Goal: Task Accomplishment & Management: Manage account settings

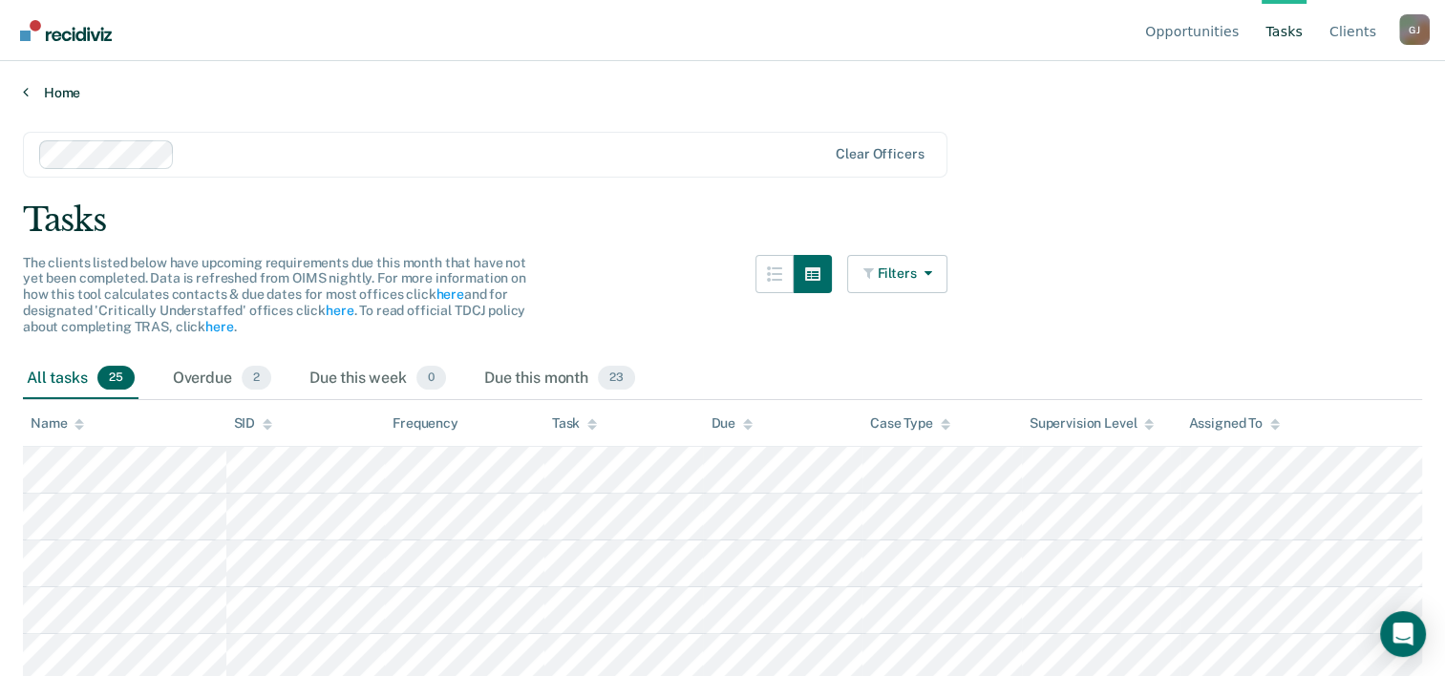
click at [50, 88] on link "Home" at bounding box center [722, 92] width 1399 height 17
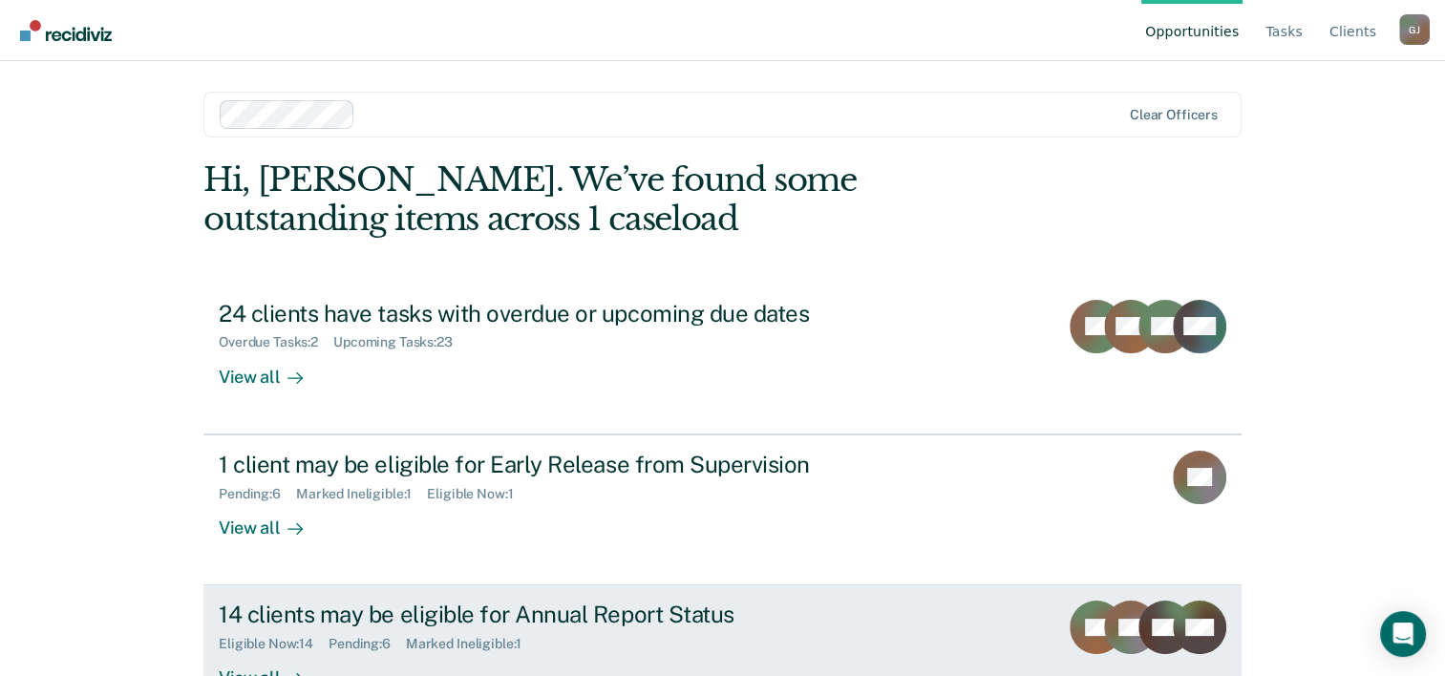
click at [583, 617] on div "14 clients may be eligible for Annual Report Status" at bounding box center [554, 615] width 670 height 28
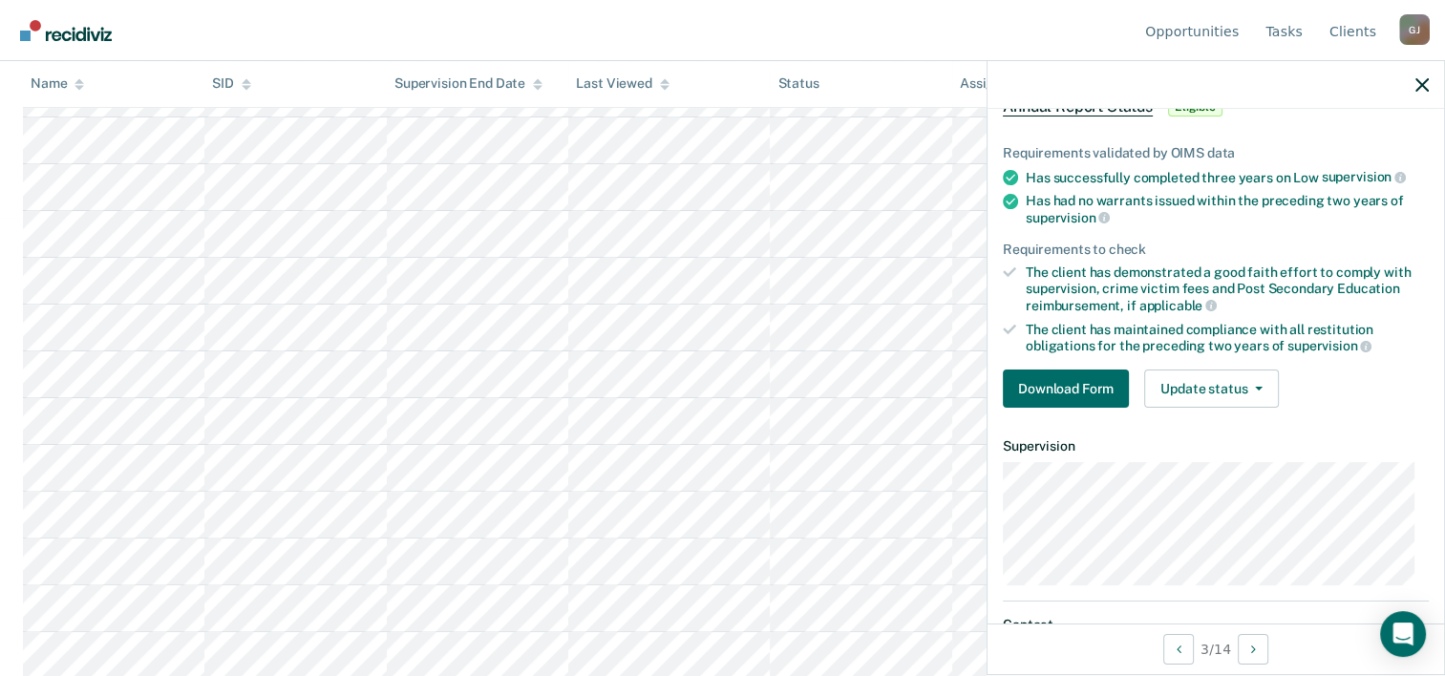
scroll to position [191, 0]
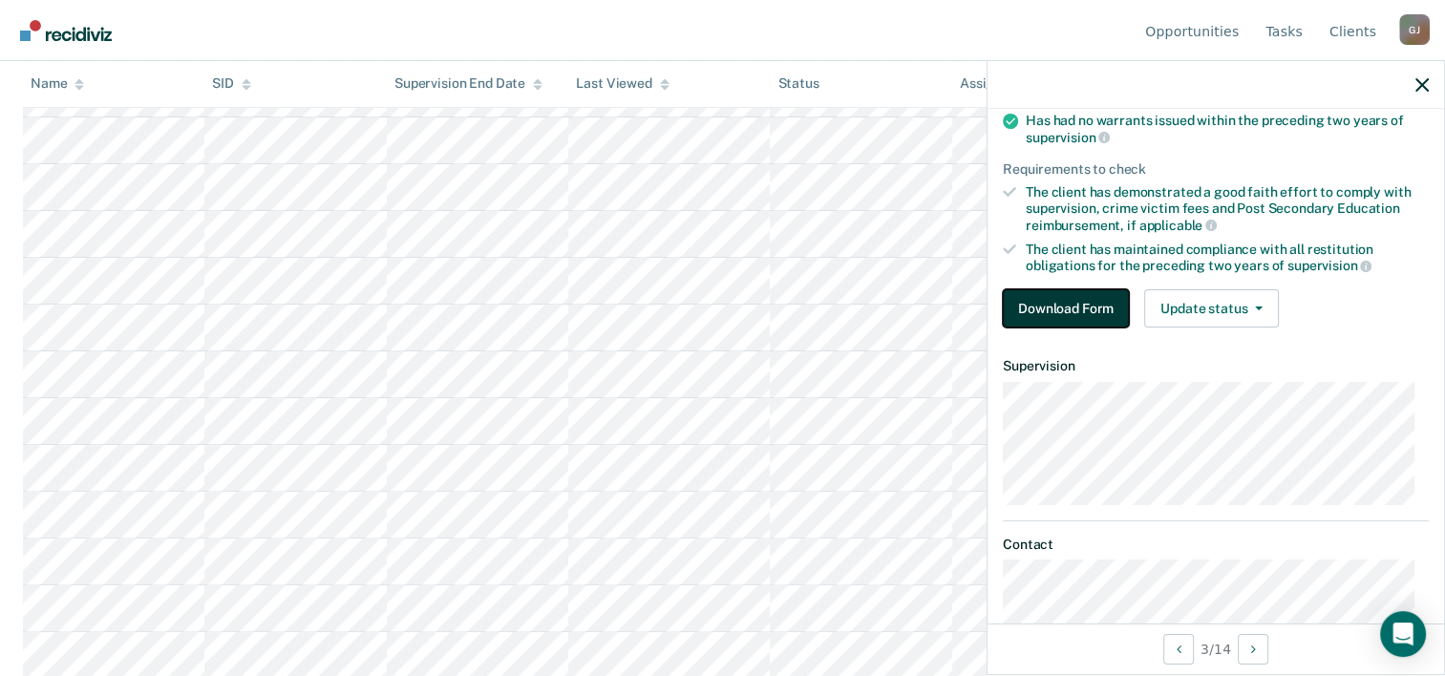
click at [1057, 302] on button "Download Form" at bounding box center [1066, 308] width 126 height 38
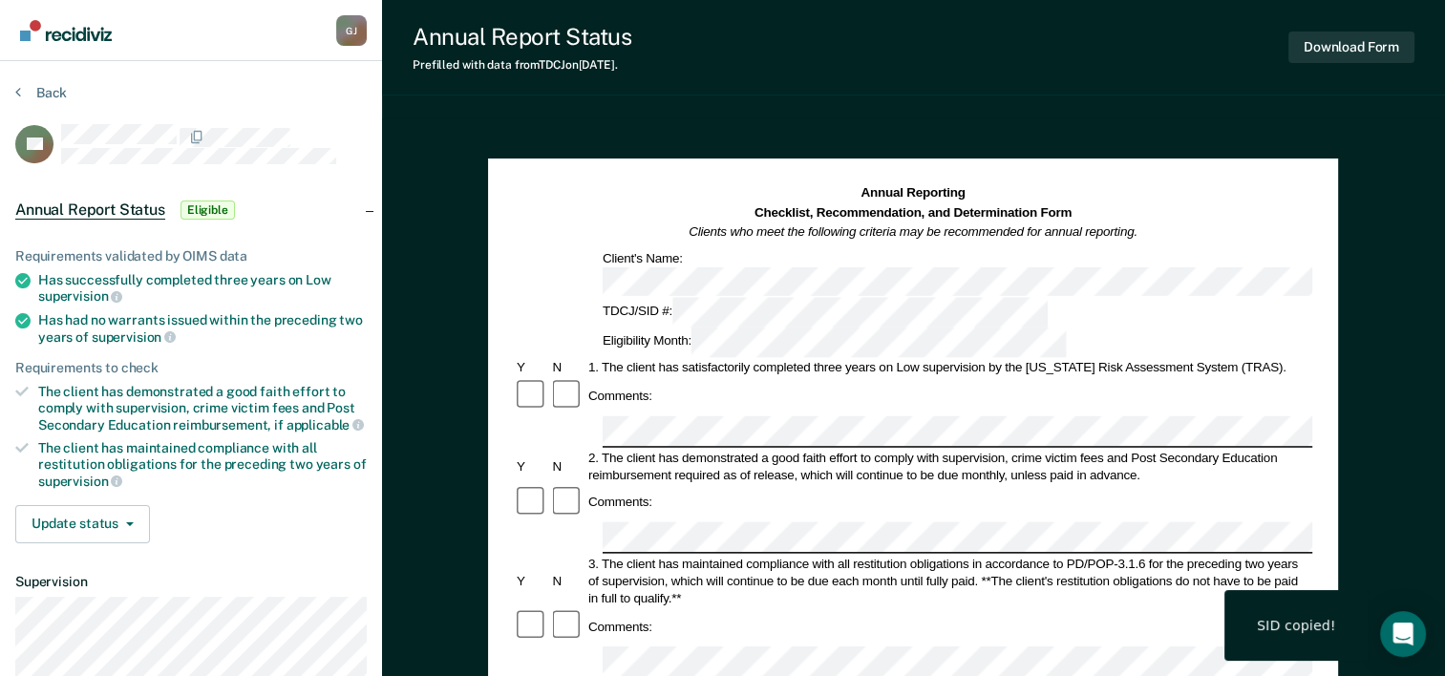
click at [268, 19] on nav "[PERSON_NAME] [PERSON_NAME] Profile How it works Log Out" at bounding box center [190, 30] width 351 height 60
click at [38, 89] on button "Back" at bounding box center [41, 92] width 52 height 17
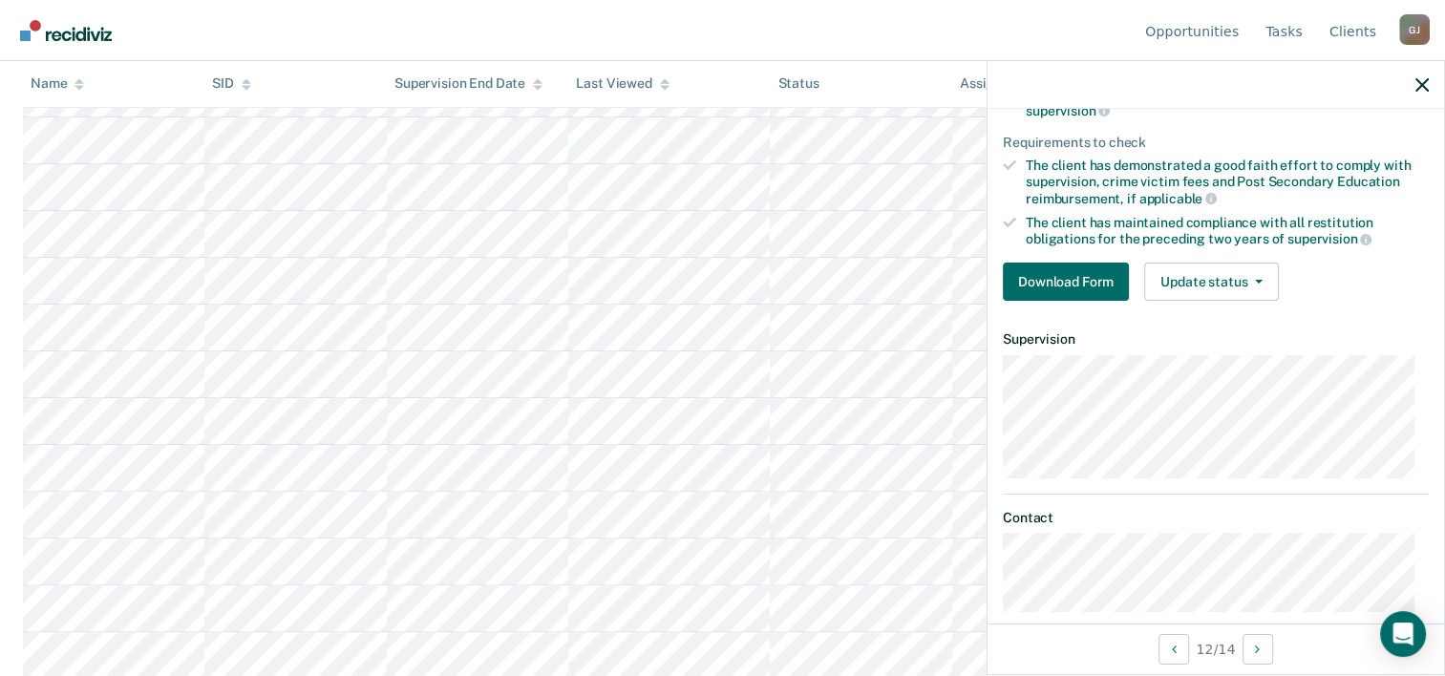
scroll to position [239, 0]
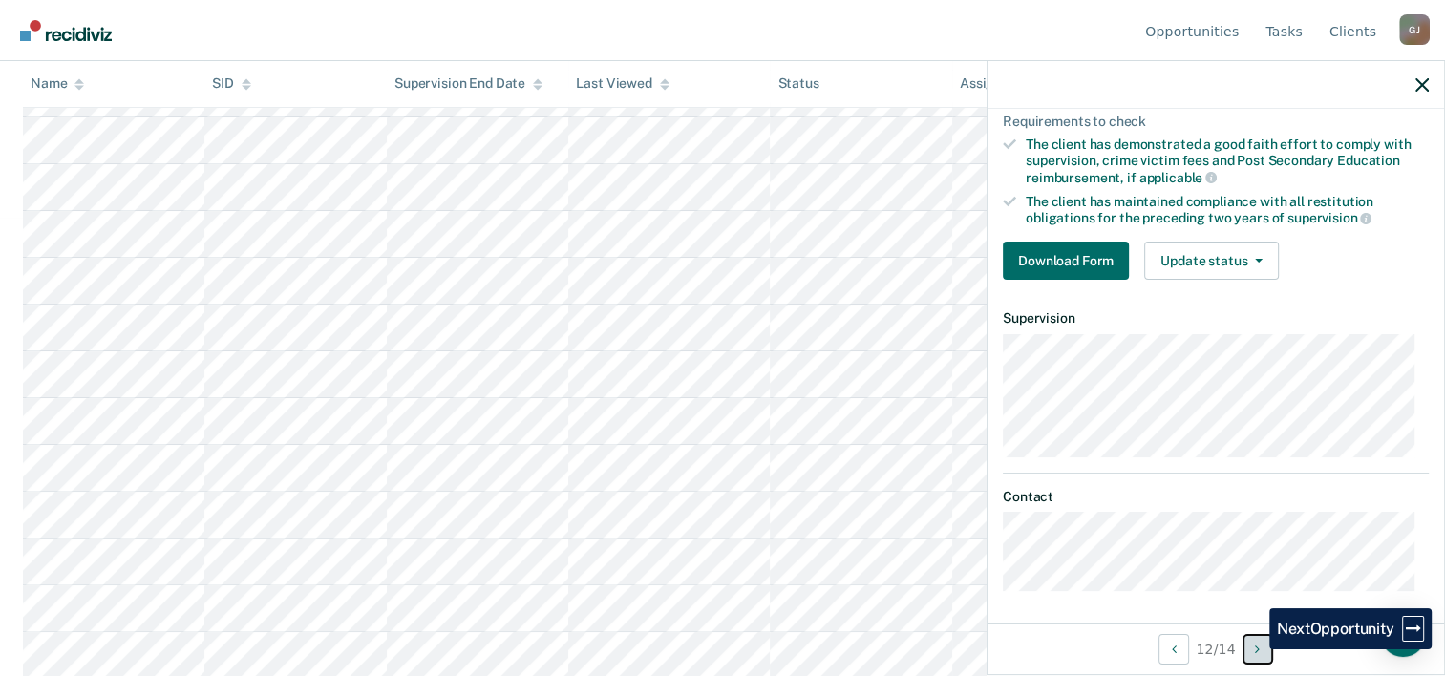
click at [1255, 649] on button "Next Opportunity" at bounding box center [1257, 649] width 31 height 31
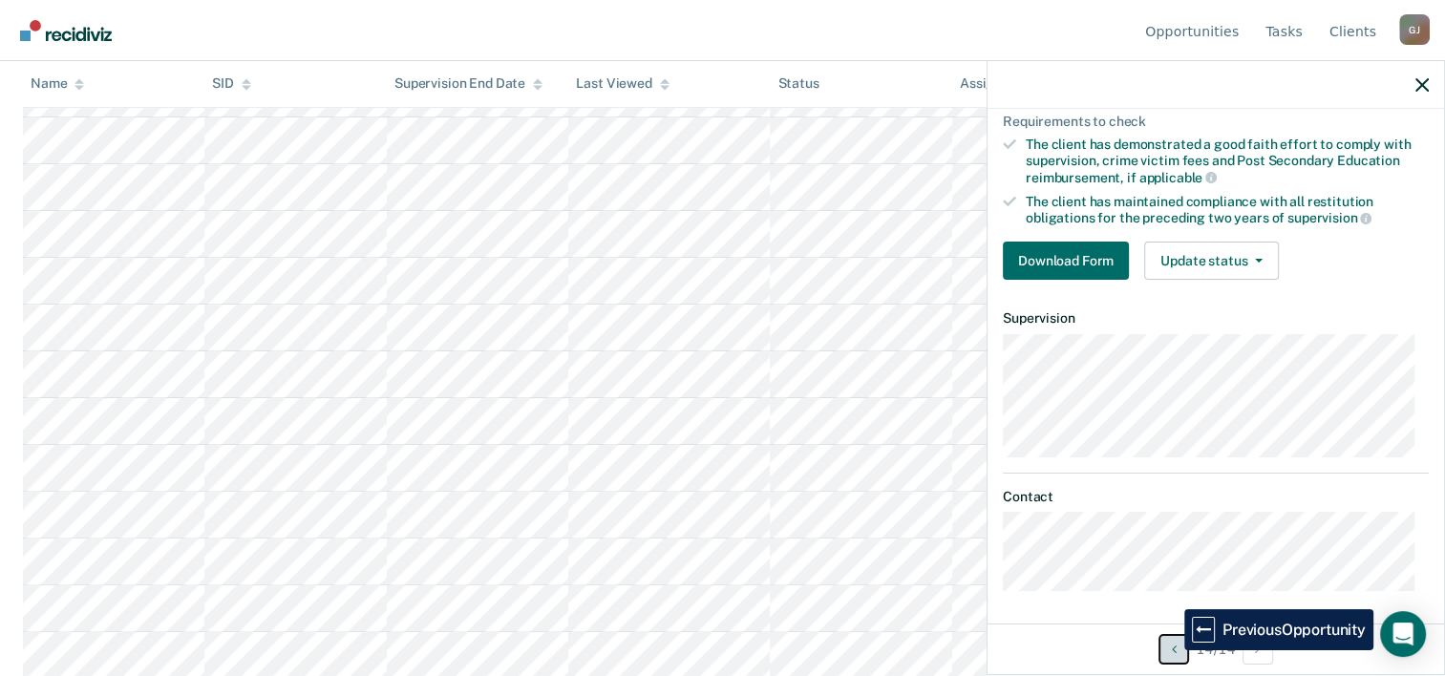
click at [1172, 650] on icon "Previous Opportunity" at bounding box center [1174, 649] width 5 height 13
click at [1172, 649] on icon "Previous Opportunity" at bounding box center [1174, 649] width 5 height 13
click at [1172, 655] on icon "Previous Opportunity" at bounding box center [1174, 649] width 5 height 13
click at [1170, 656] on button "Previous Opportunity" at bounding box center [1173, 649] width 31 height 31
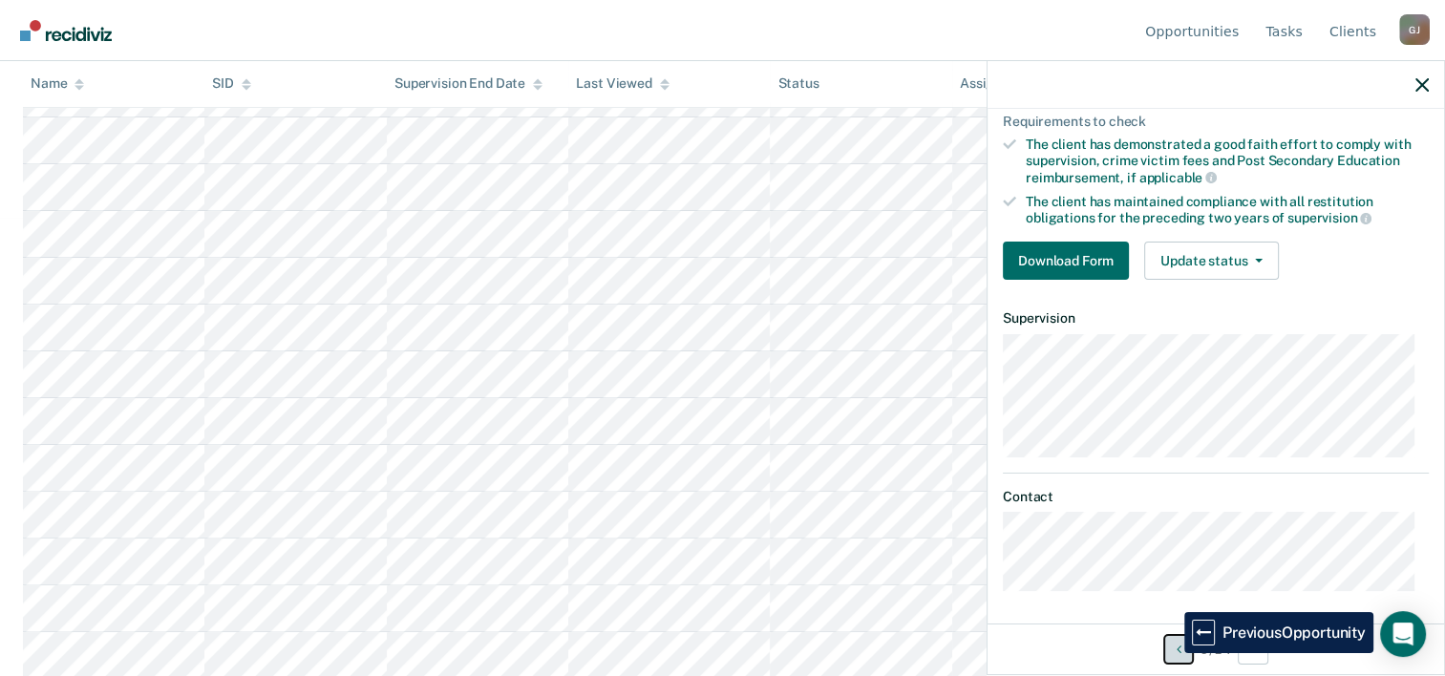
click at [1170, 653] on button "Previous Opportunity" at bounding box center [1178, 649] width 31 height 31
click at [1170, 652] on button "Previous Opportunity" at bounding box center [1178, 649] width 31 height 31
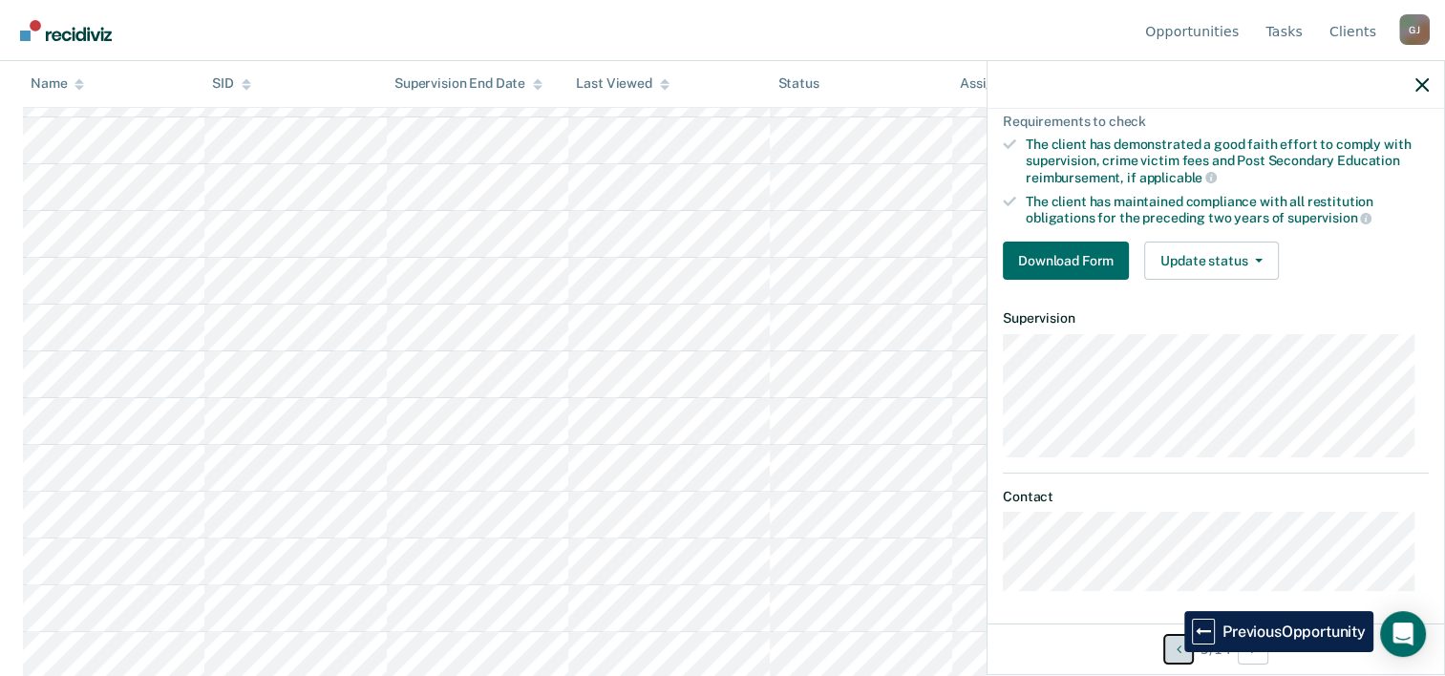
click at [1170, 652] on button "Previous Opportunity" at bounding box center [1178, 649] width 31 height 31
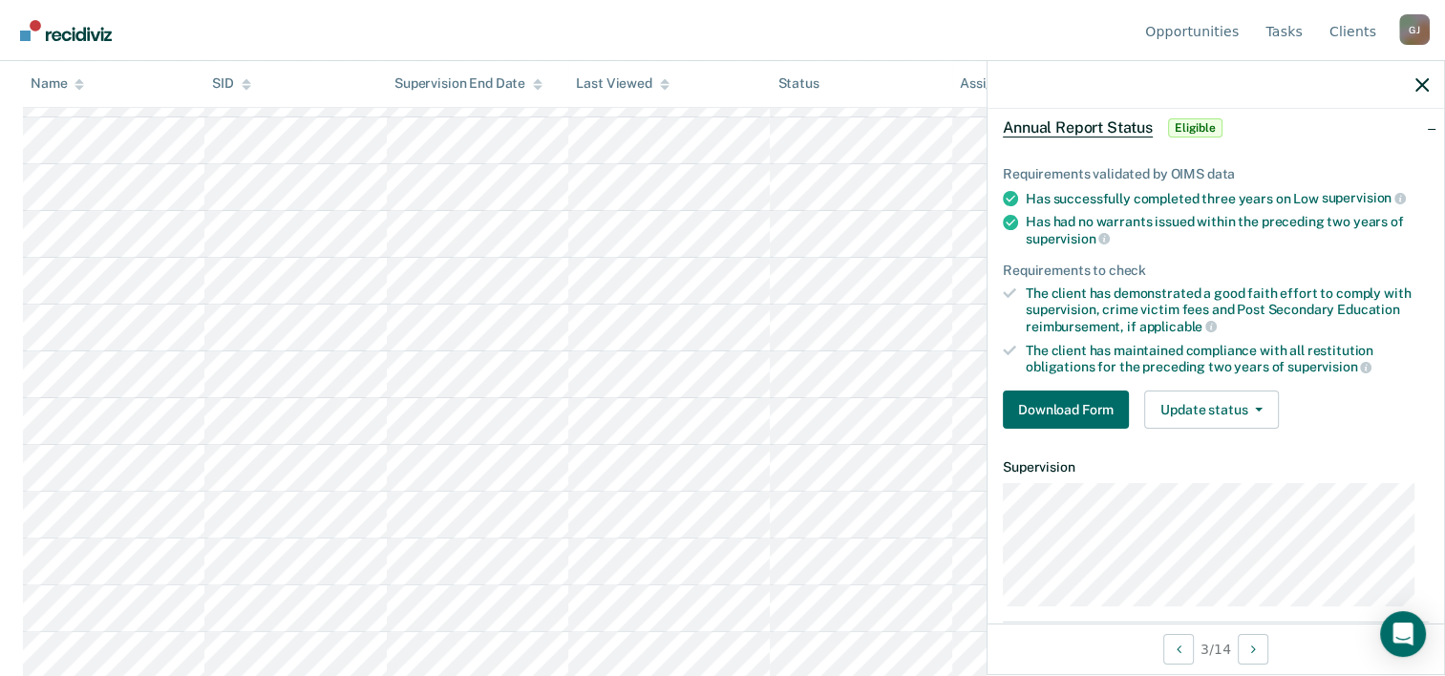
scroll to position [0, 0]
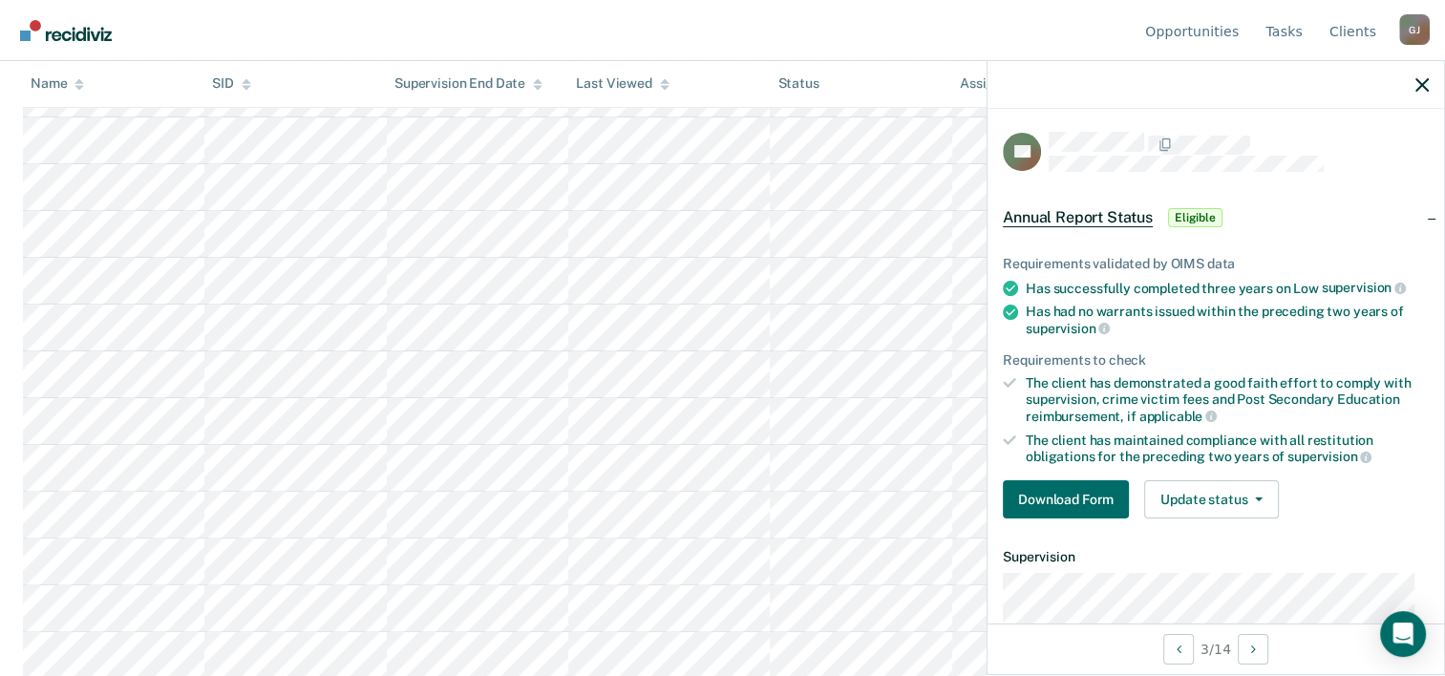
click at [1081, 216] on span "Annual Report Status" at bounding box center [1078, 217] width 150 height 19
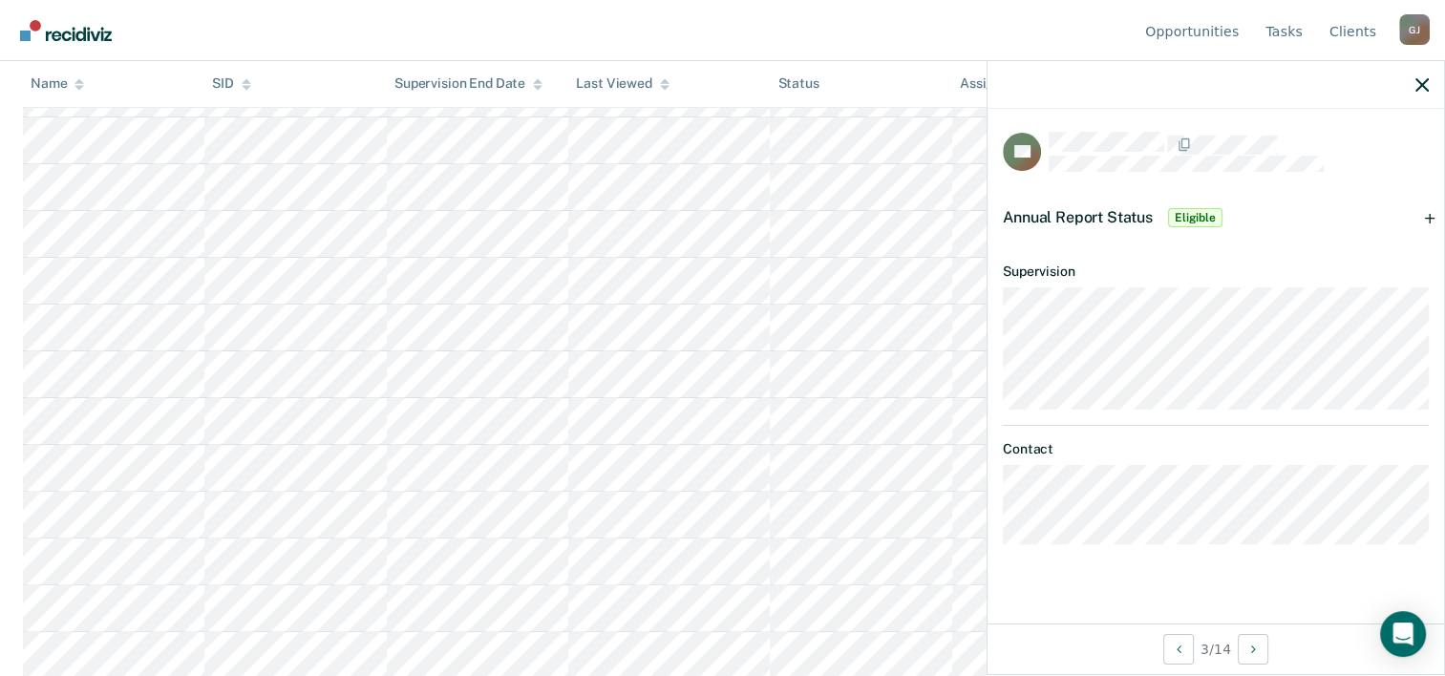
click at [1081, 215] on span "Annual Report Status" at bounding box center [1078, 217] width 150 height 18
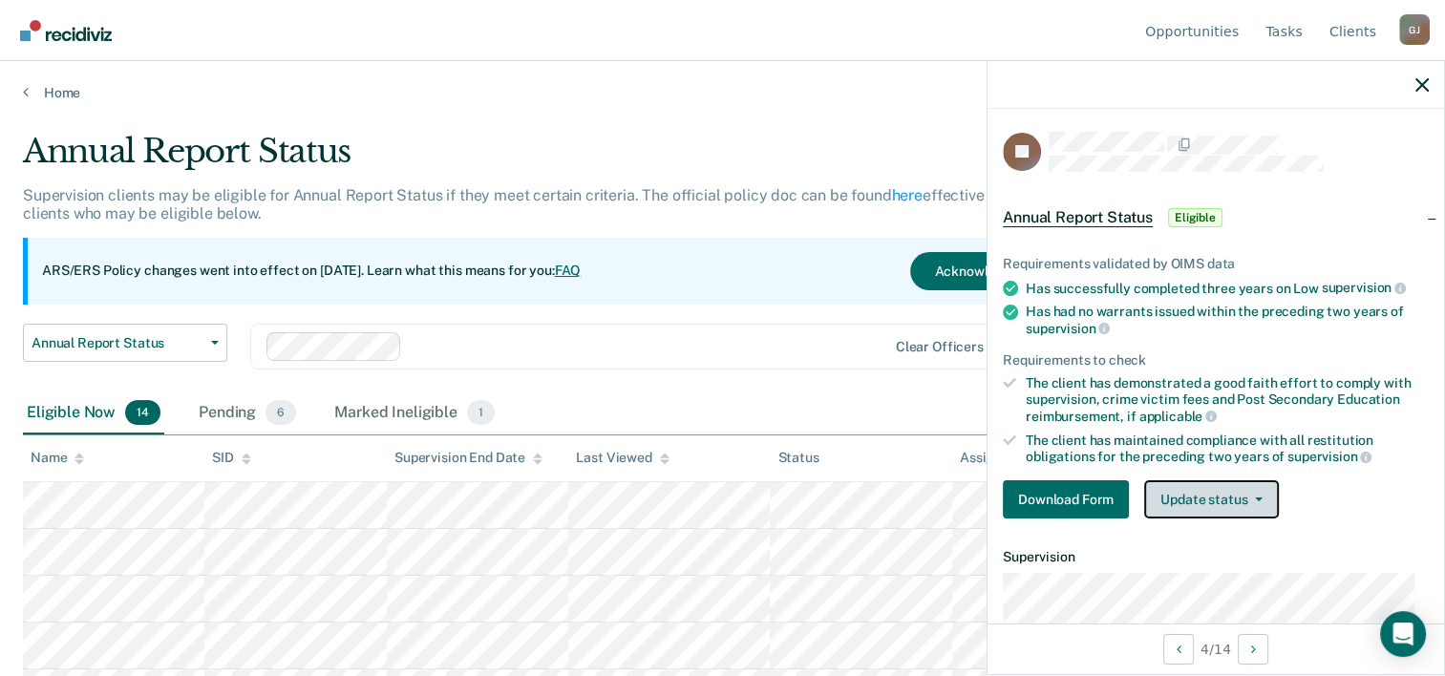
click at [1260, 498] on icon "button" at bounding box center [1259, 500] width 8 height 4
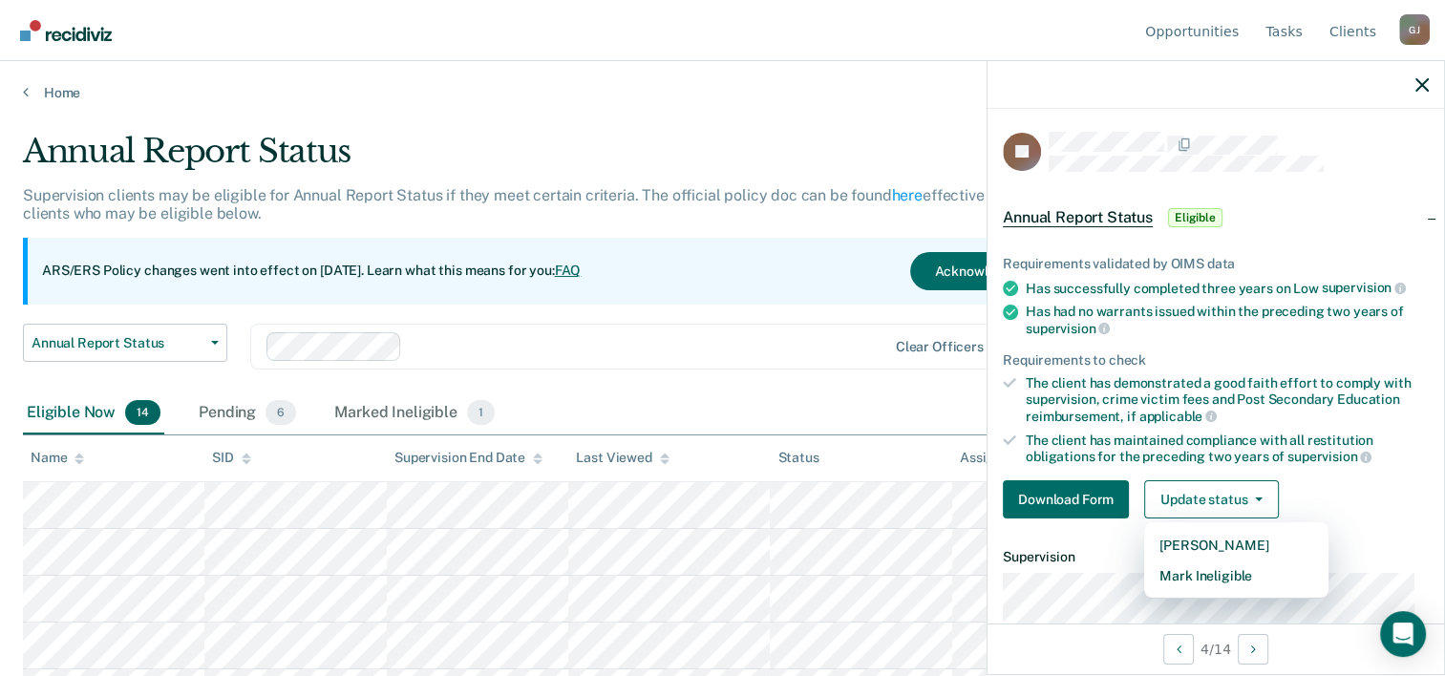
click at [1336, 346] on ul "Requirements validated by OIMS data Has successfully completed three years on L…" at bounding box center [1216, 360] width 426 height 209
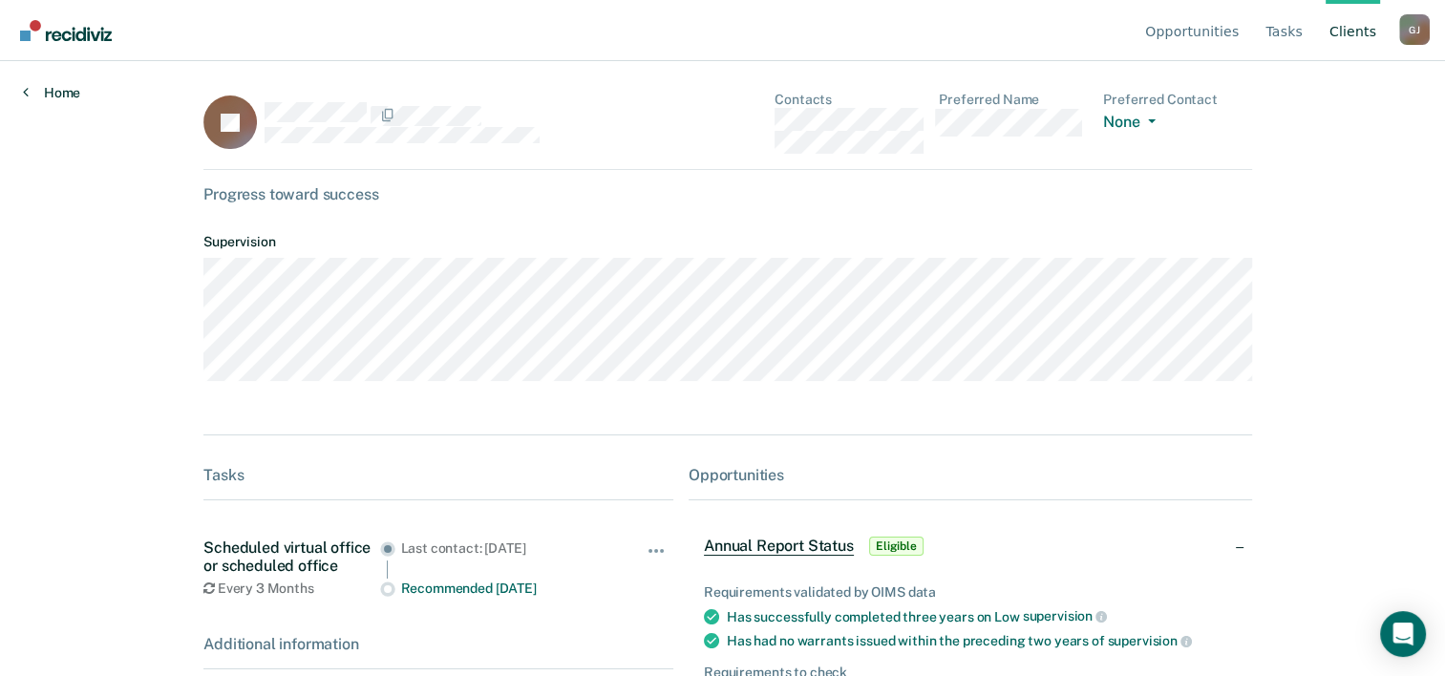
click at [61, 94] on link "Home" at bounding box center [51, 92] width 57 height 17
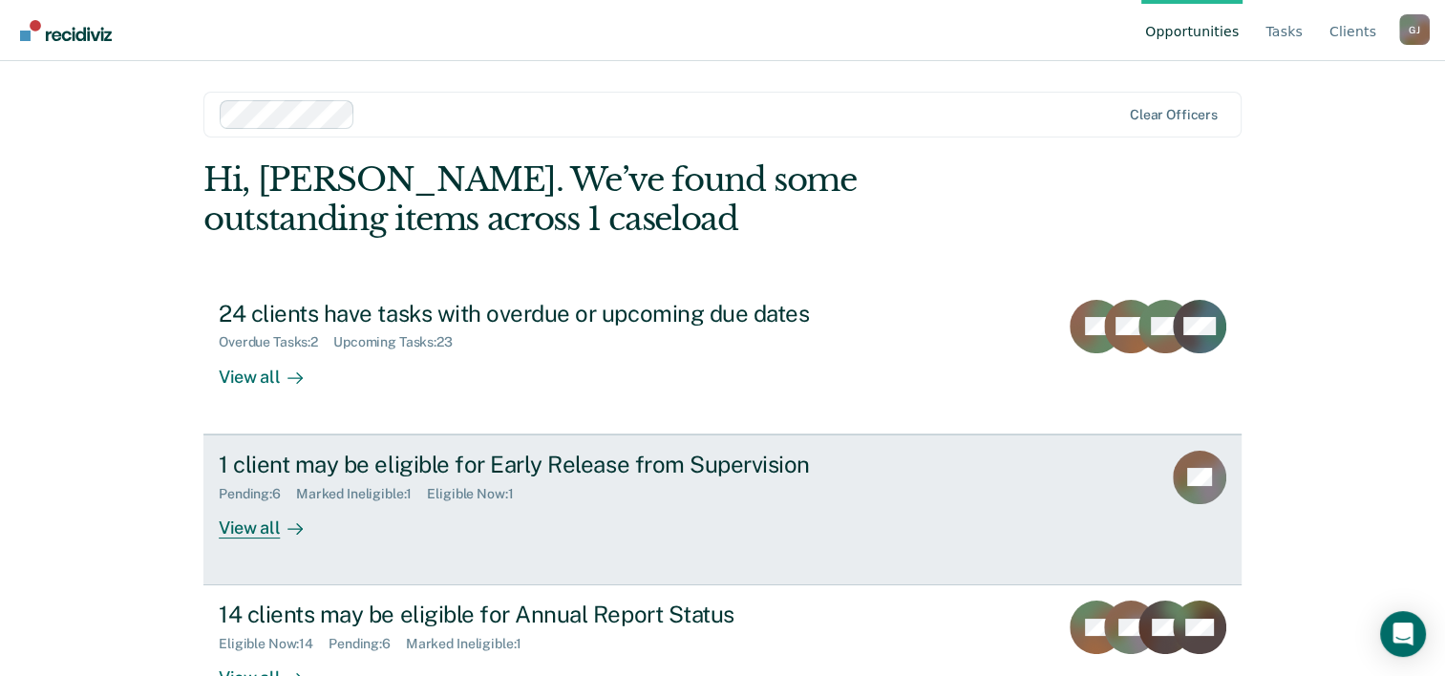
click at [667, 466] on div "1 client may be eligible for Early Release from Supervision" at bounding box center [554, 465] width 670 height 28
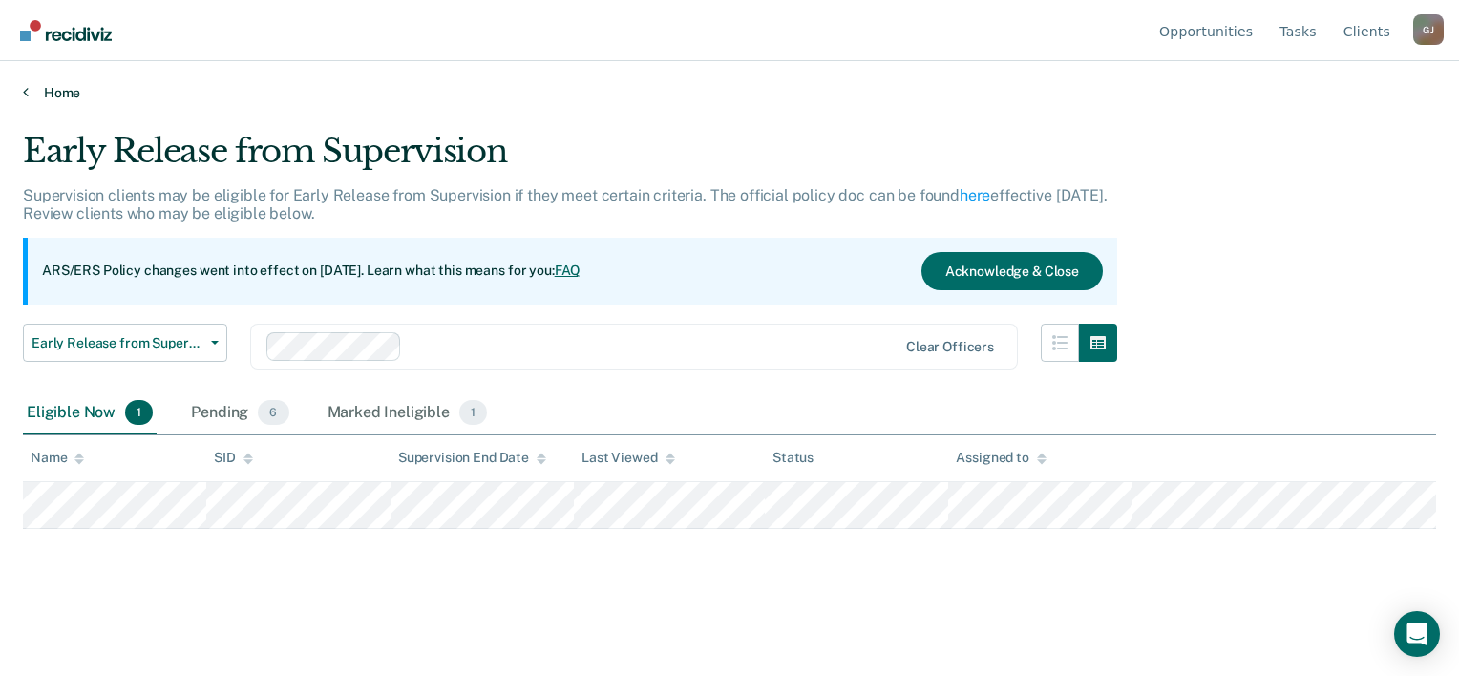
click at [50, 93] on link "Home" at bounding box center [729, 92] width 1413 height 17
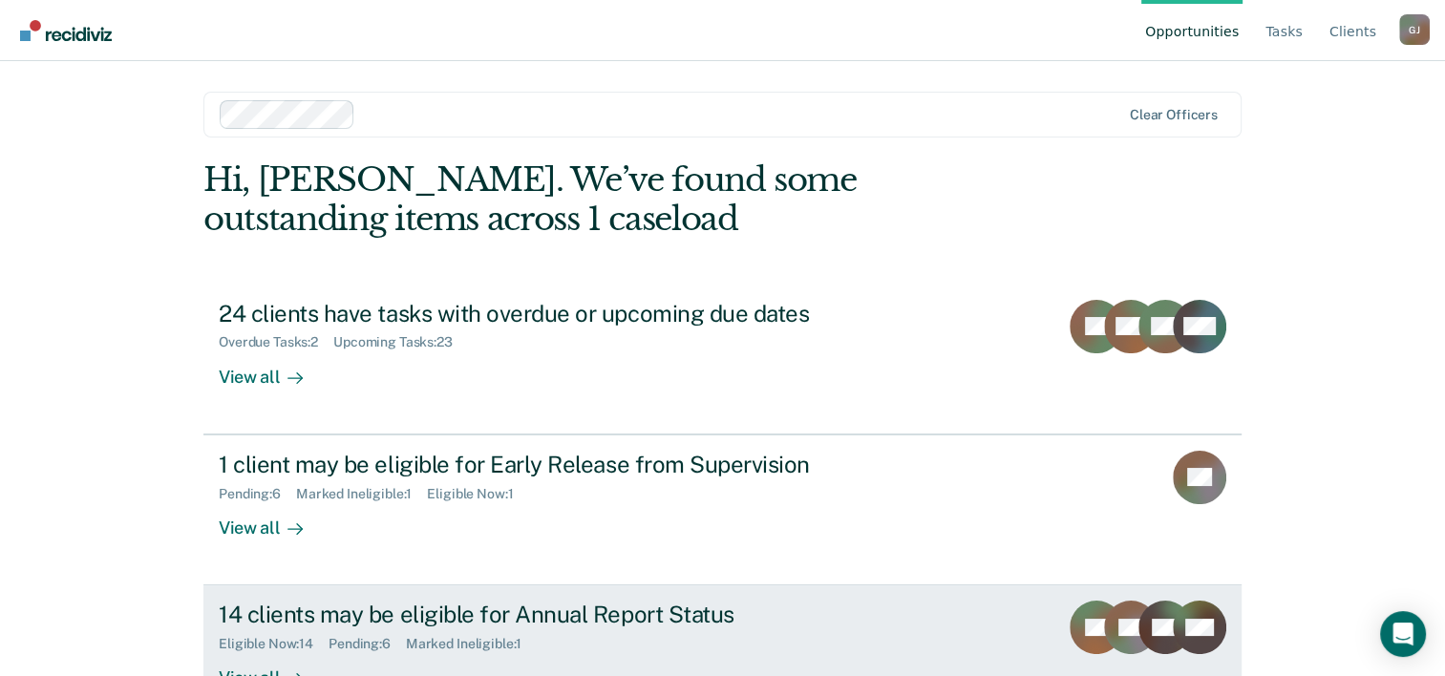
click at [469, 615] on div "14 clients may be eligible for Annual Report Status" at bounding box center [554, 615] width 670 height 28
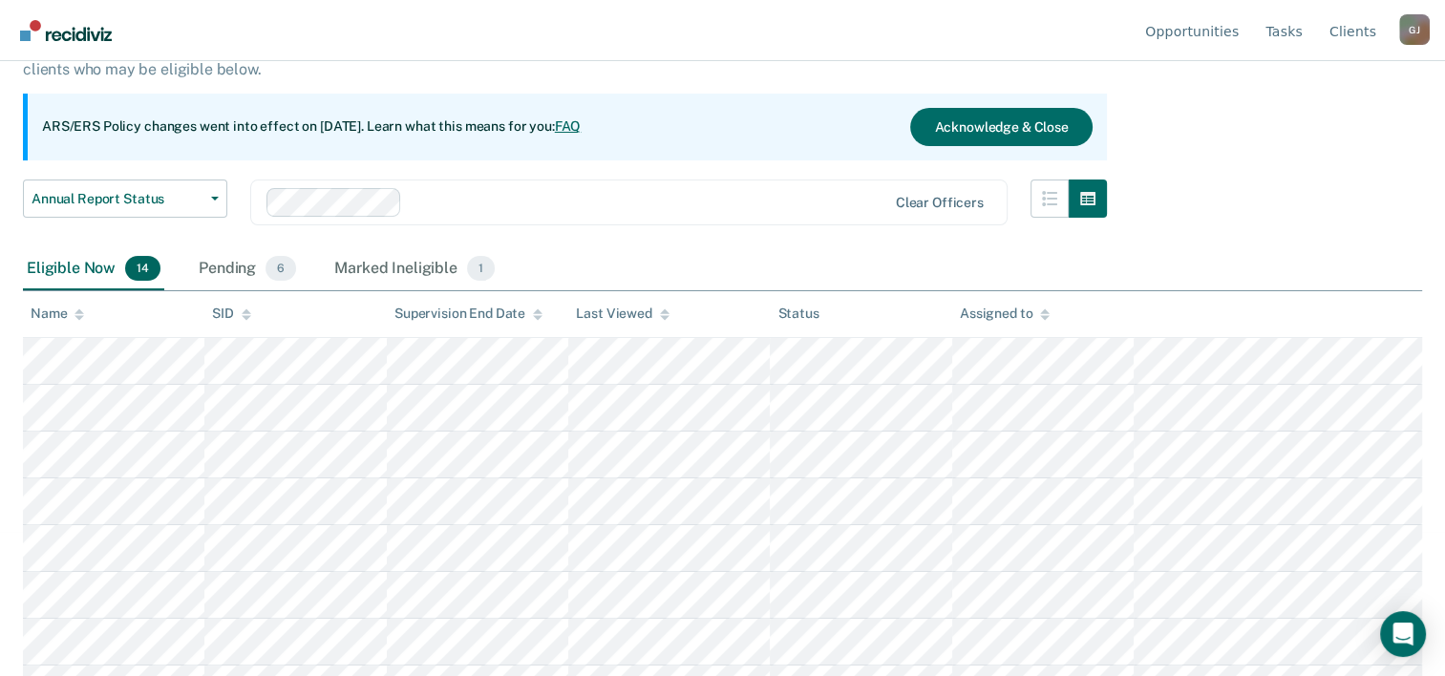
scroll to position [286, 0]
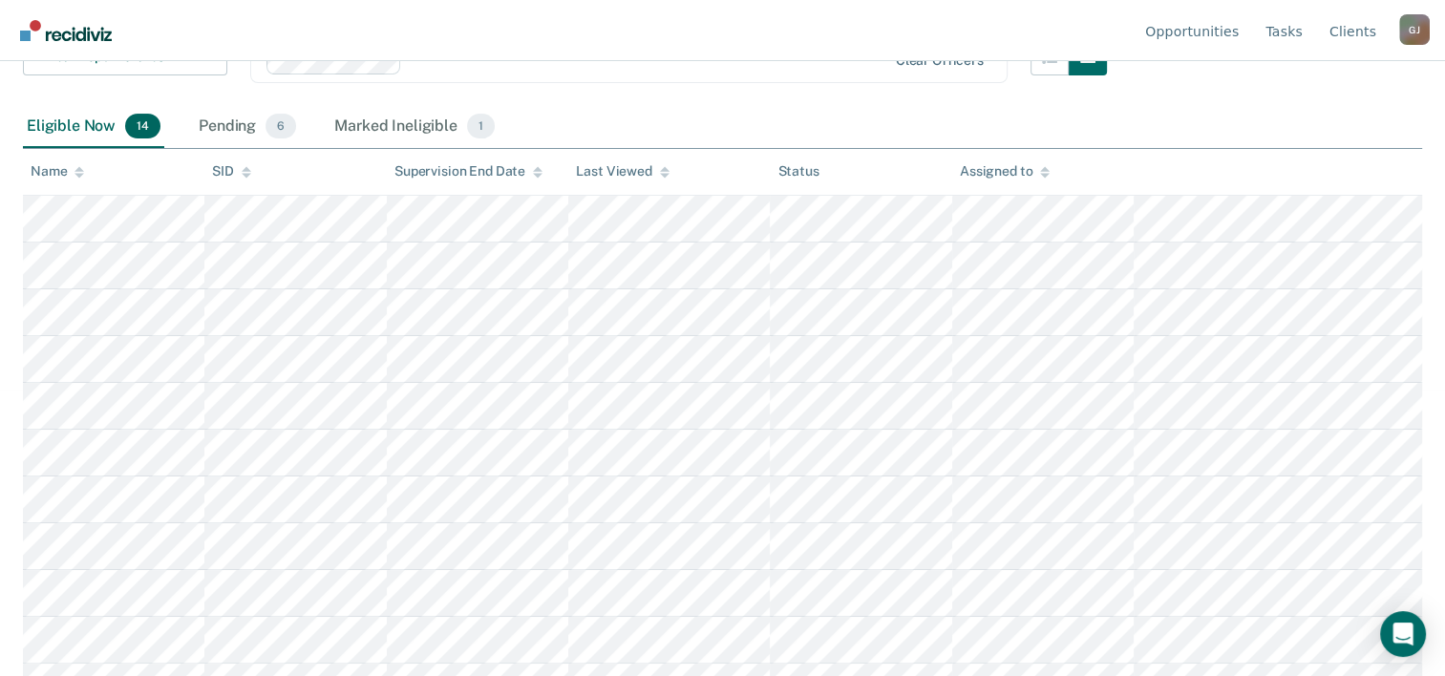
drag, startPoint x: 1032, startPoint y: 295, endPoint x: 1253, endPoint y: 99, distance: 294.9
click at [1253, 99] on div "Annual Report Status Supervision clients may be eligible for Annual Report Stat…" at bounding box center [722, 45] width 1399 height 401
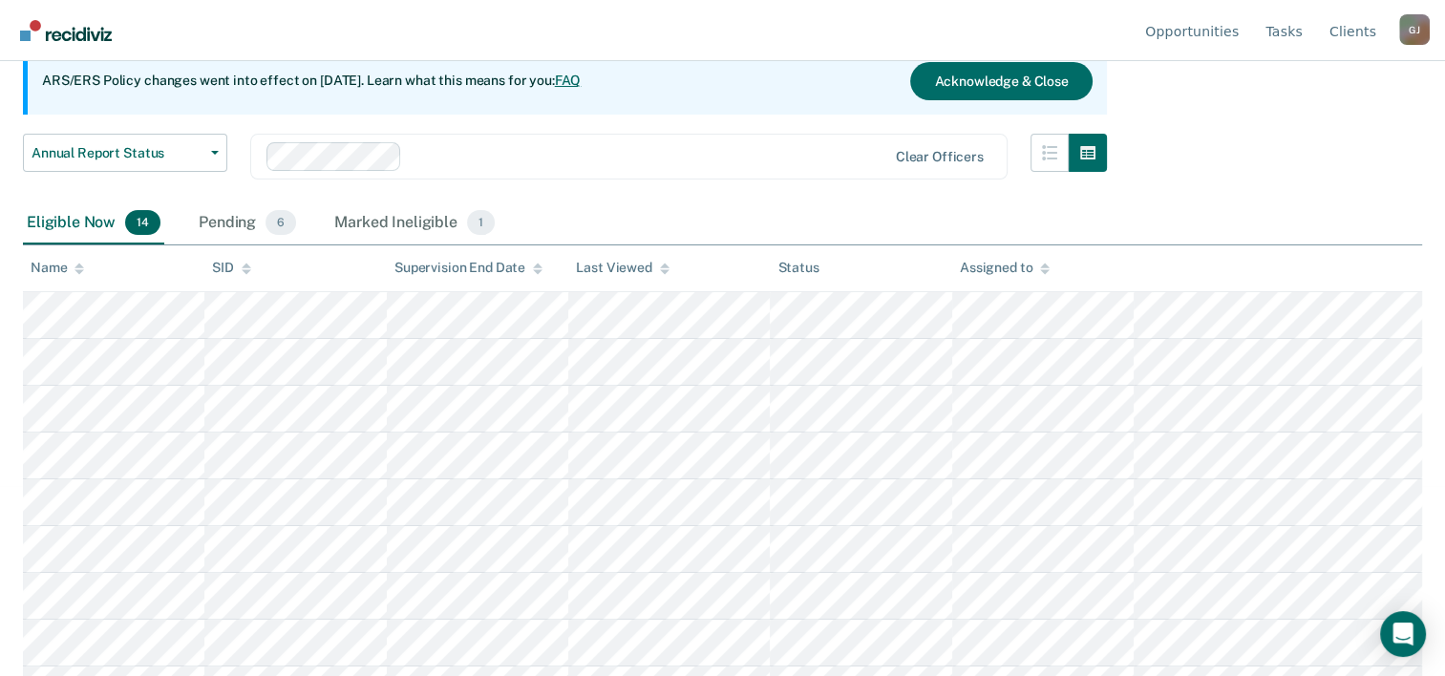
scroll to position [0, 0]
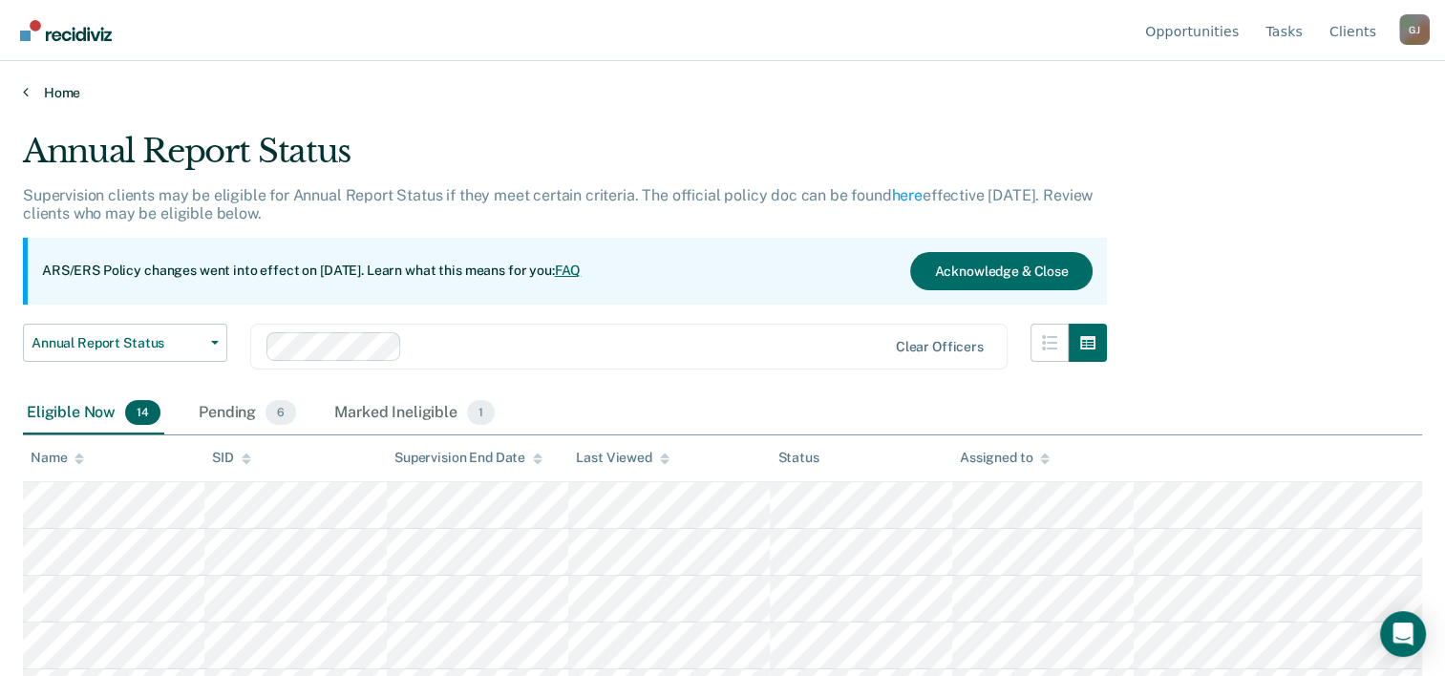
click at [56, 89] on link "Home" at bounding box center [722, 92] width 1399 height 17
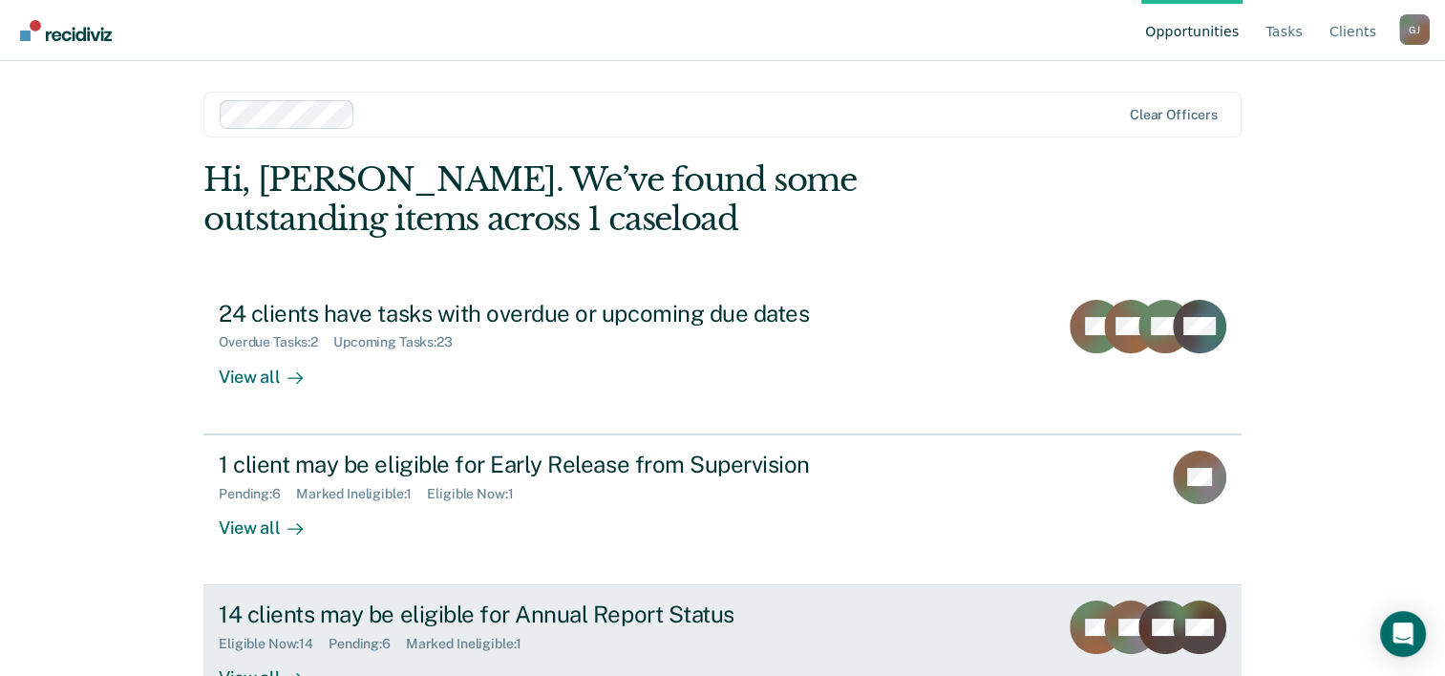
click at [511, 611] on div "14 clients may be eligible for Annual Report Status" at bounding box center [554, 615] width 670 height 28
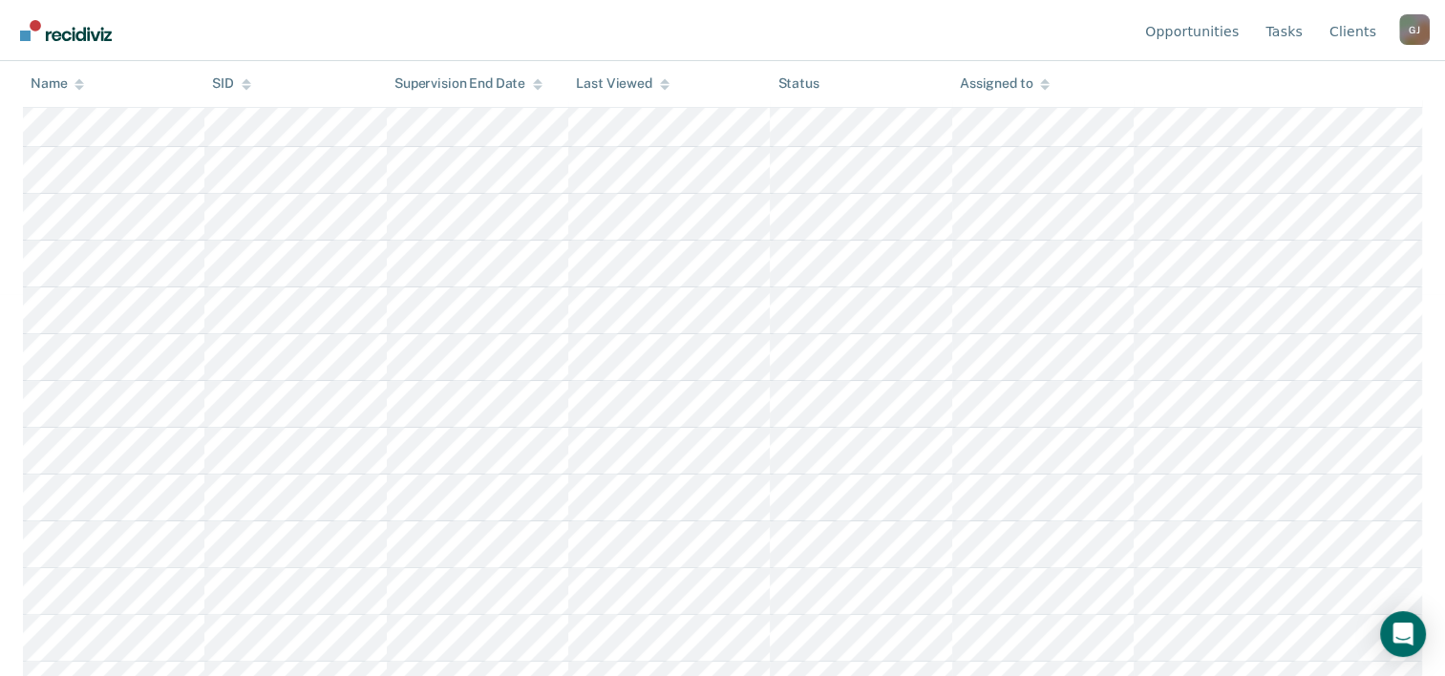
scroll to position [458, 0]
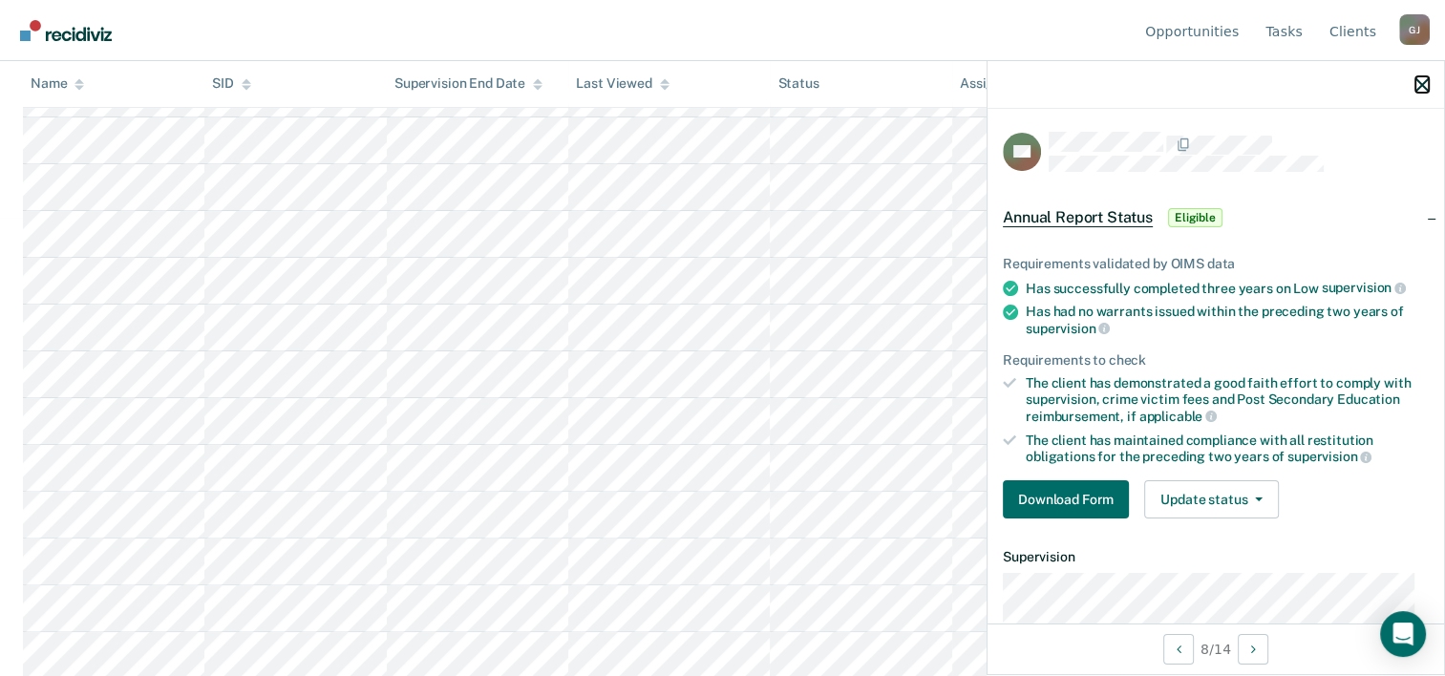
click at [1423, 80] on icon "button" at bounding box center [1421, 84] width 13 height 13
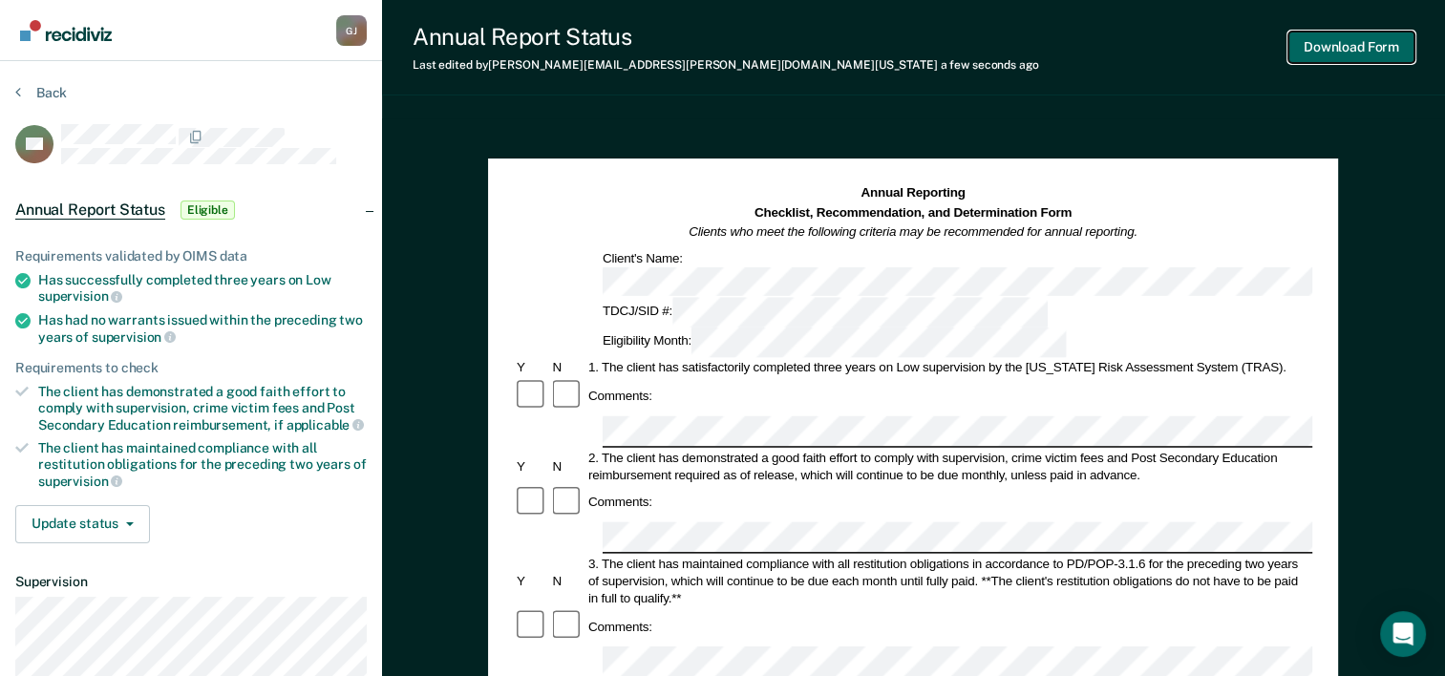
click at [1344, 48] on button "Download Form" at bounding box center [1351, 48] width 126 height 32
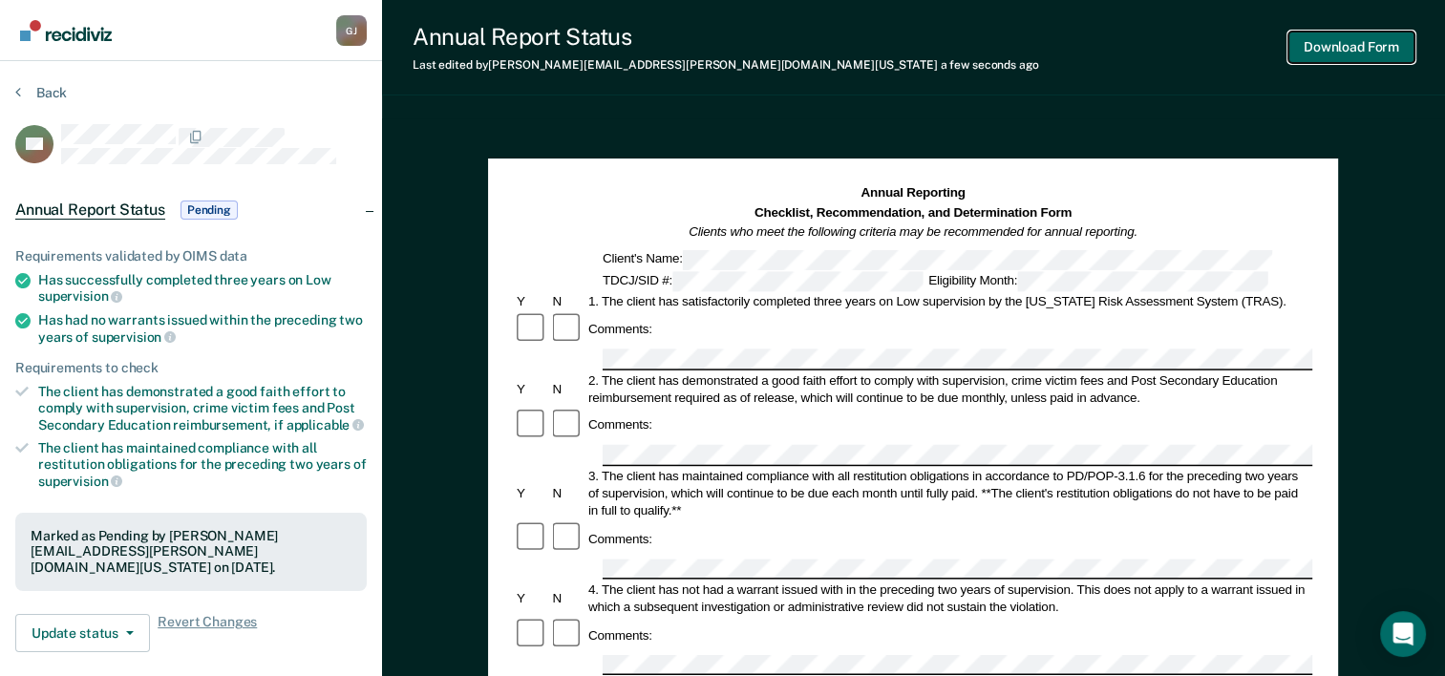
click at [1337, 38] on button "Download Form" at bounding box center [1351, 48] width 126 height 32
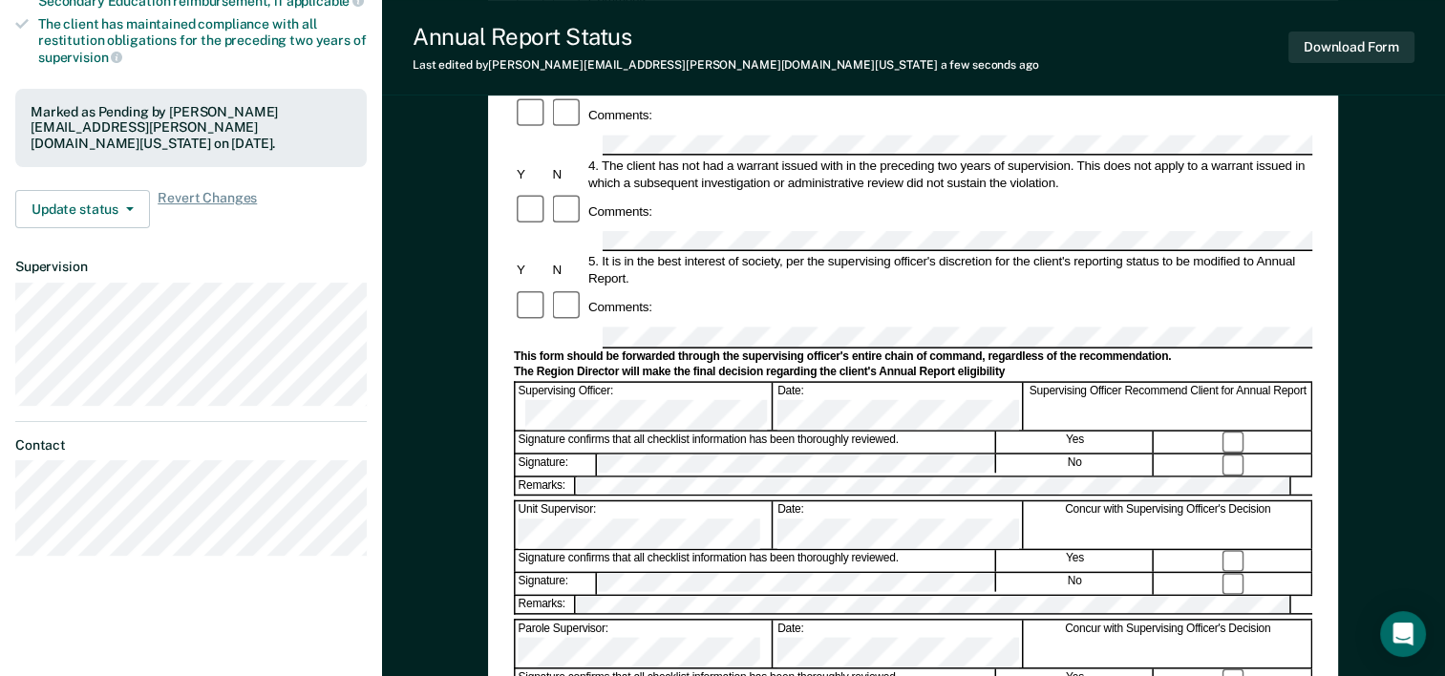
scroll to position [573, 0]
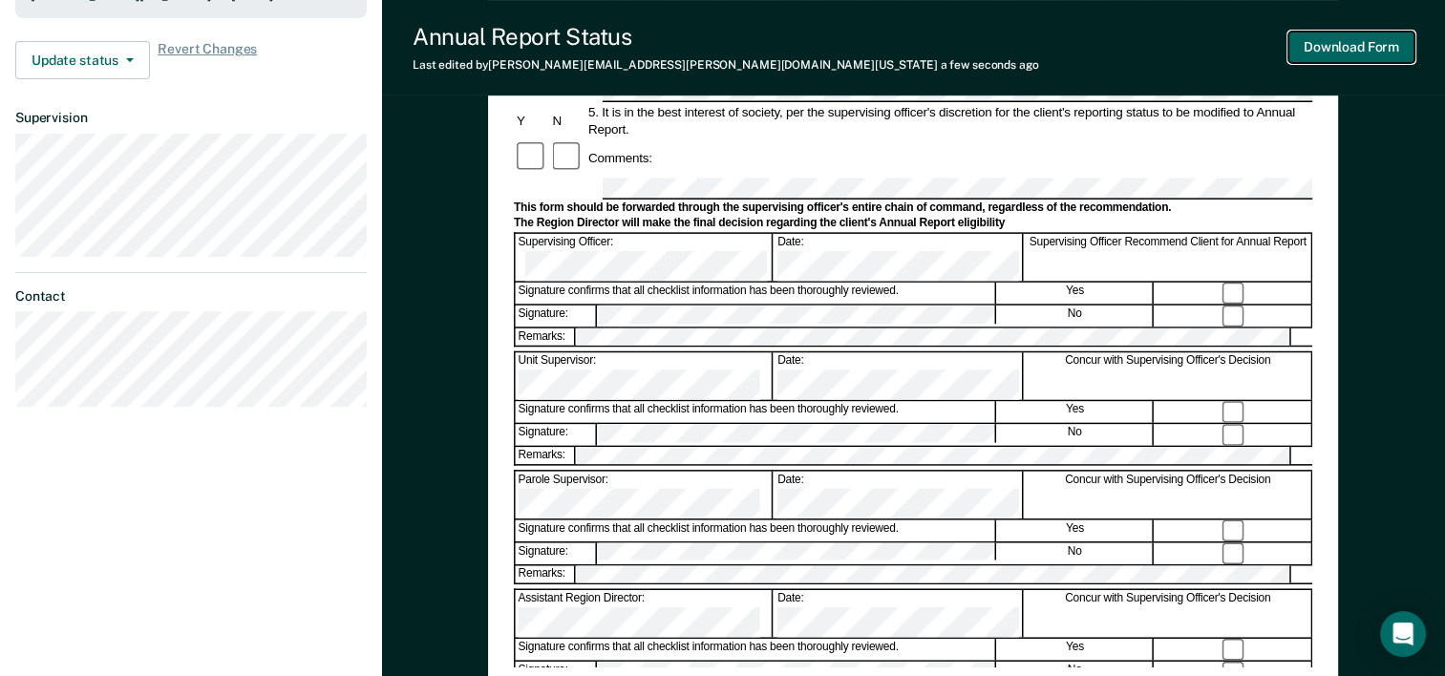
click at [1344, 42] on button "Download Form" at bounding box center [1351, 48] width 126 height 32
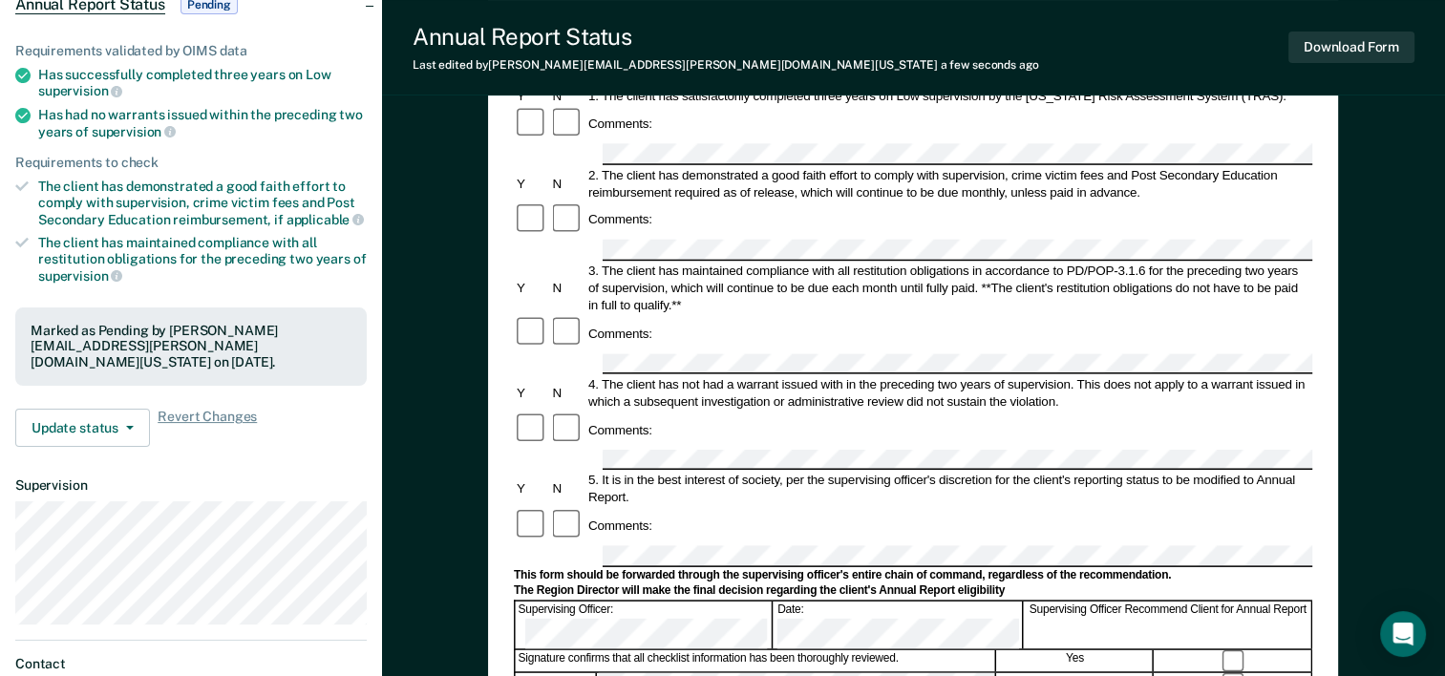
scroll to position [0, 0]
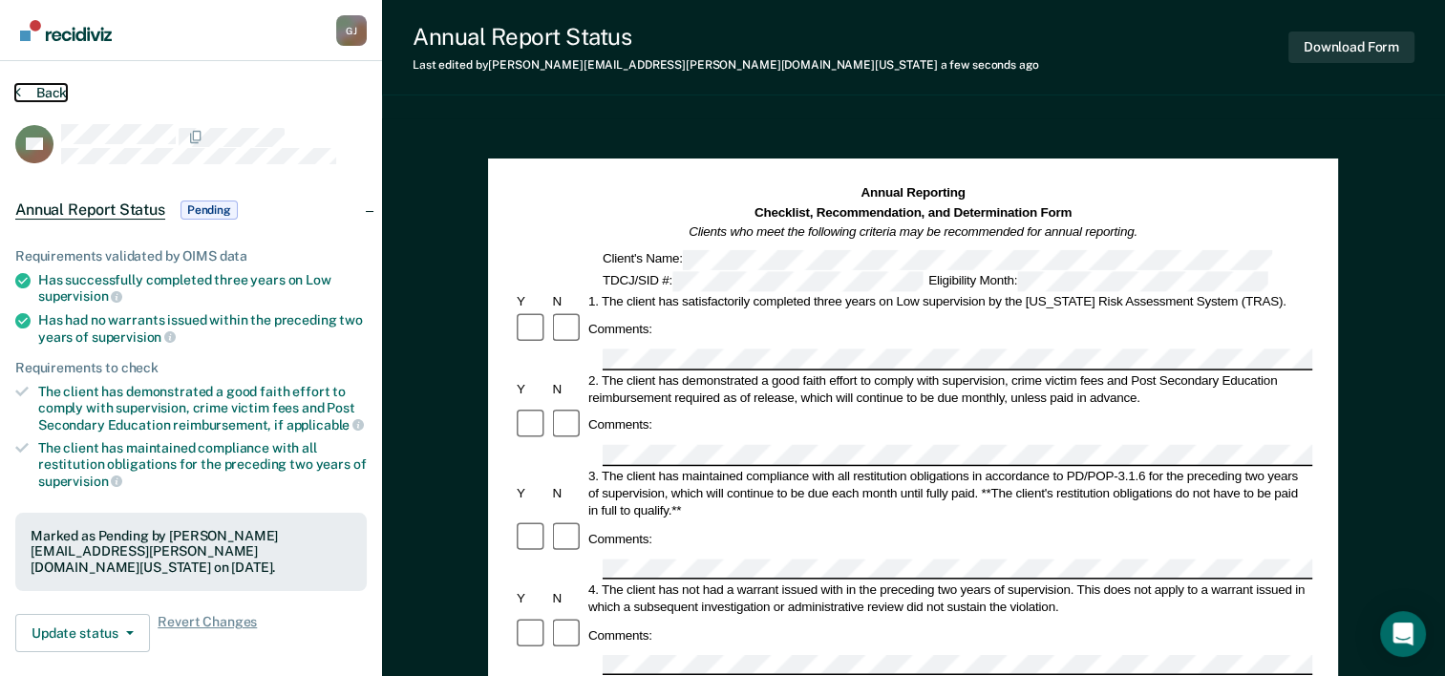
click at [43, 86] on button "Back" at bounding box center [41, 92] width 52 height 17
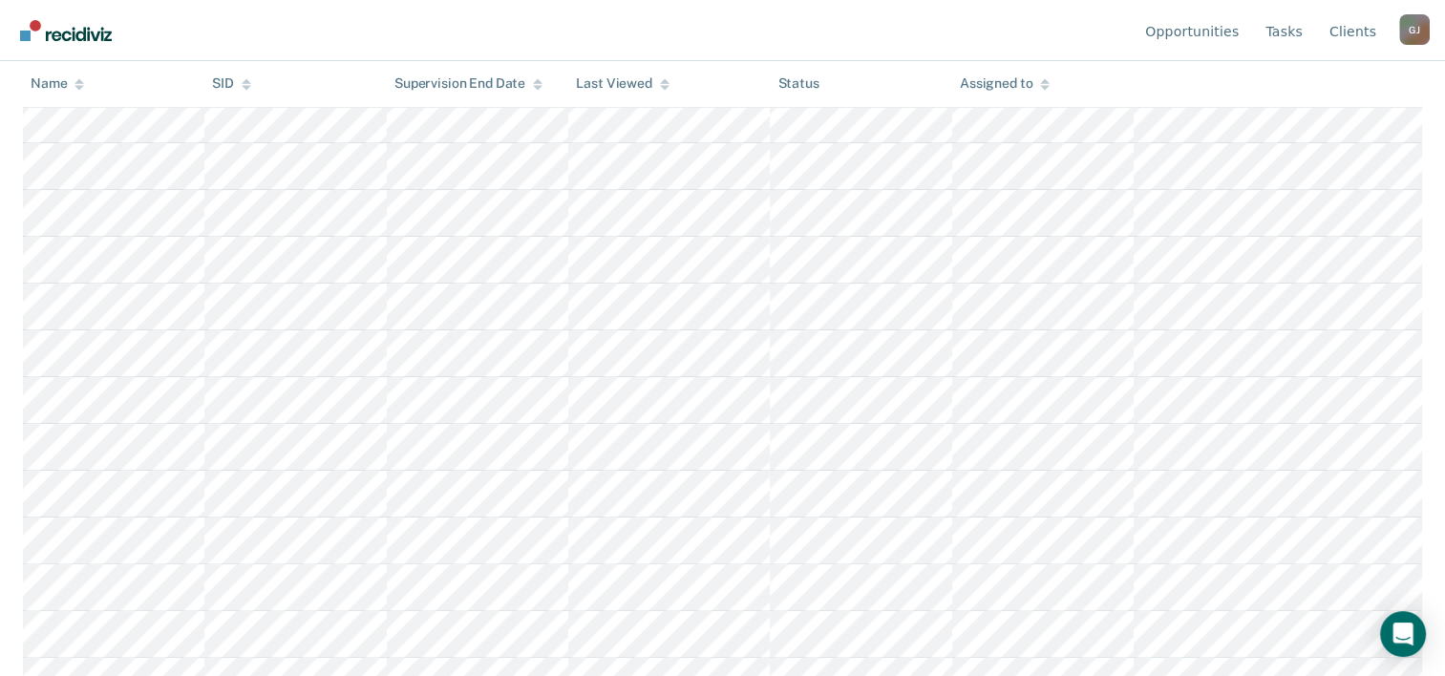
scroll to position [413, 0]
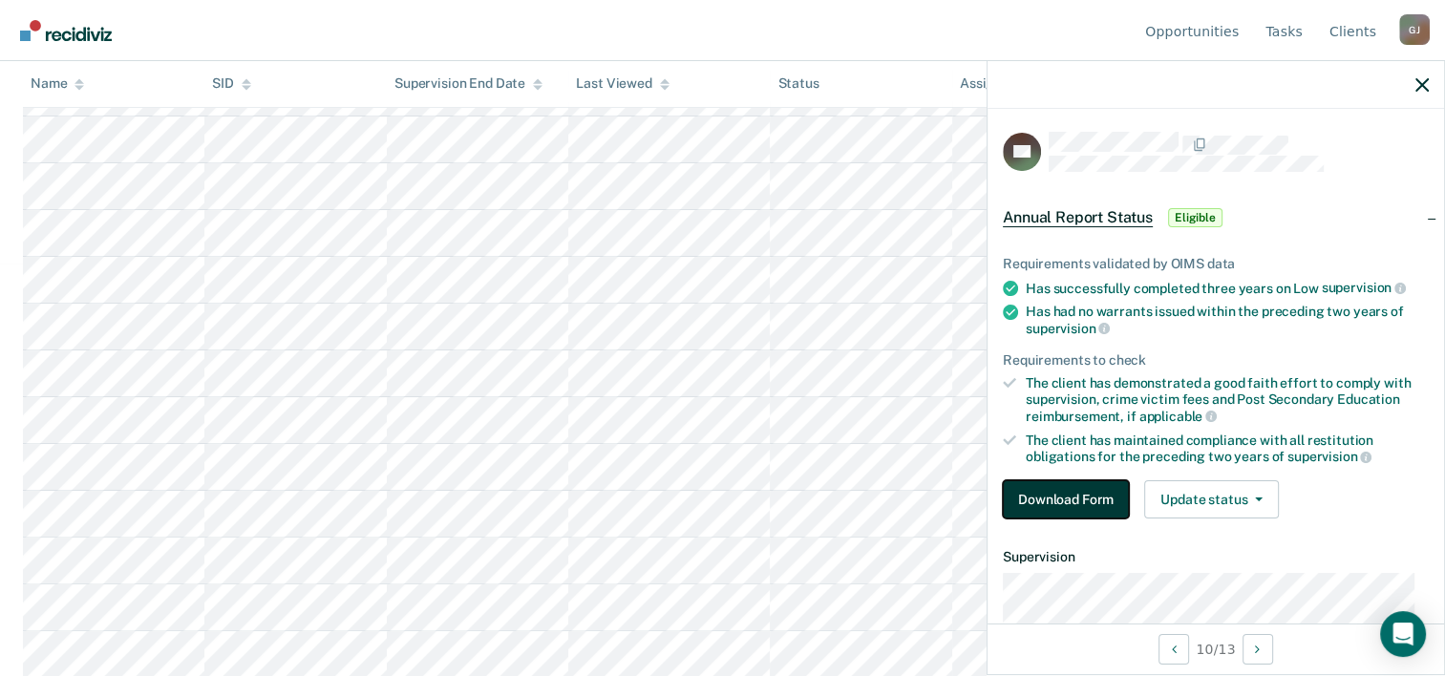
click at [1058, 493] on button "Download Form" at bounding box center [1066, 499] width 126 height 38
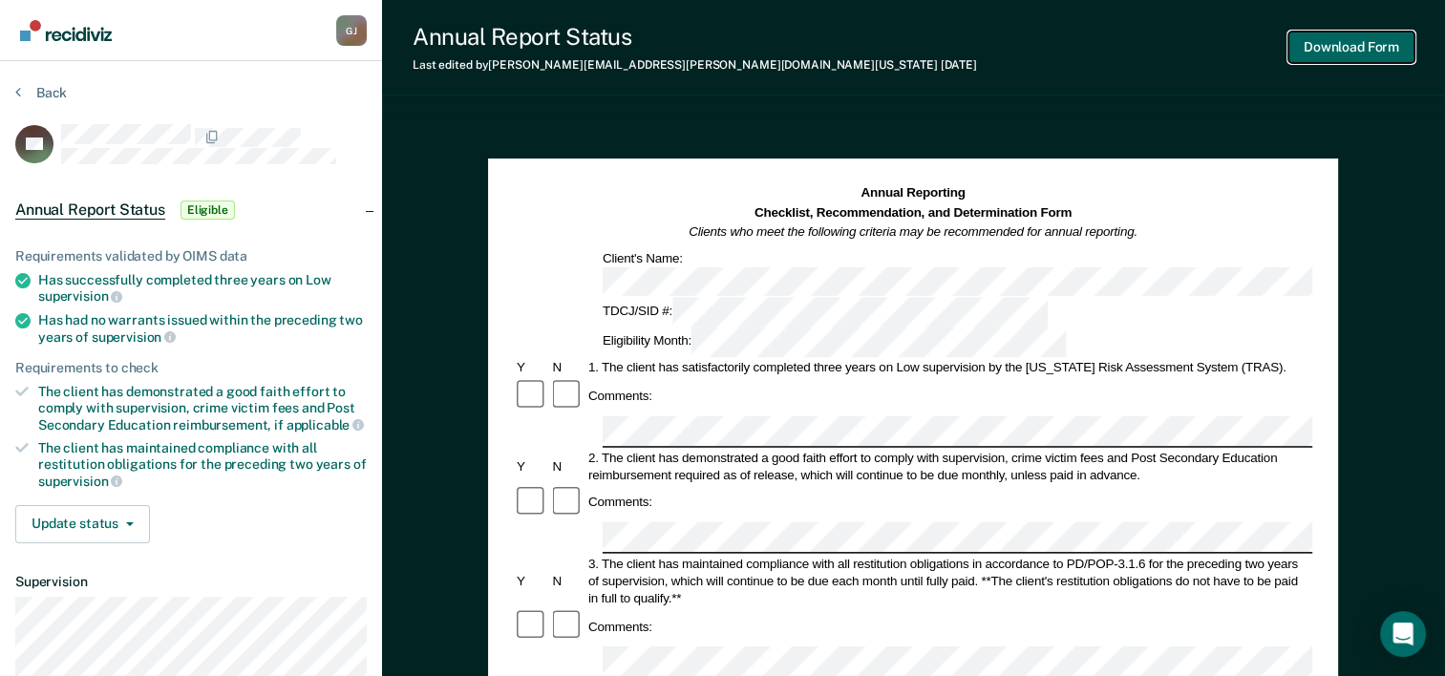
click at [1341, 45] on button "Download Form" at bounding box center [1351, 48] width 126 height 32
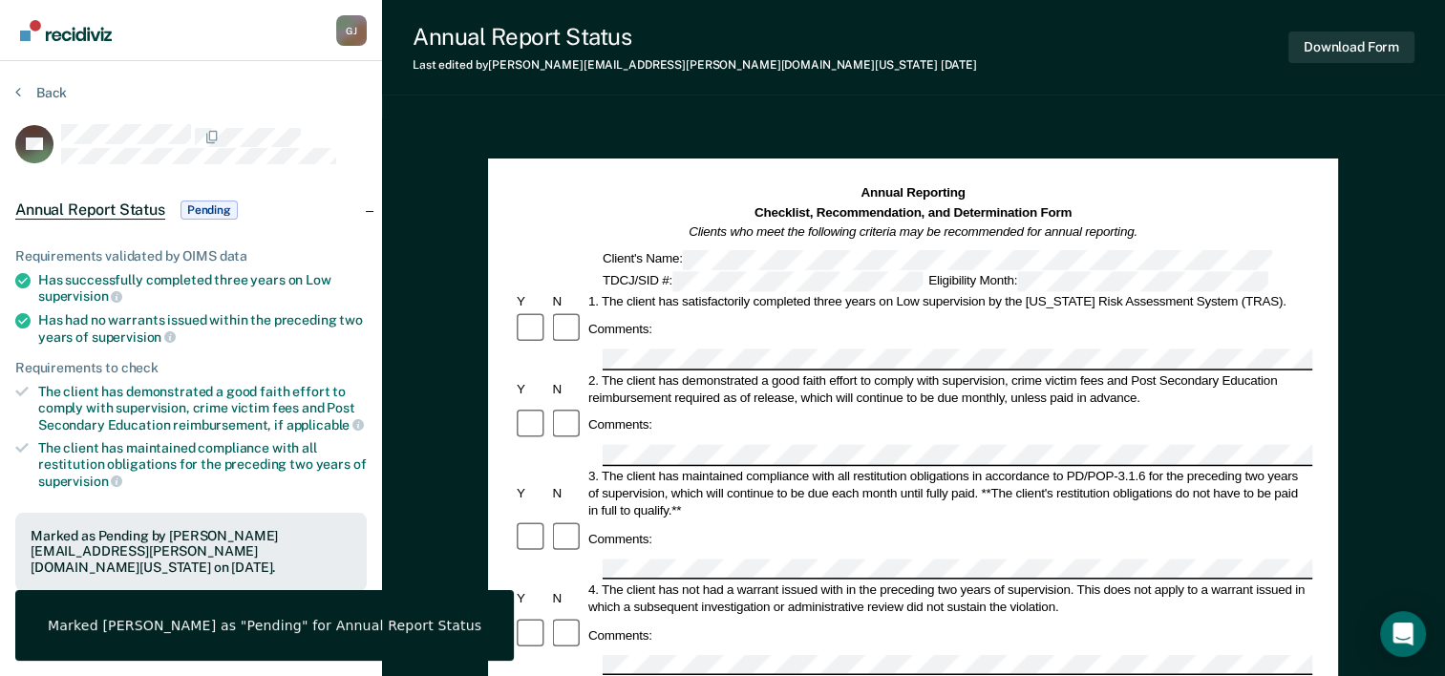
click at [911, 66] on div "Annual Report Status Last edited by [PERSON_NAME][EMAIL_ADDRESS][PERSON_NAME][D…" at bounding box center [913, 47] width 1063 height 95
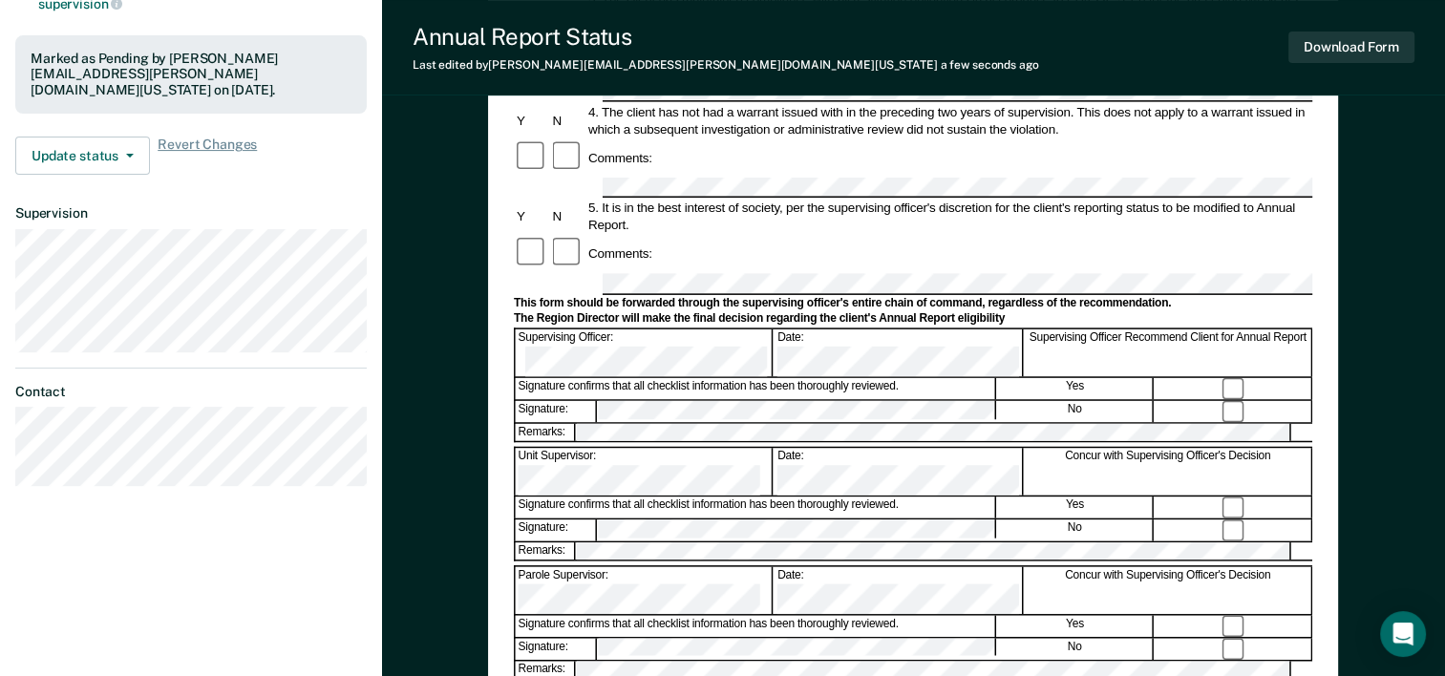
scroll to position [573, 0]
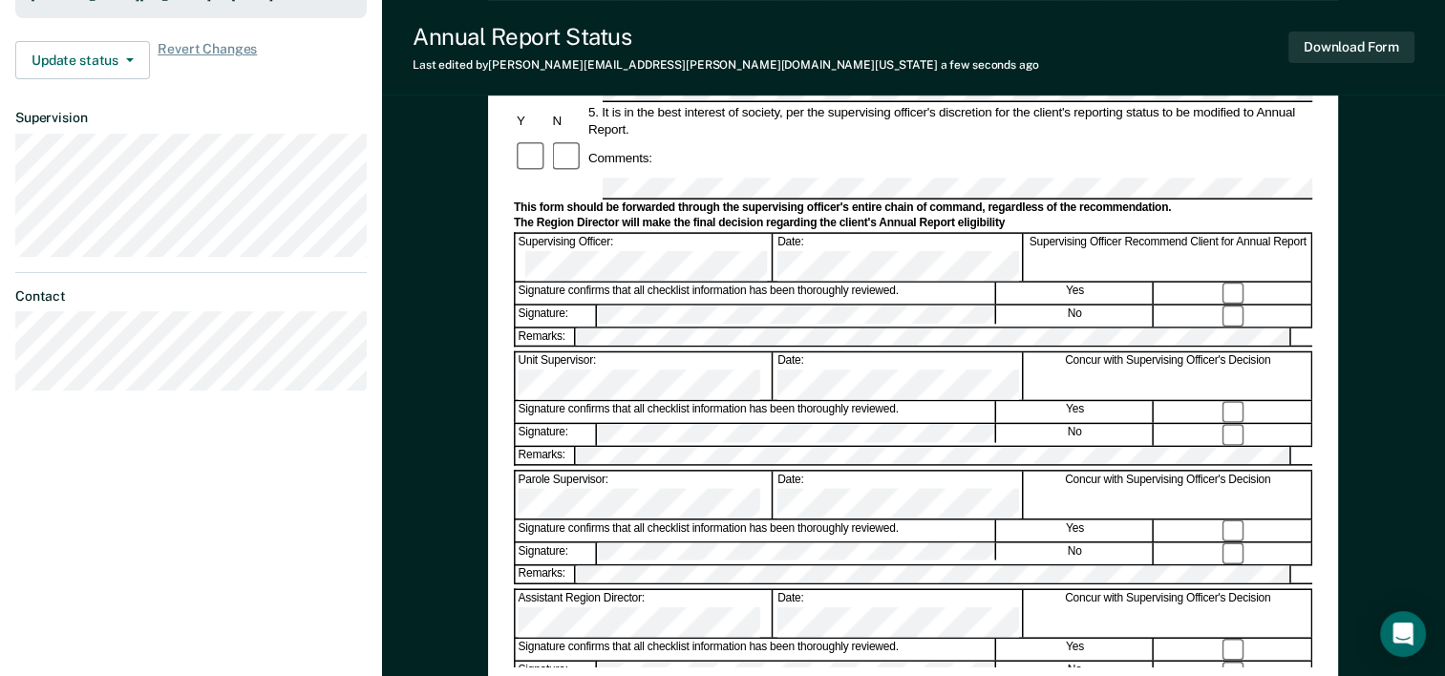
click at [817, 642] on div "Annual Reporting Checklist, Recommendation, and Determination Form Clients who …" at bounding box center [913, 139] width 798 height 1056
click at [1319, 44] on button "Download Form" at bounding box center [1351, 48] width 126 height 32
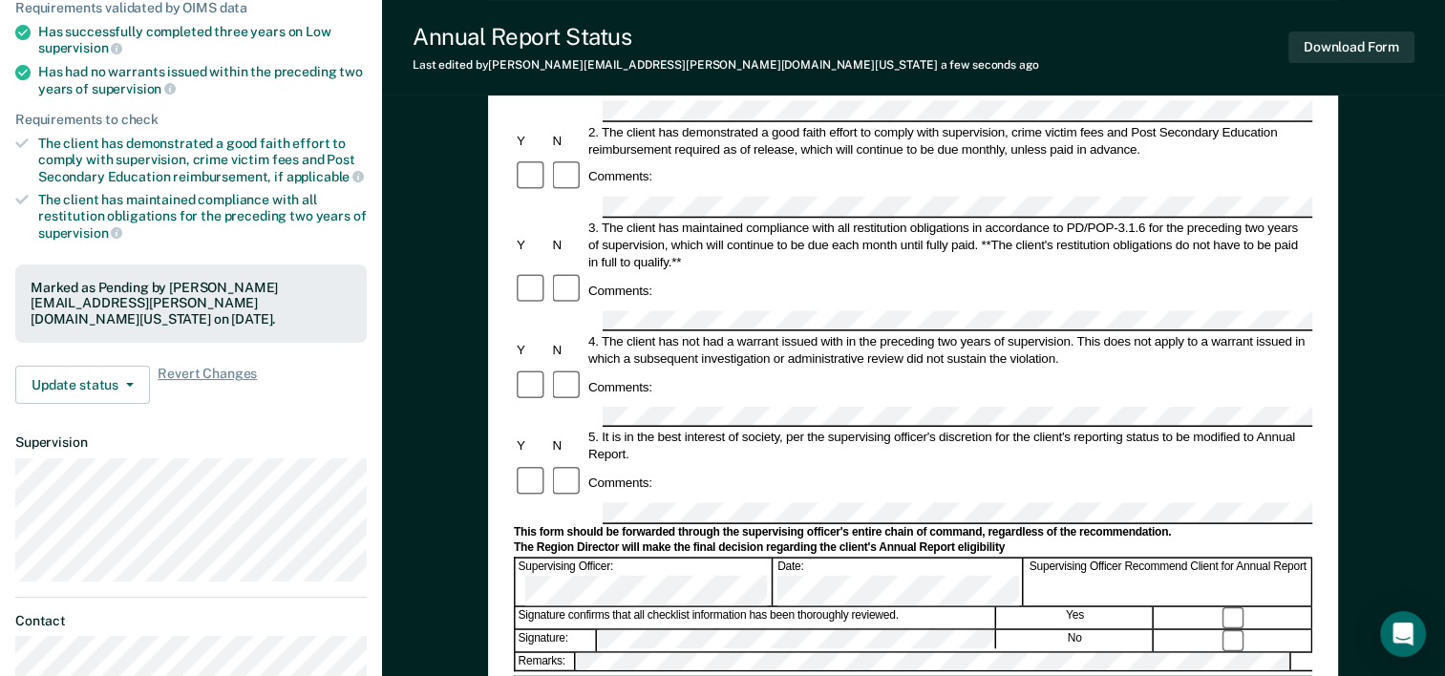
scroll to position [0, 0]
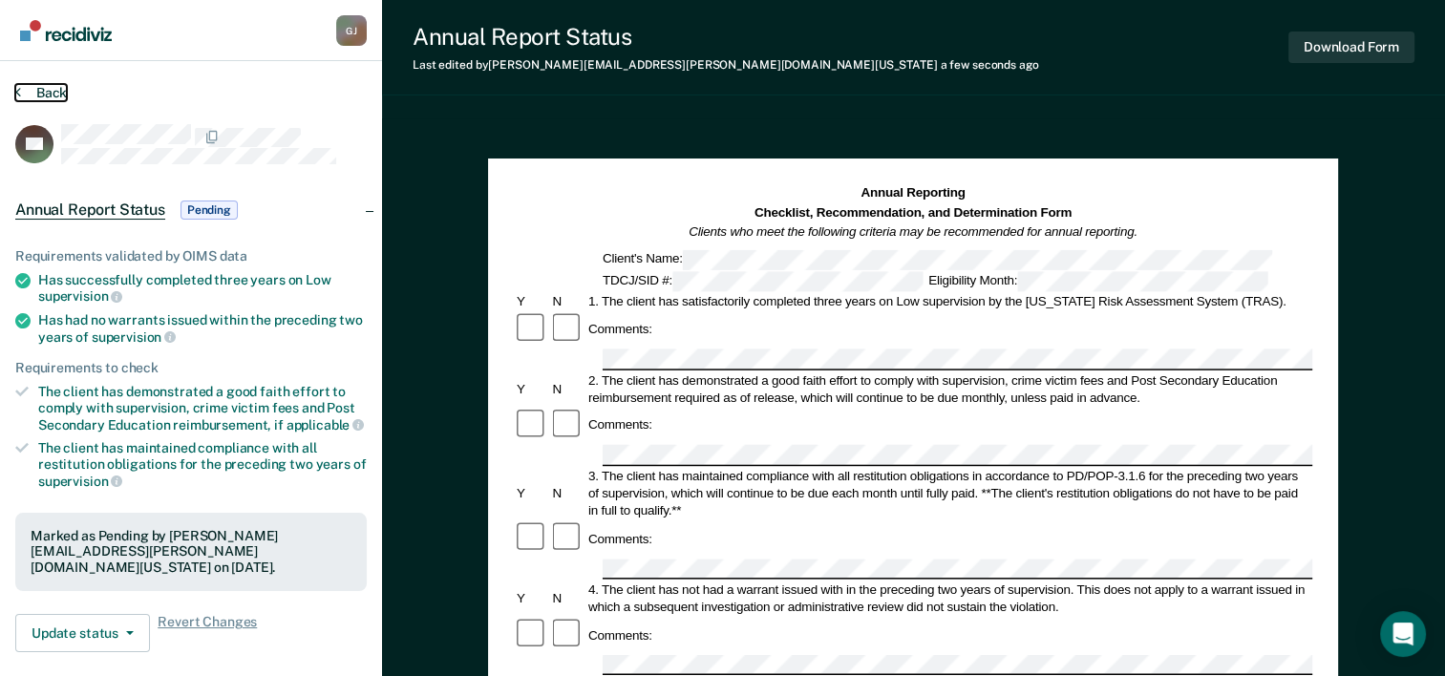
click at [49, 88] on button "Back" at bounding box center [41, 92] width 52 height 17
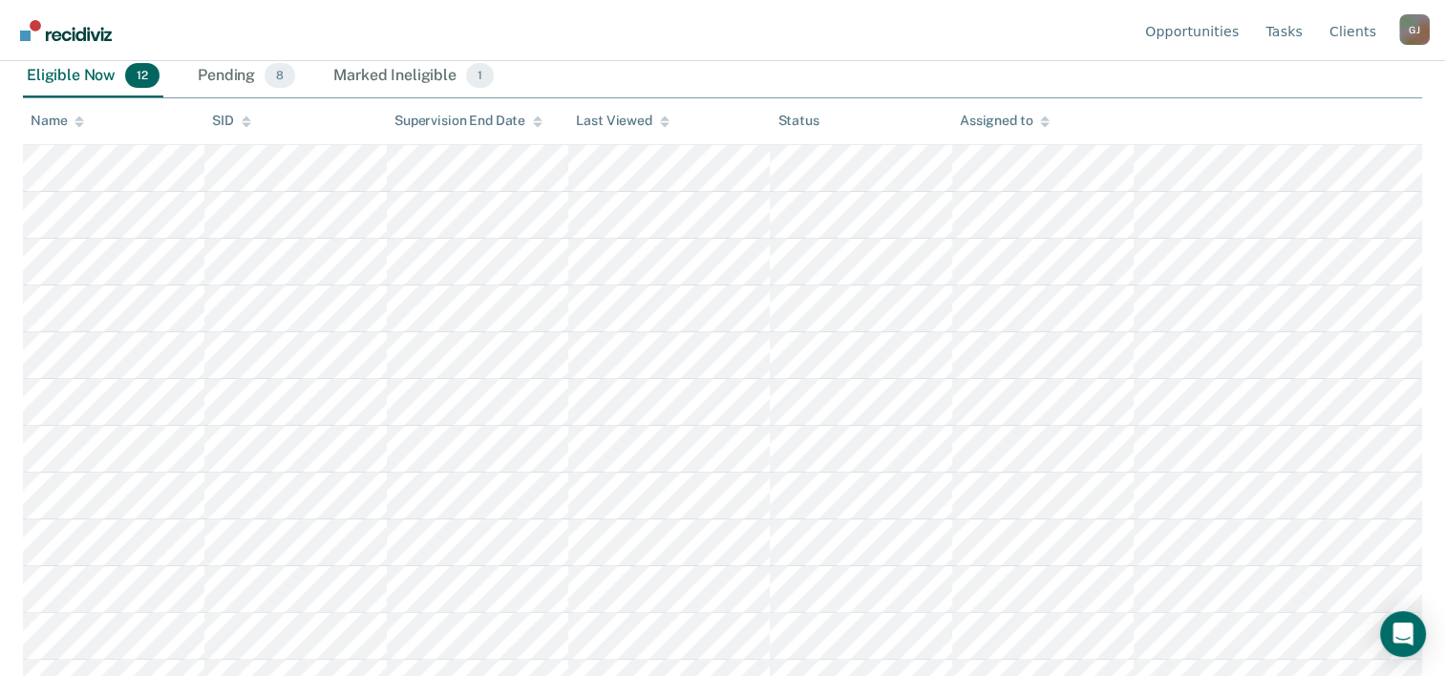
scroll to position [366, 0]
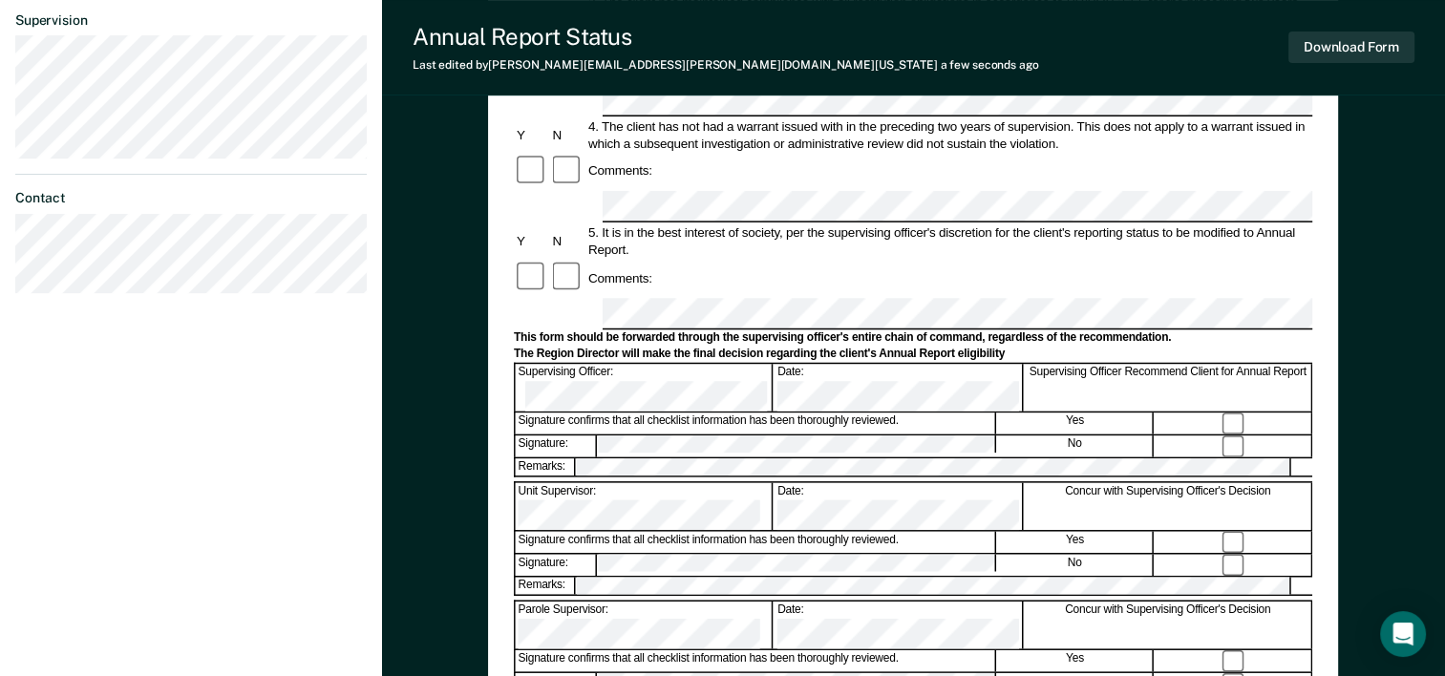
scroll to position [573, 0]
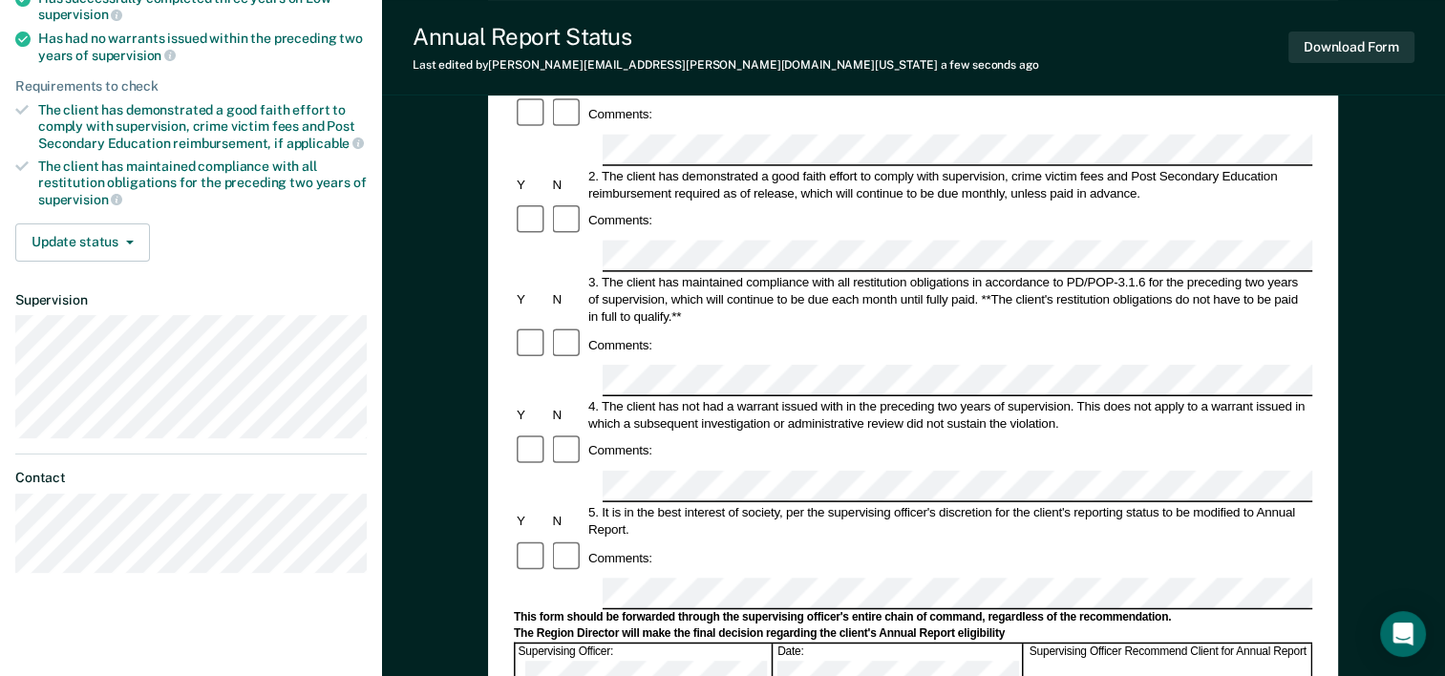
scroll to position [261, 0]
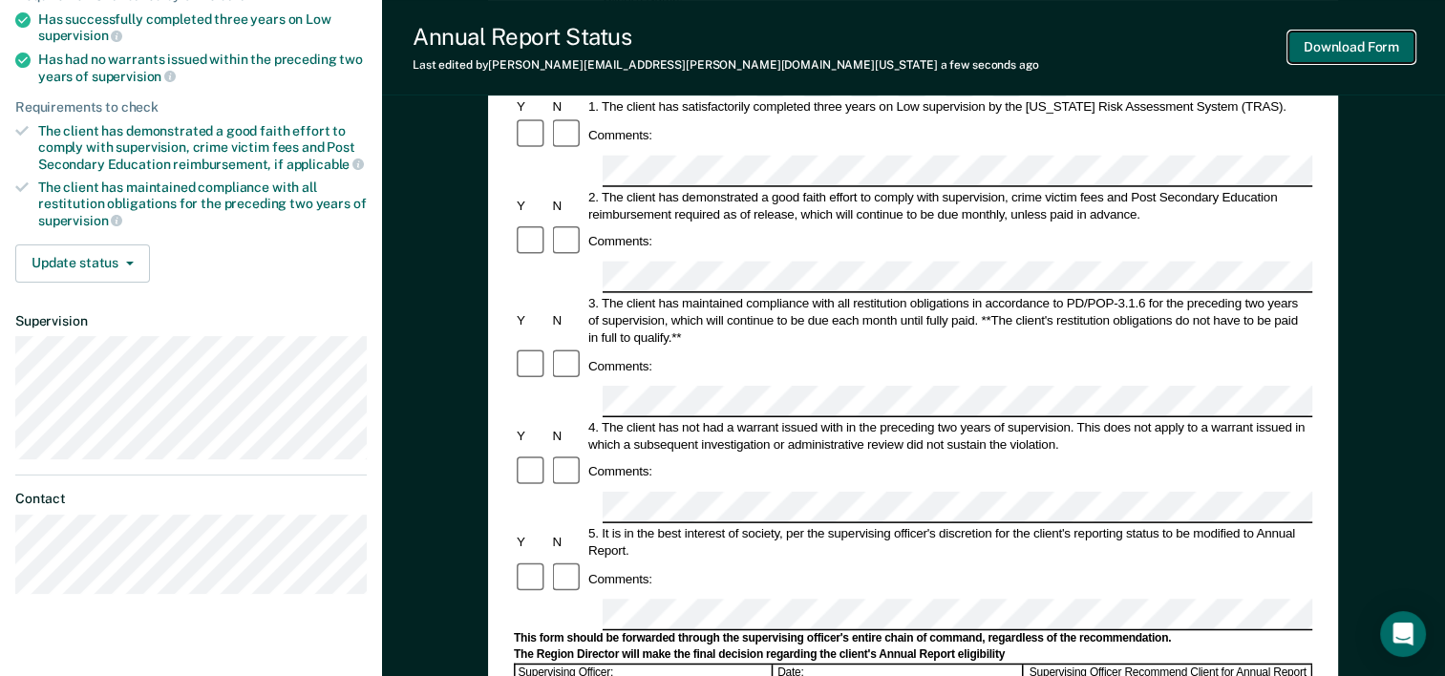
click at [1348, 44] on button "Download Form" at bounding box center [1351, 48] width 126 height 32
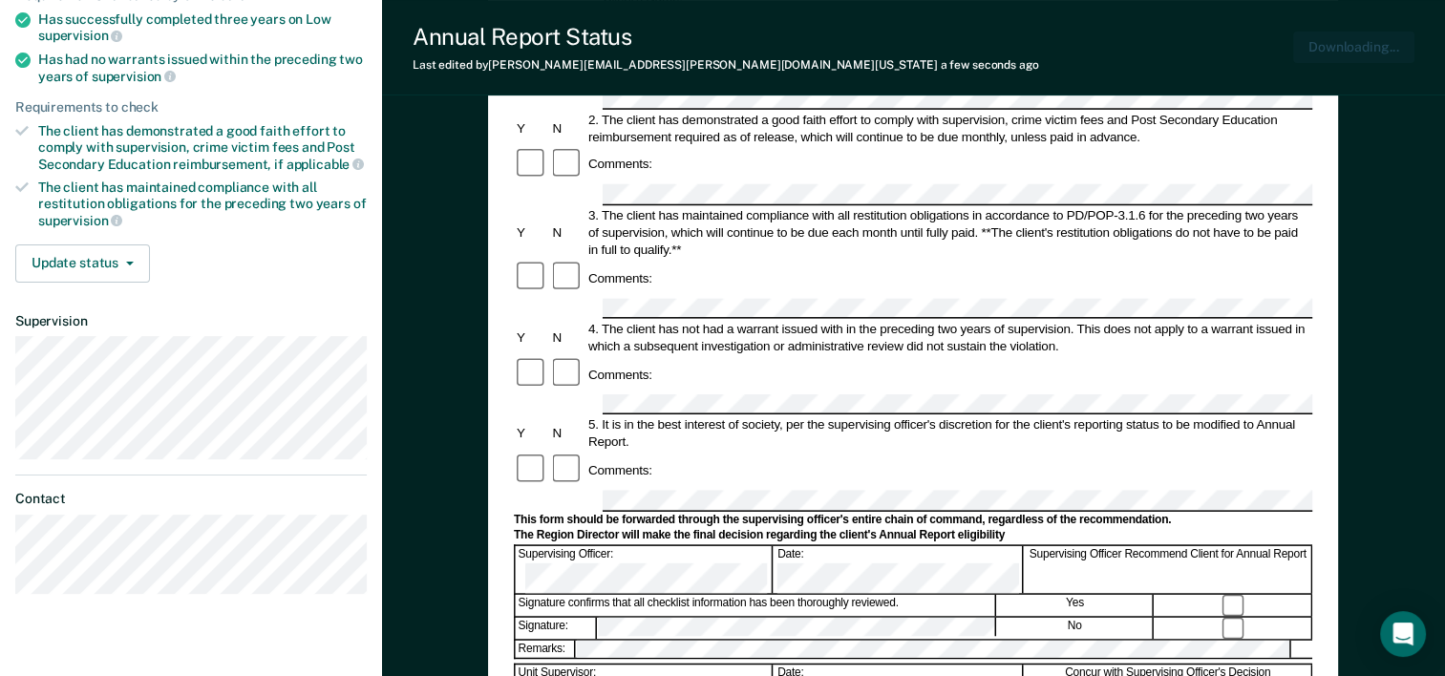
scroll to position [0, 0]
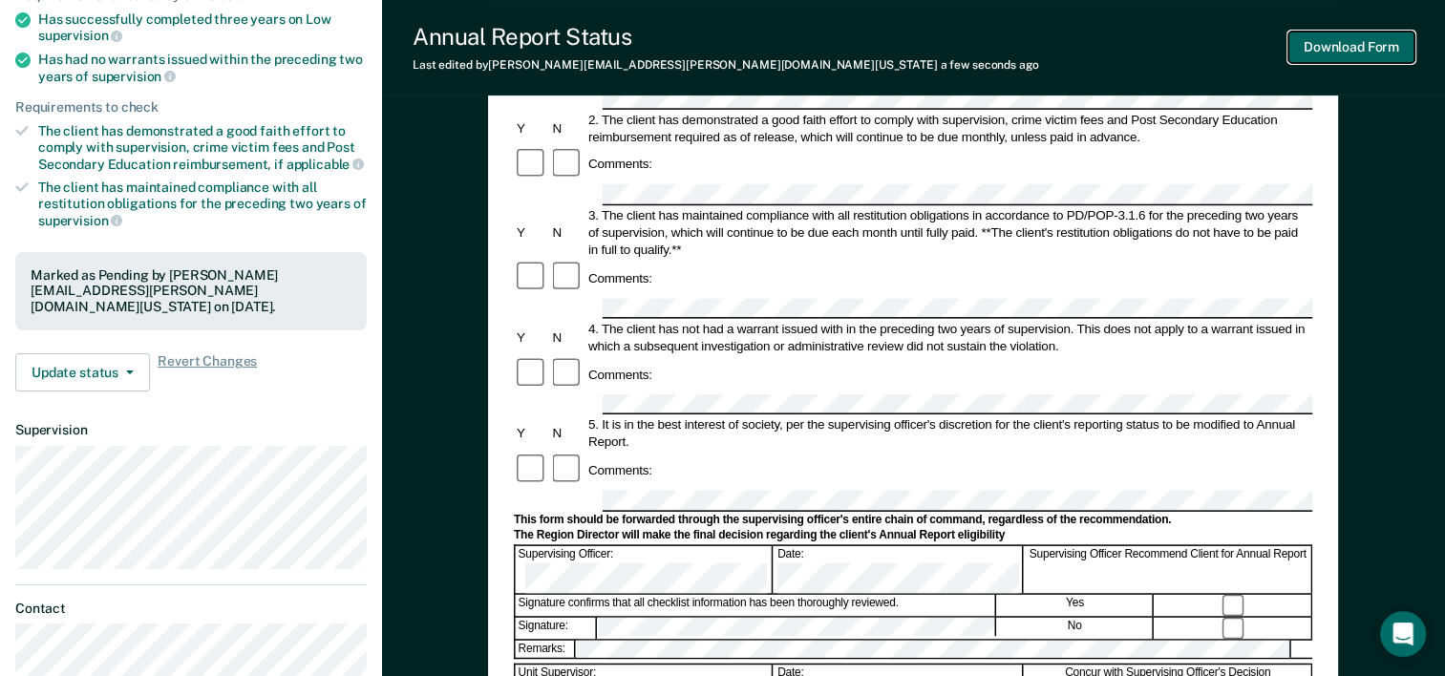
click at [1356, 44] on button "Download Form" at bounding box center [1351, 48] width 126 height 32
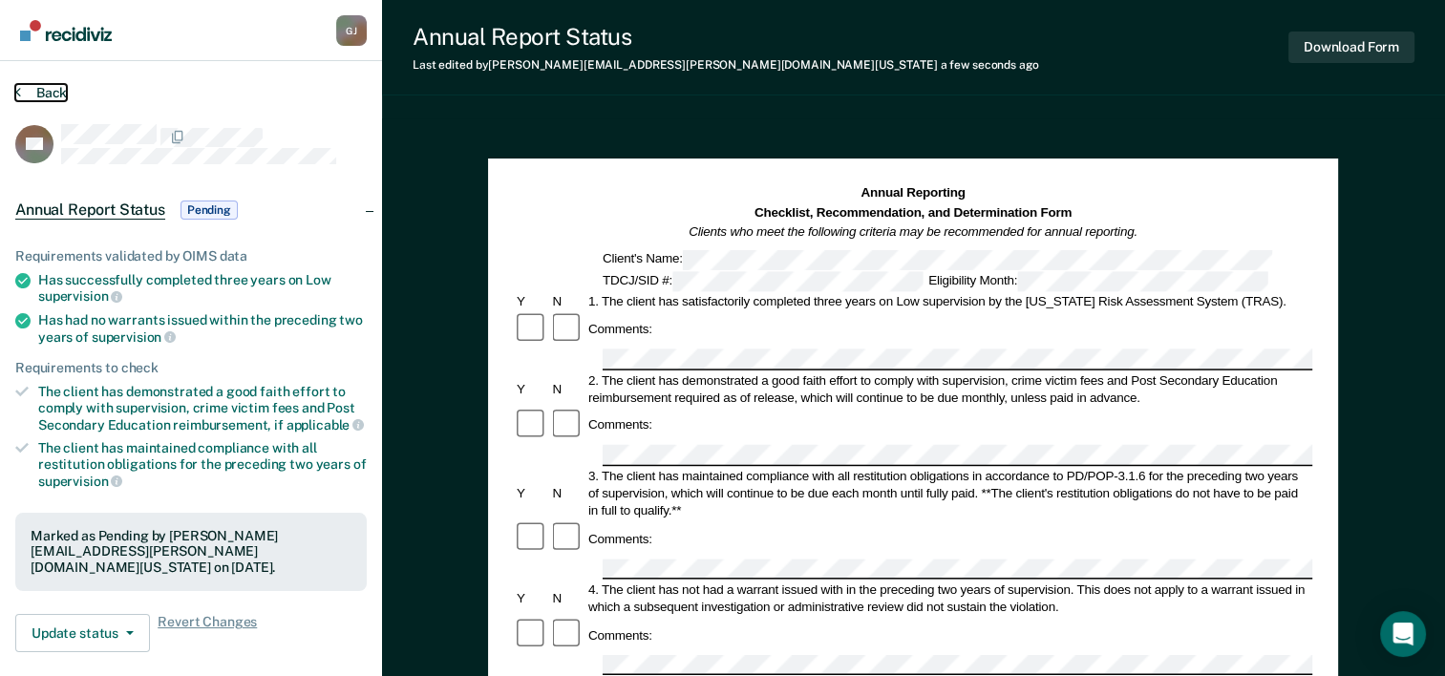
click at [32, 86] on button "Back" at bounding box center [41, 92] width 52 height 17
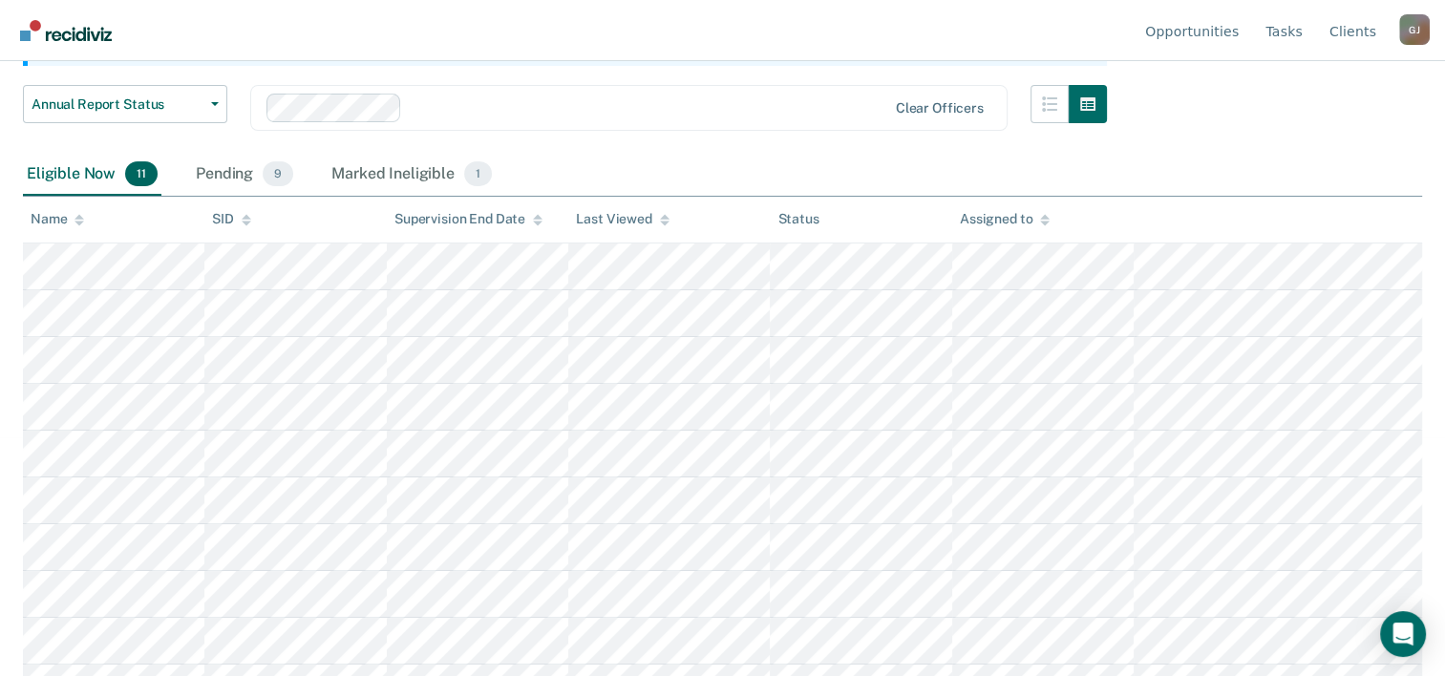
scroll to position [286, 0]
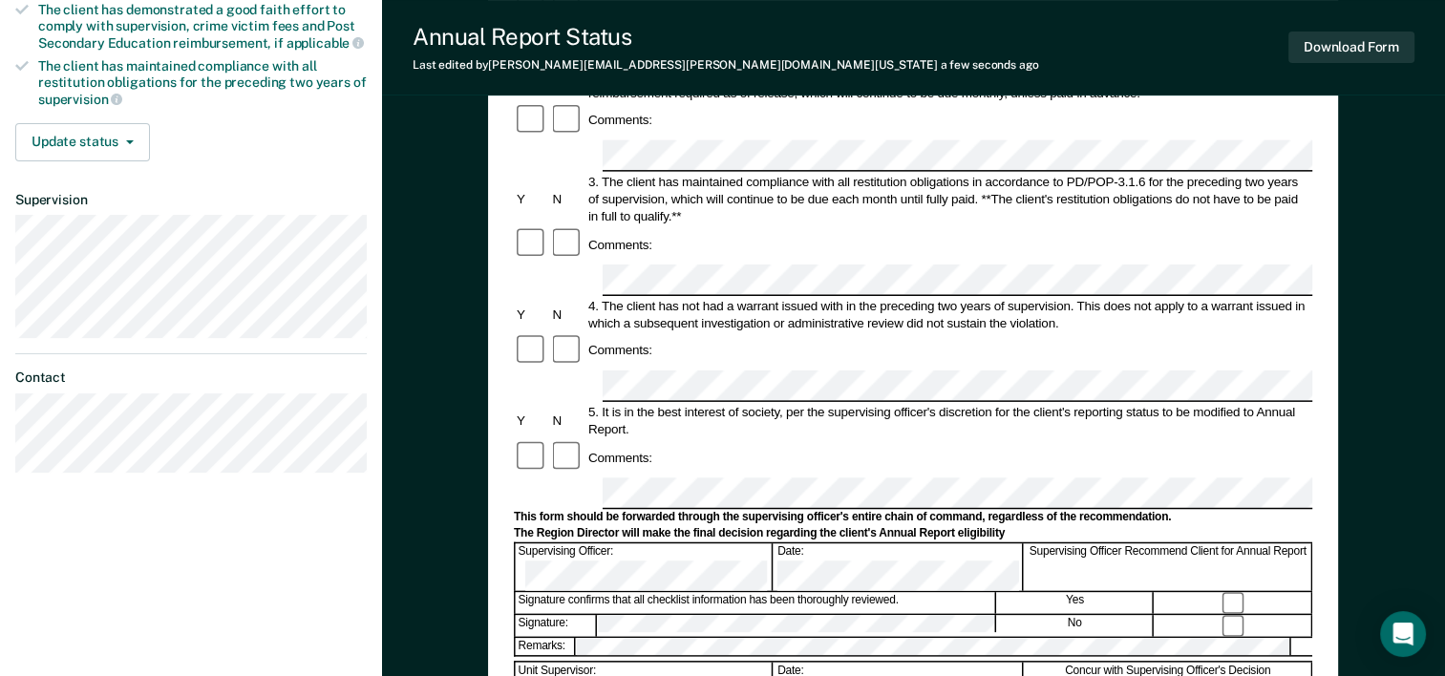
scroll to position [477, 0]
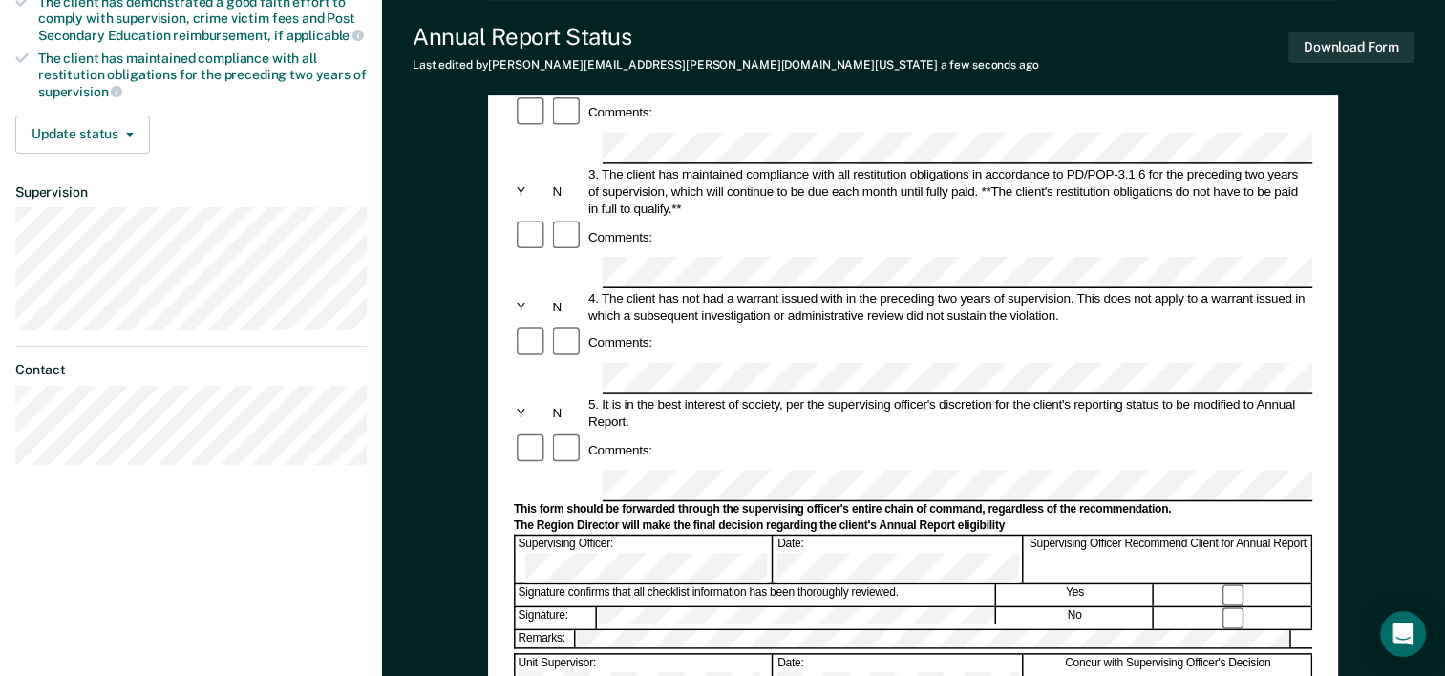
scroll to position [356, 0]
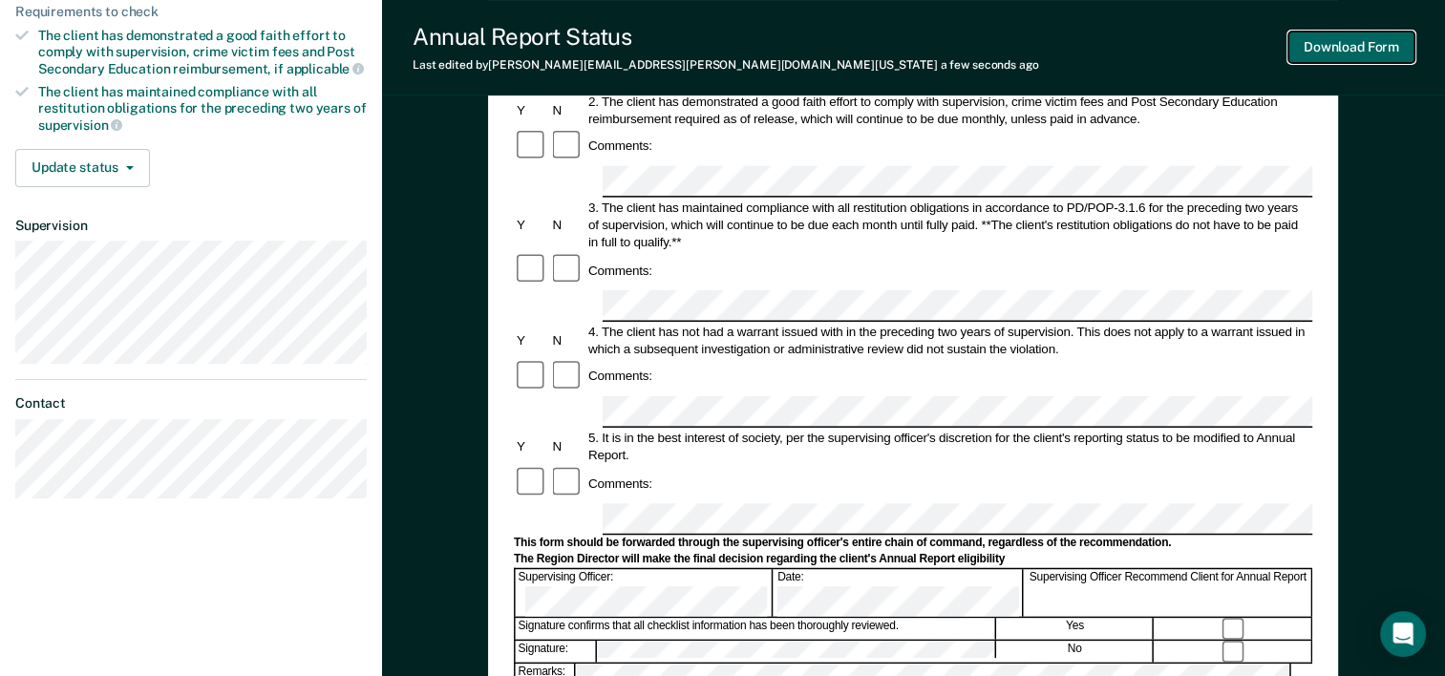
click at [1345, 47] on button "Download Form" at bounding box center [1351, 48] width 126 height 32
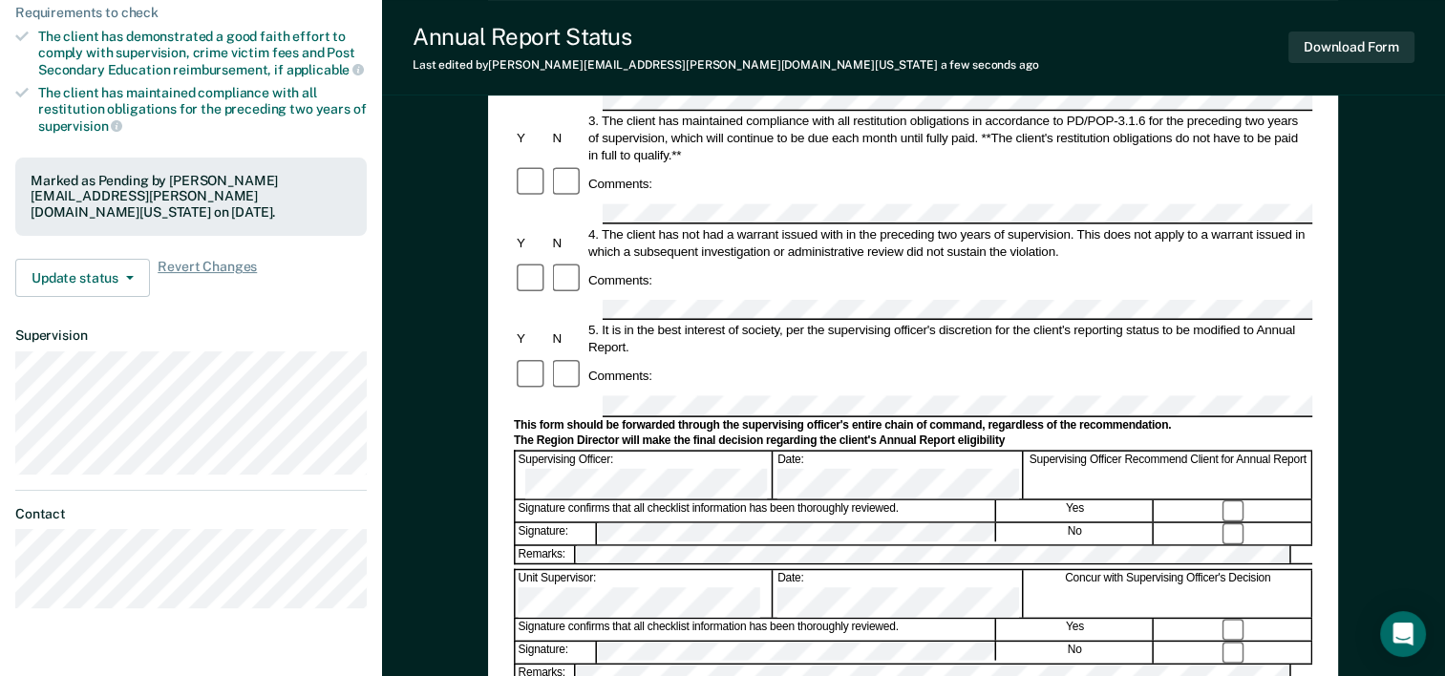
scroll to position [0, 0]
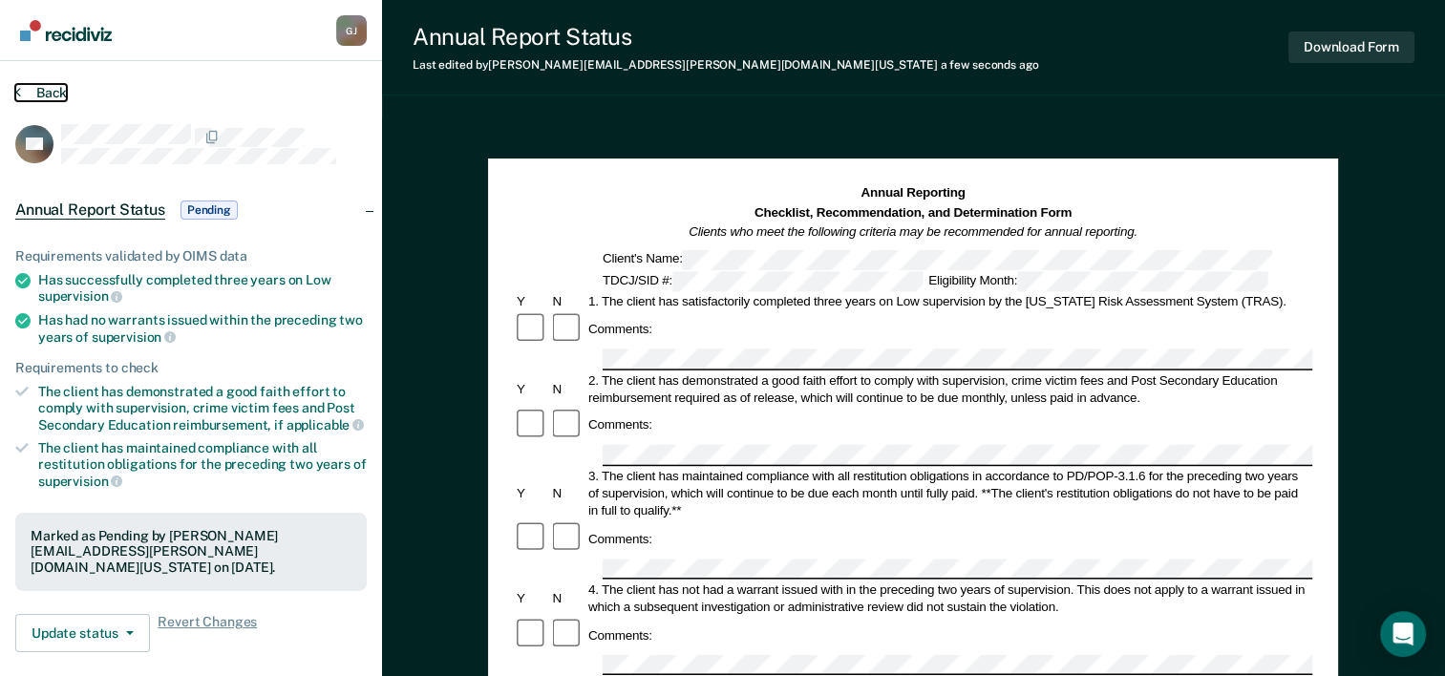
click at [53, 87] on button "Back" at bounding box center [41, 92] width 52 height 17
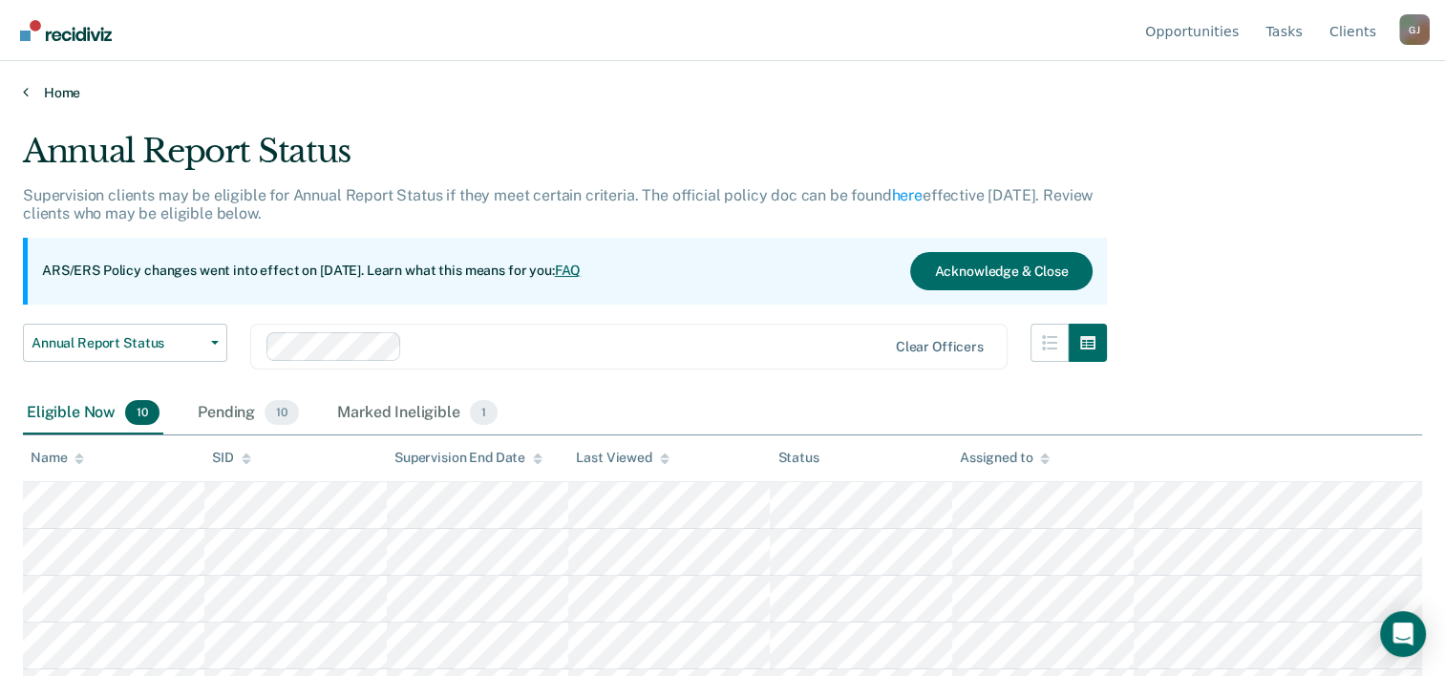
click at [50, 92] on link "Home" at bounding box center [722, 92] width 1399 height 17
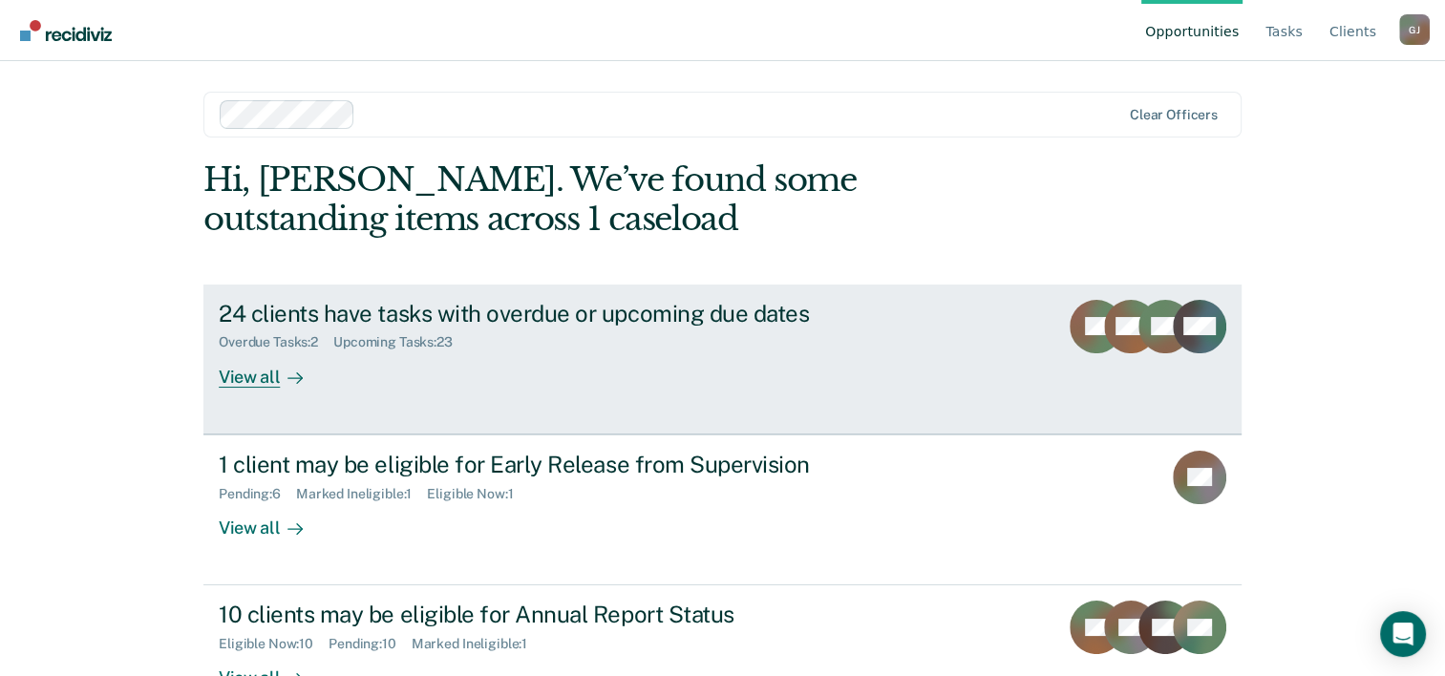
click at [456, 309] on div "24 clients have tasks with overdue or upcoming due dates" at bounding box center [554, 314] width 670 height 28
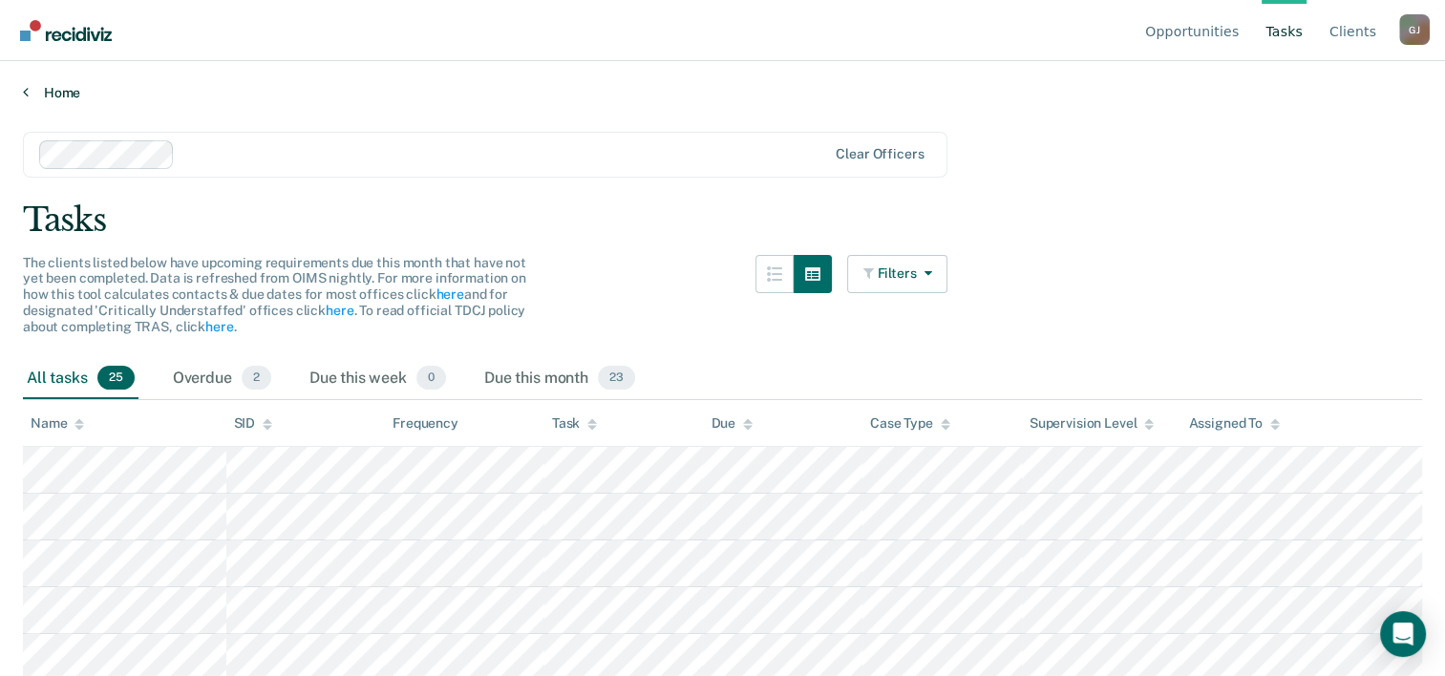
click at [50, 90] on link "Home" at bounding box center [722, 92] width 1399 height 17
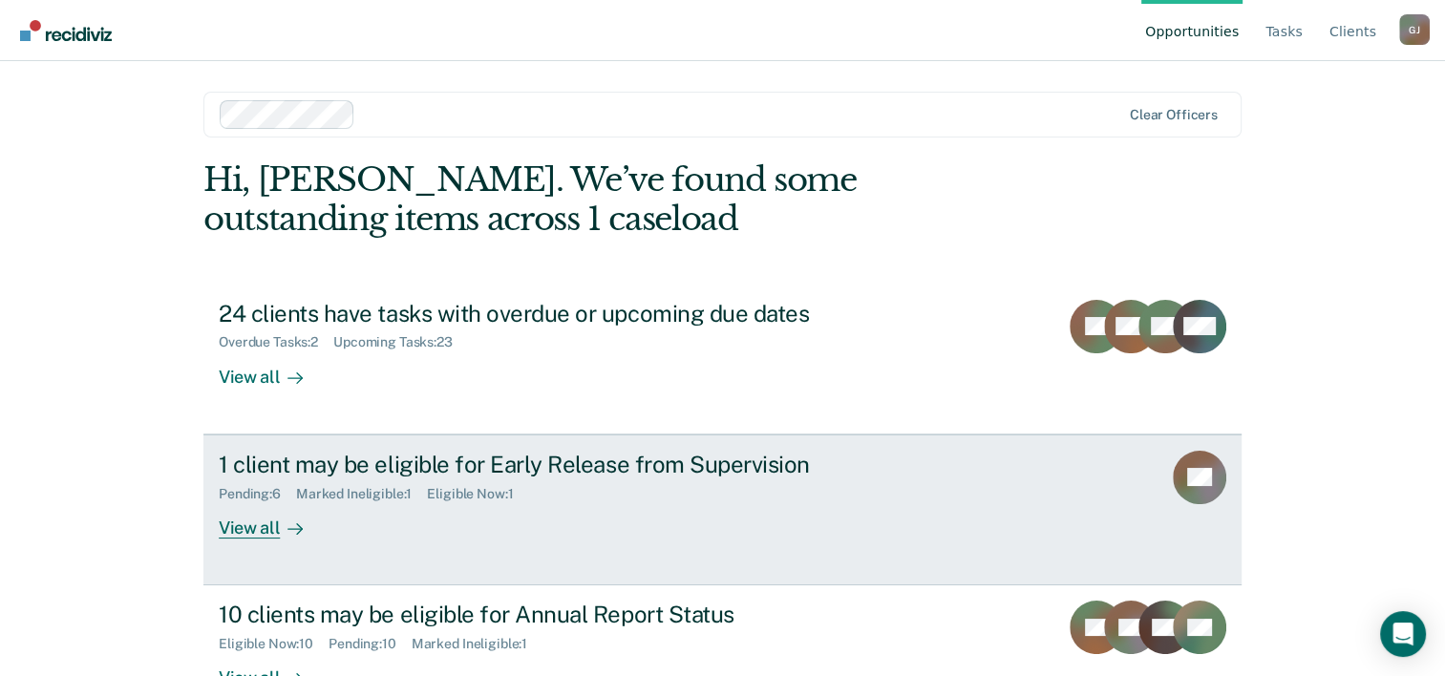
click at [415, 477] on div "1 client may be eligible for Early Release from Supervision" at bounding box center [554, 465] width 670 height 28
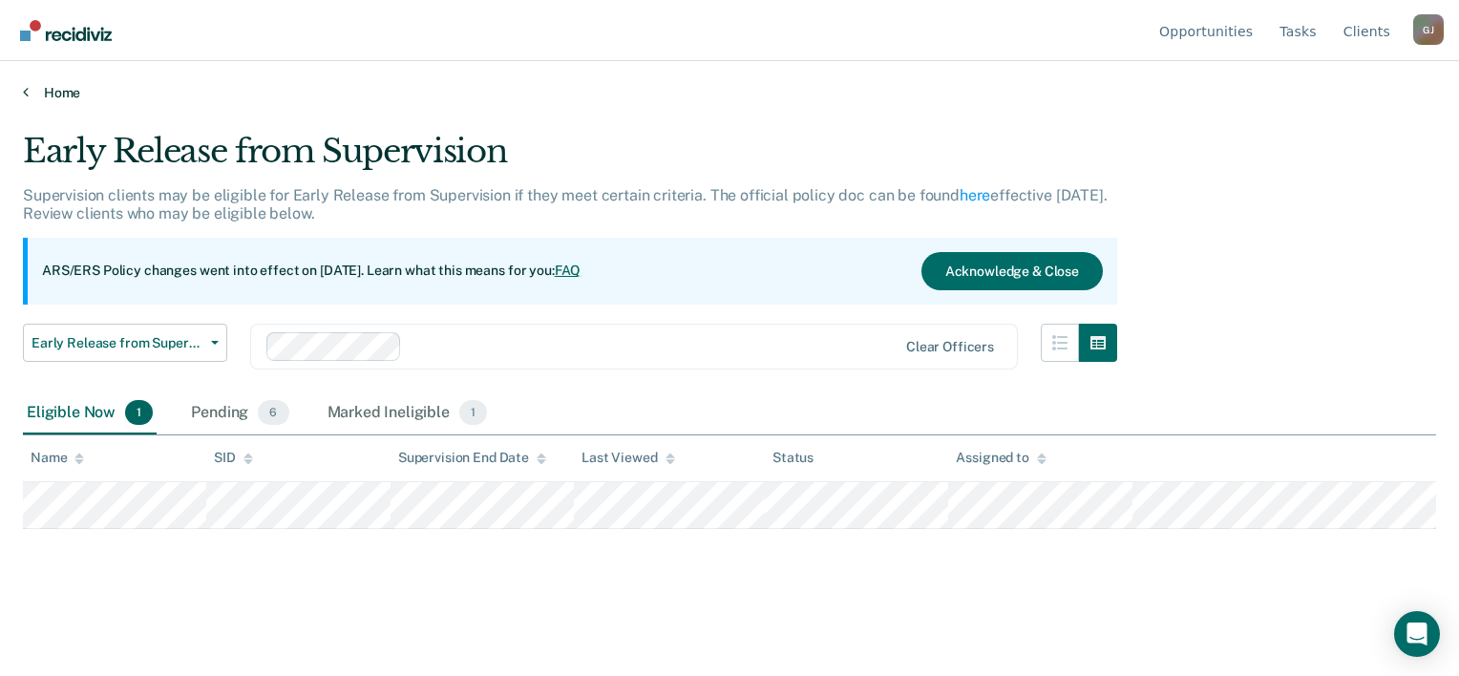
click at [38, 89] on link "Home" at bounding box center [729, 92] width 1413 height 17
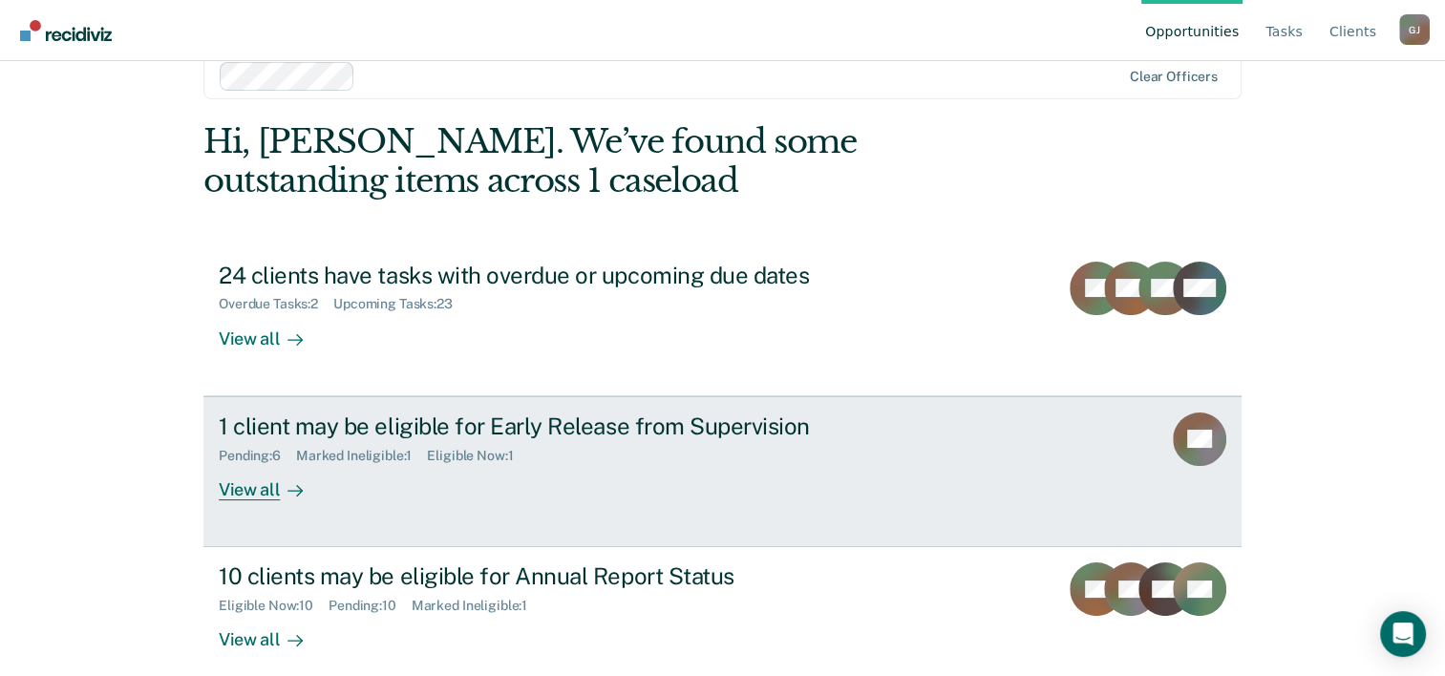
scroll to position [58, 0]
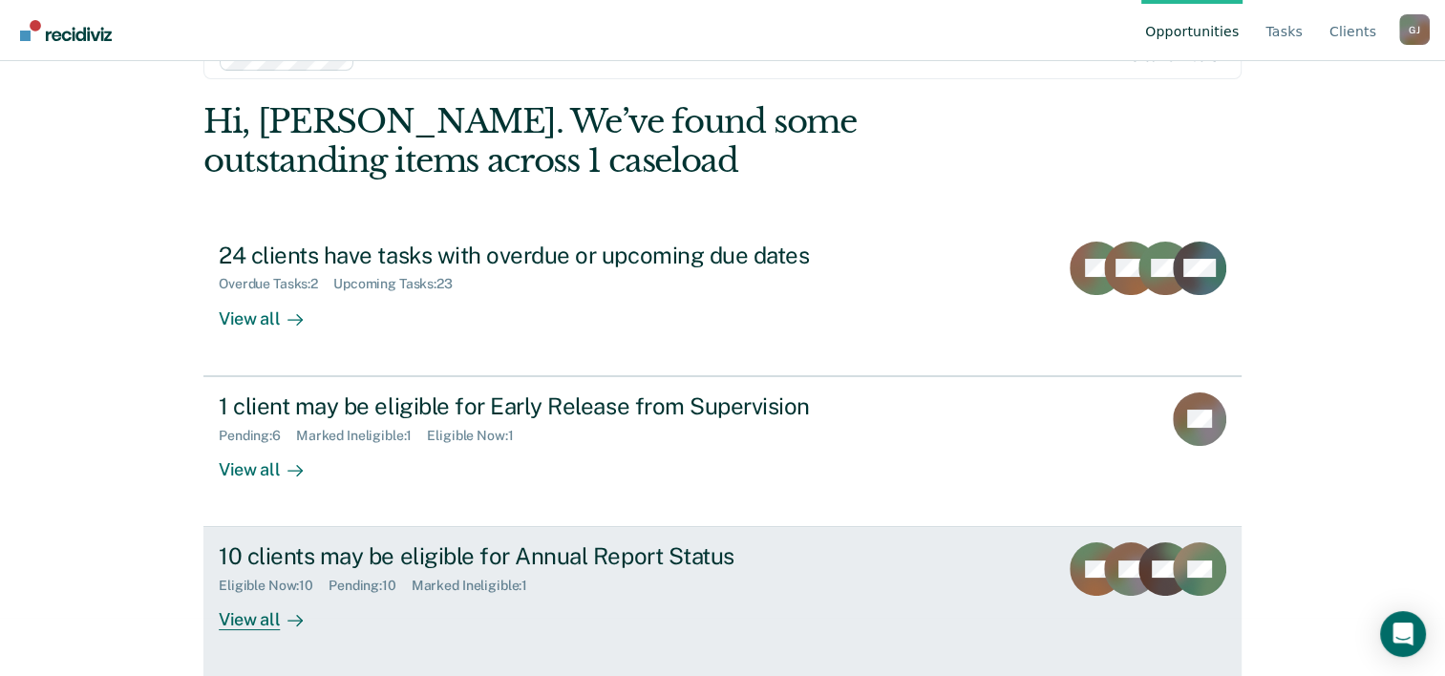
click at [512, 557] on div "10 clients may be eligible for Annual Report Status" at bounding box center [554, 556] width 670 height 28
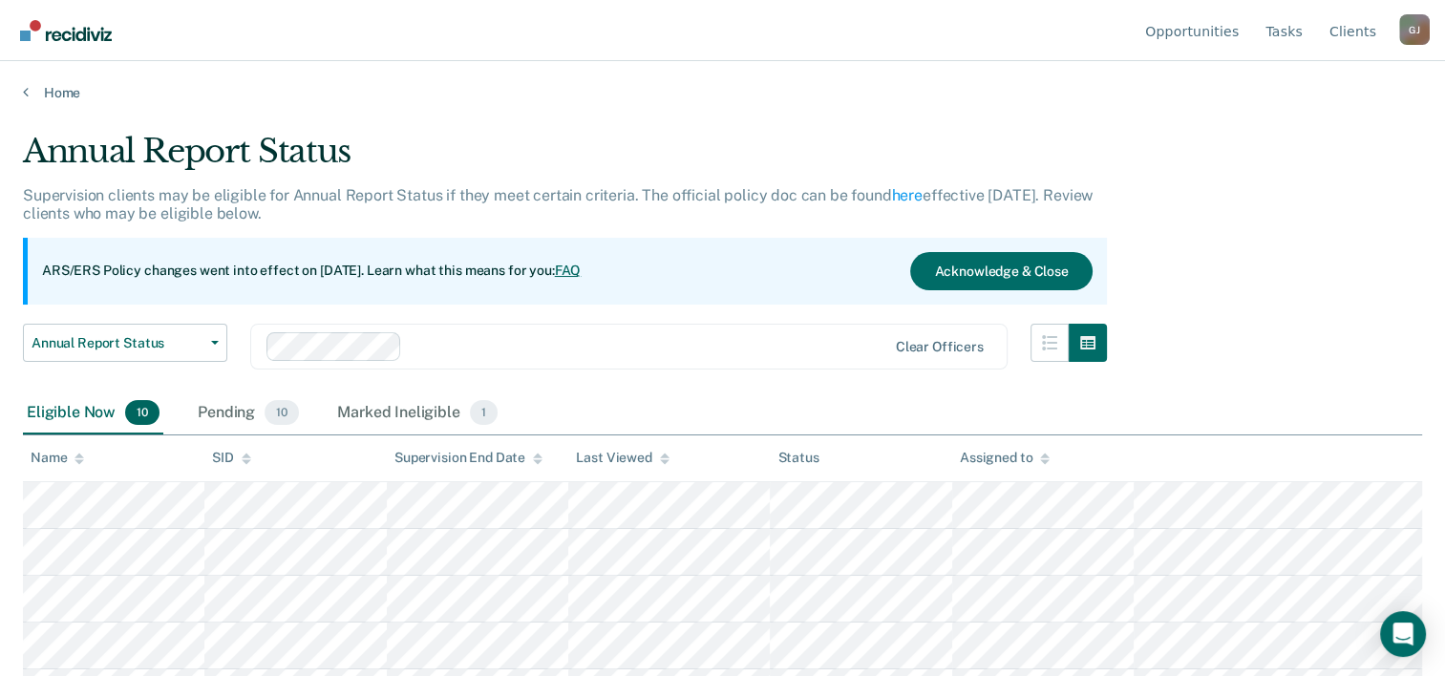
scroll to position [271, 0]
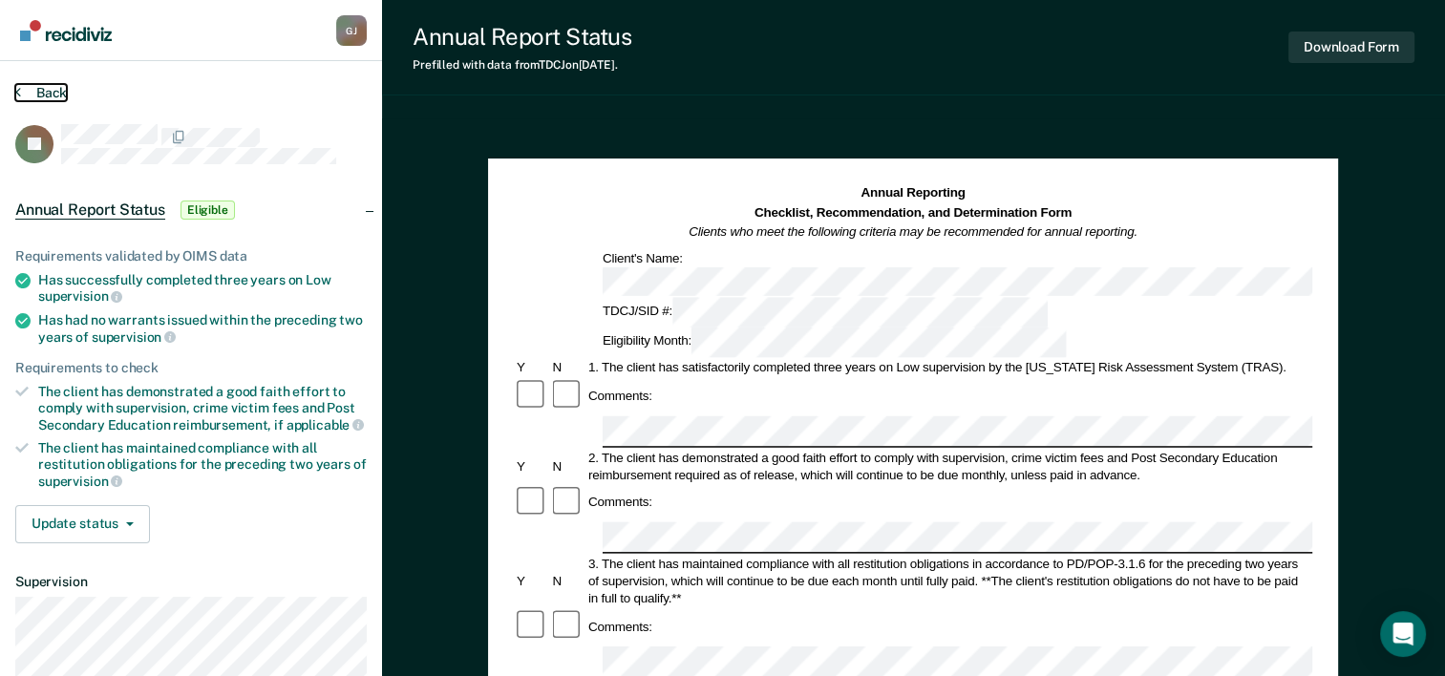
click at [44, 85] on button "Back" at bounding box center [41, 92] width 52 height 17
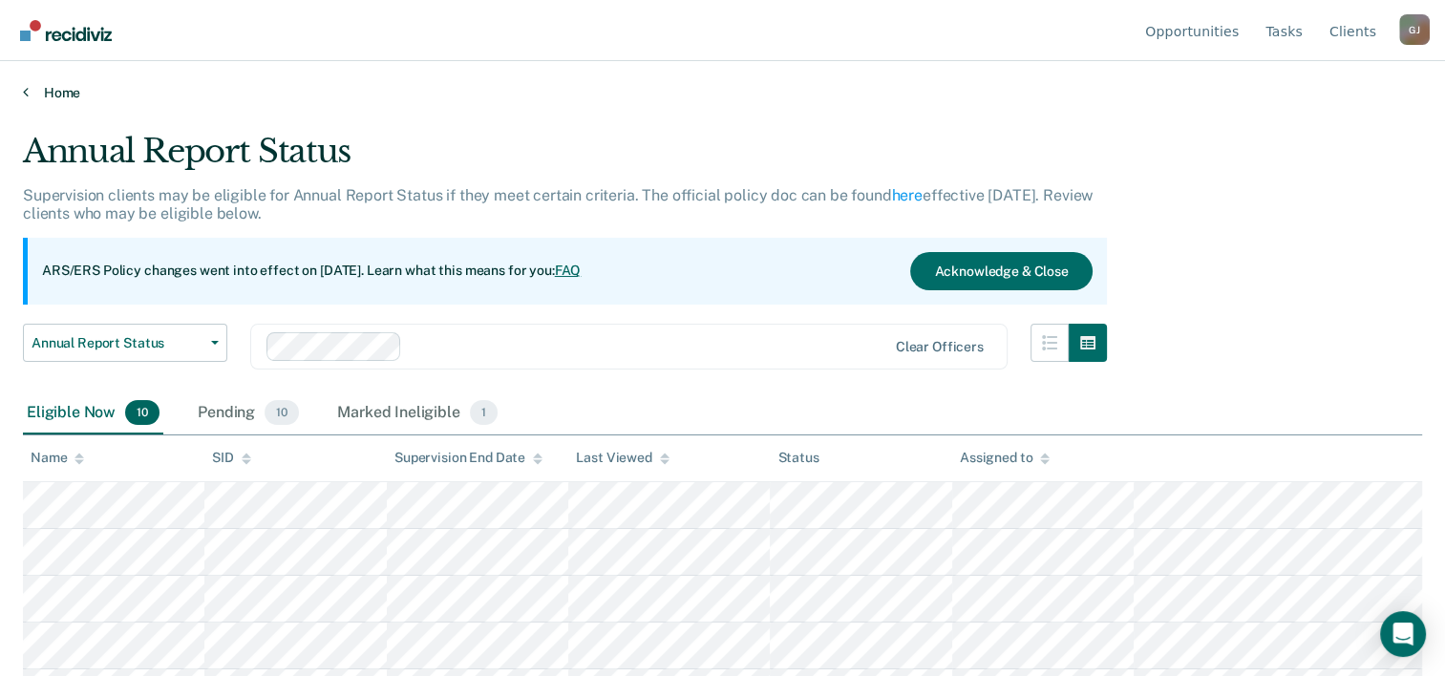
click at [66, 88] on link "Home" at bounding box center [722, 92] width 1399 height 17
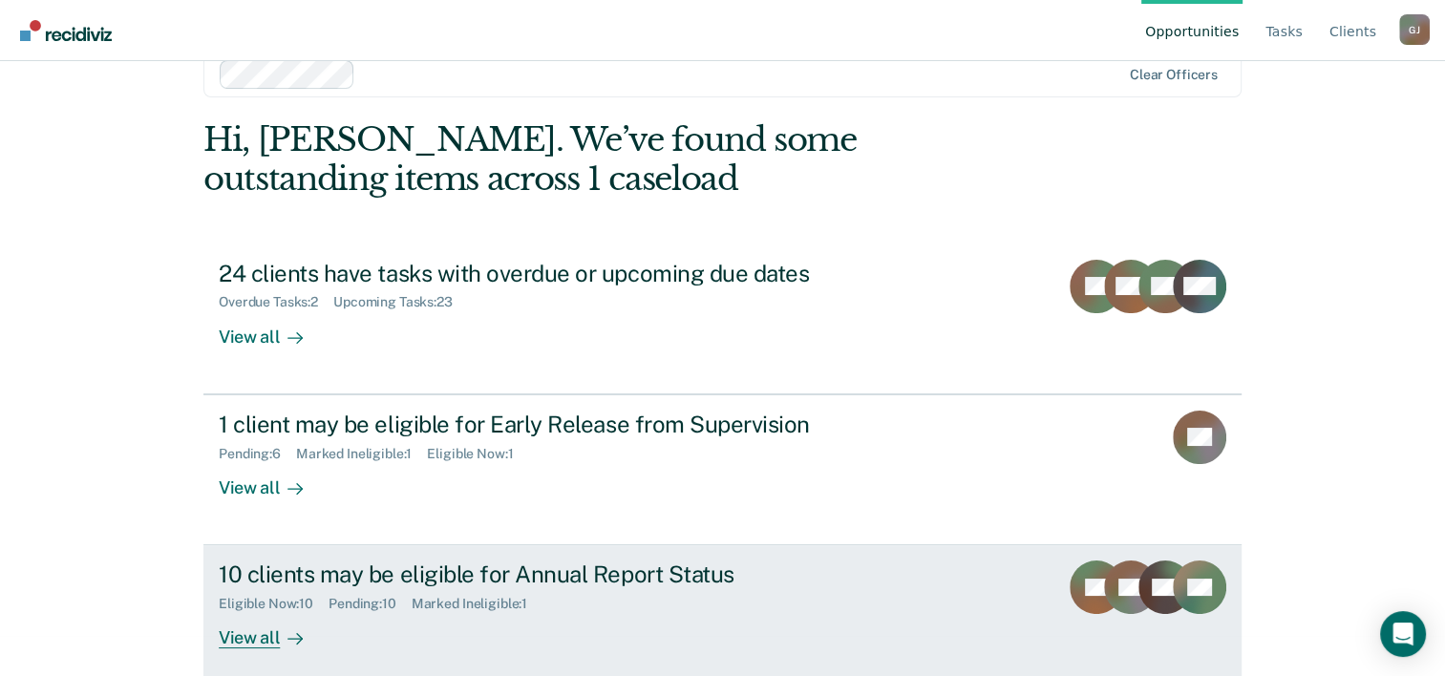
scroll to position [58, 0]
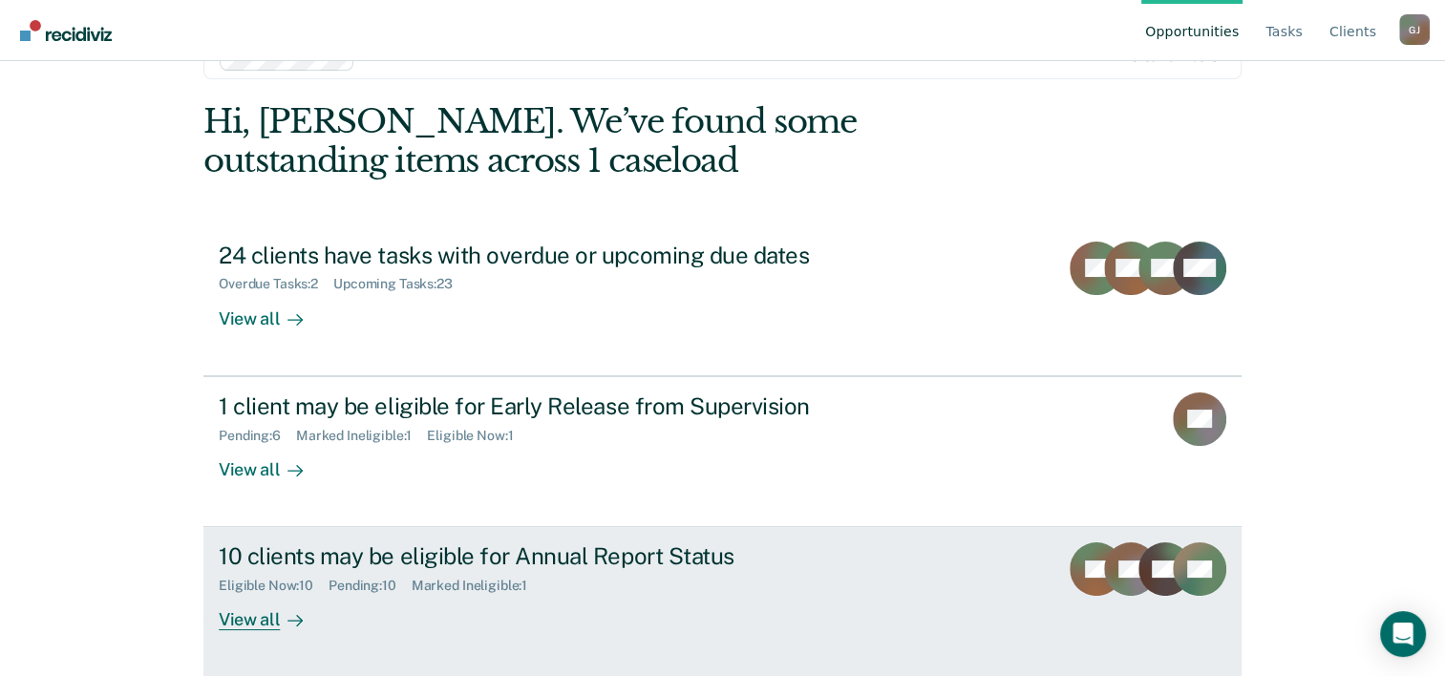
click at [486, 582] on div "Marked Ineligible : 1" at bounding box center [477, 586] width 131 height 16
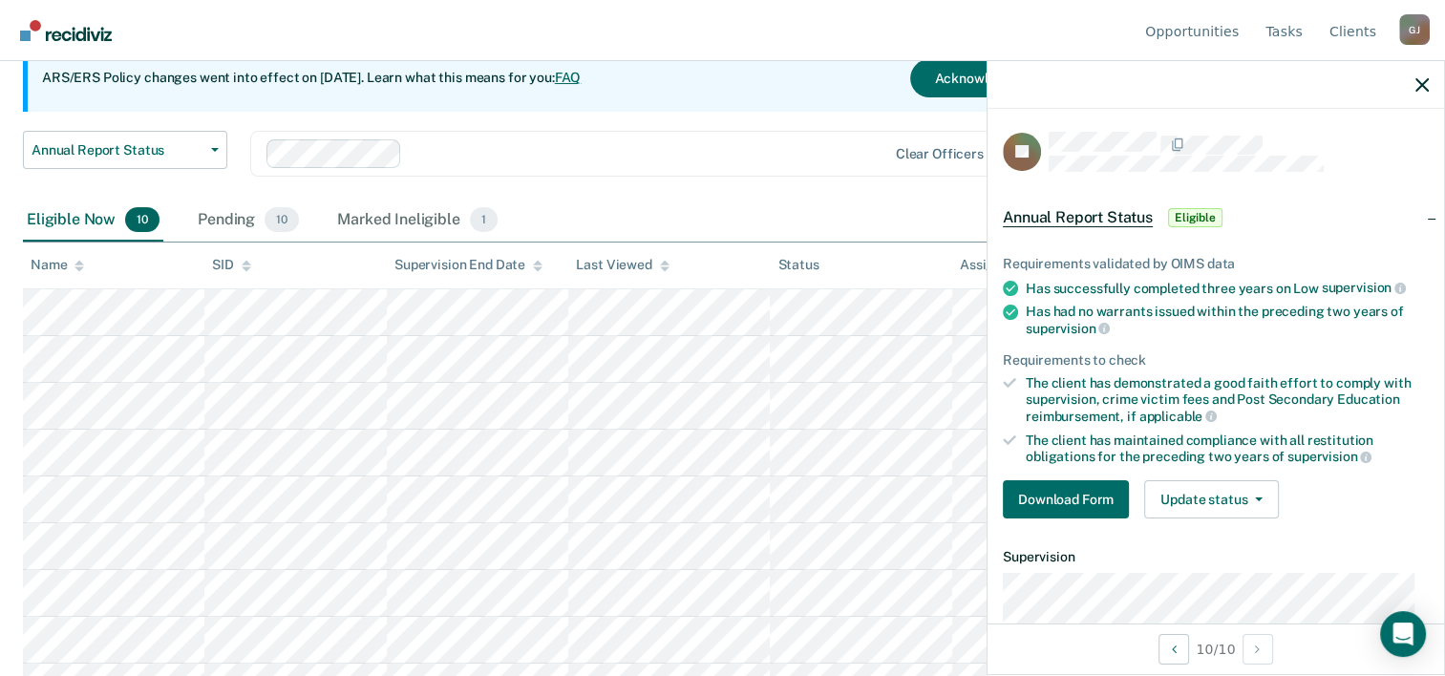
scroll to position [271, 0]
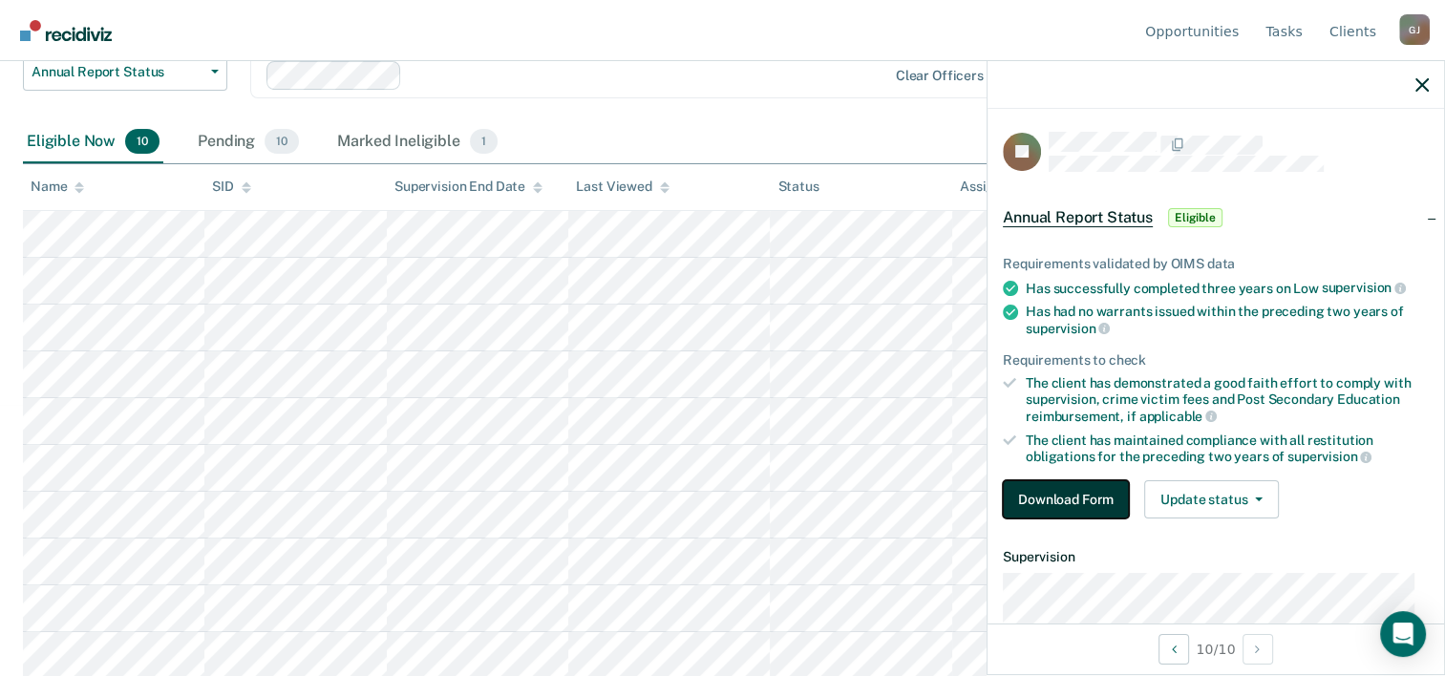
click at [1075, 494] on button "Download Form" at bounding box center [1066, 499] width 126 height 38
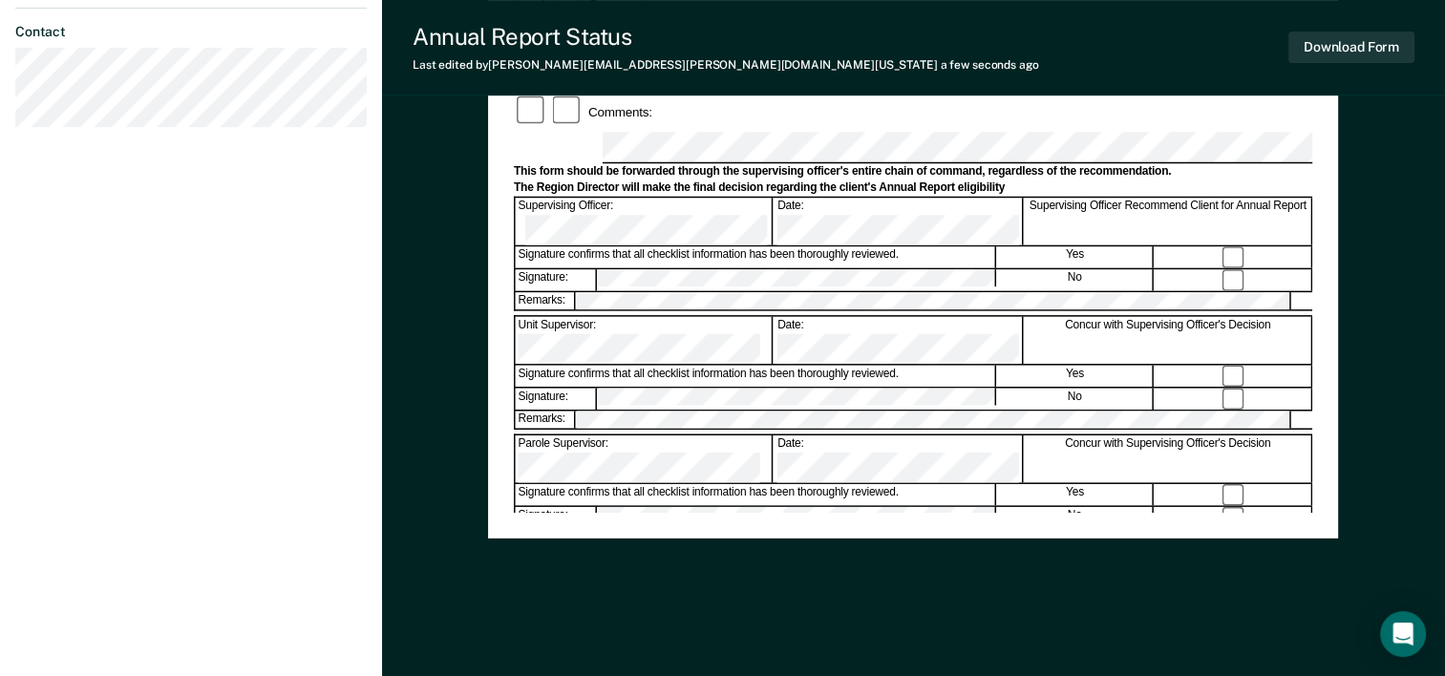
scroll to position [738, 0]
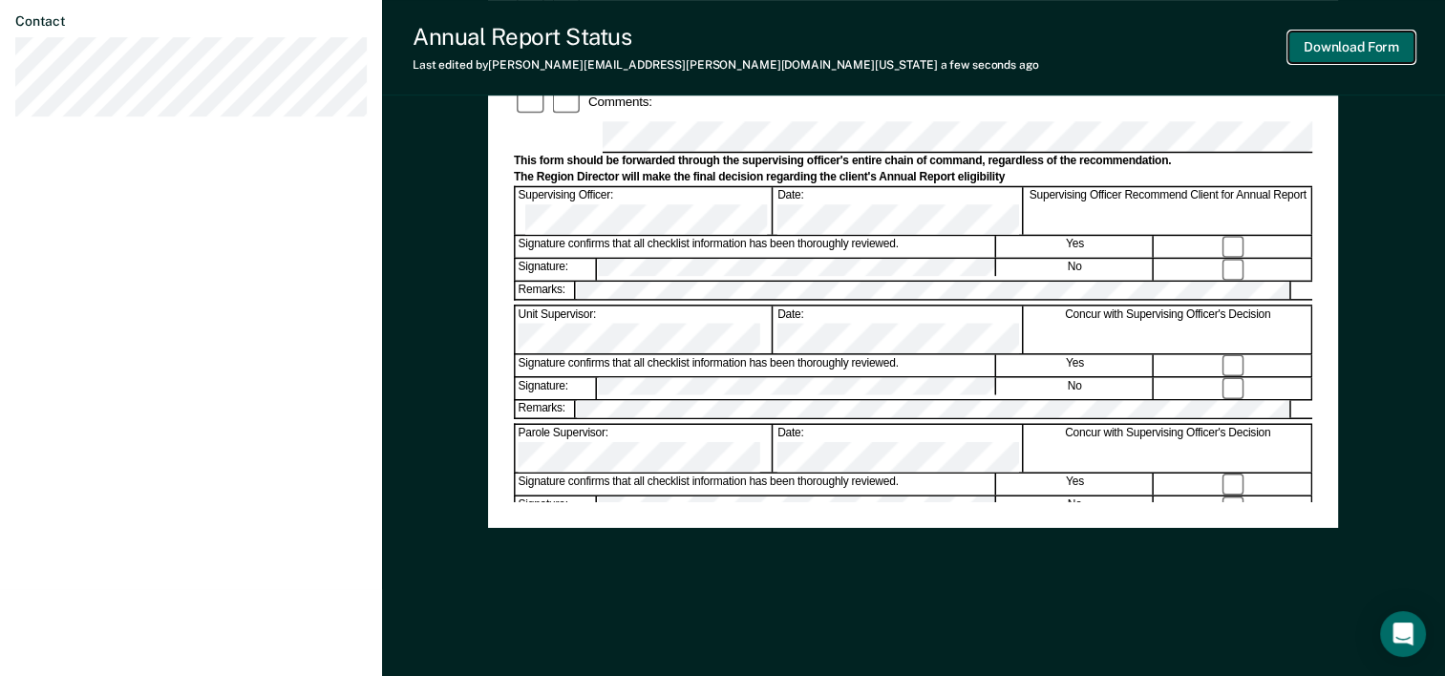
click at [1331, 43] on button "Download Form" at bounding box center [1351, 48] width 126 height 32
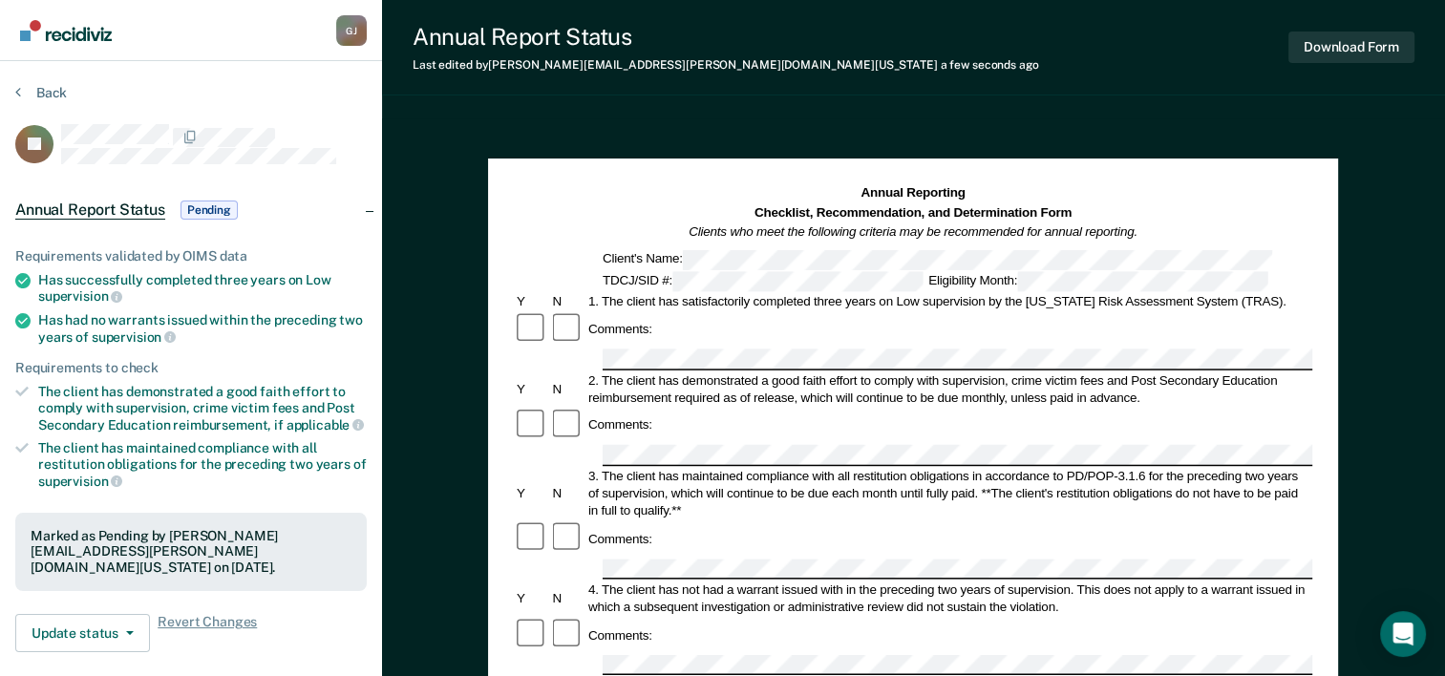
scroll to position [0, 0]
click at [212, 206] on span "Pending" at bounding box center [208, 210] width 57 height 19
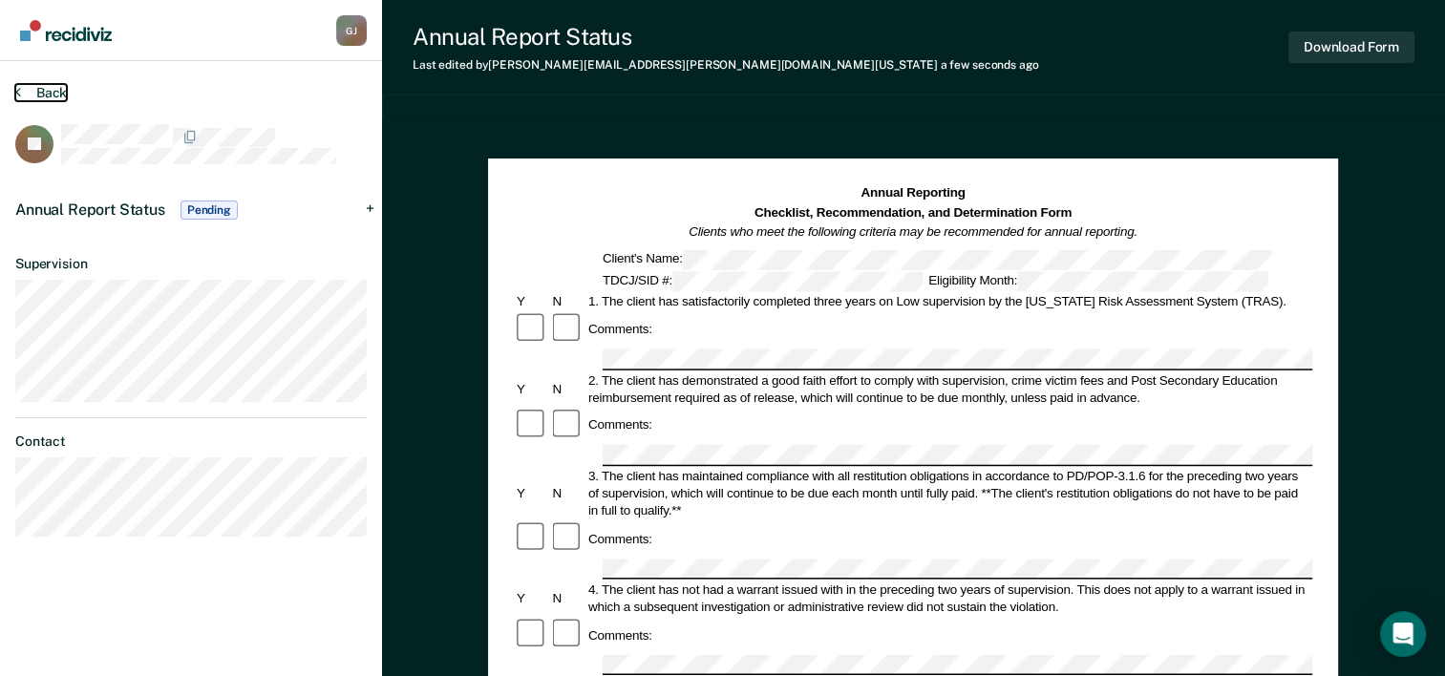
click at [33, 87] on button "Back" at bounding box center [41, 92] width 52 height 17
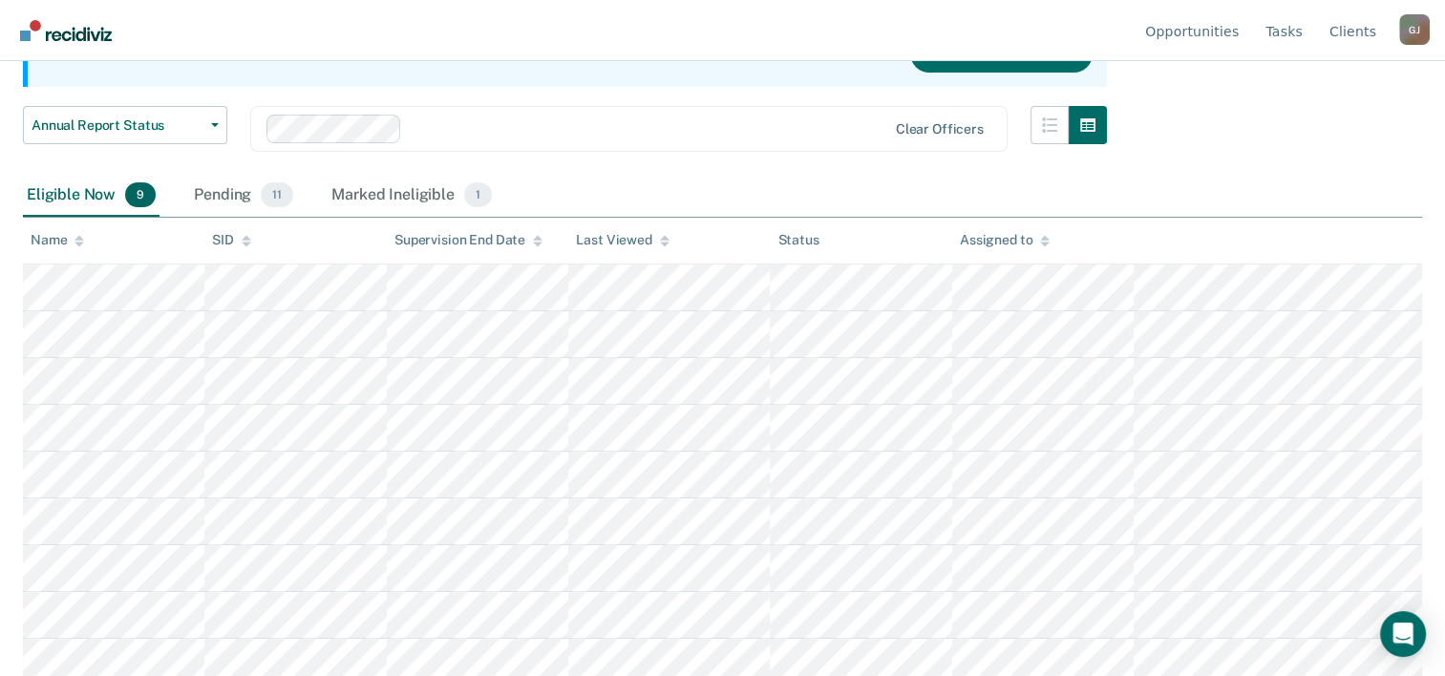
scroll to position [225, 0]
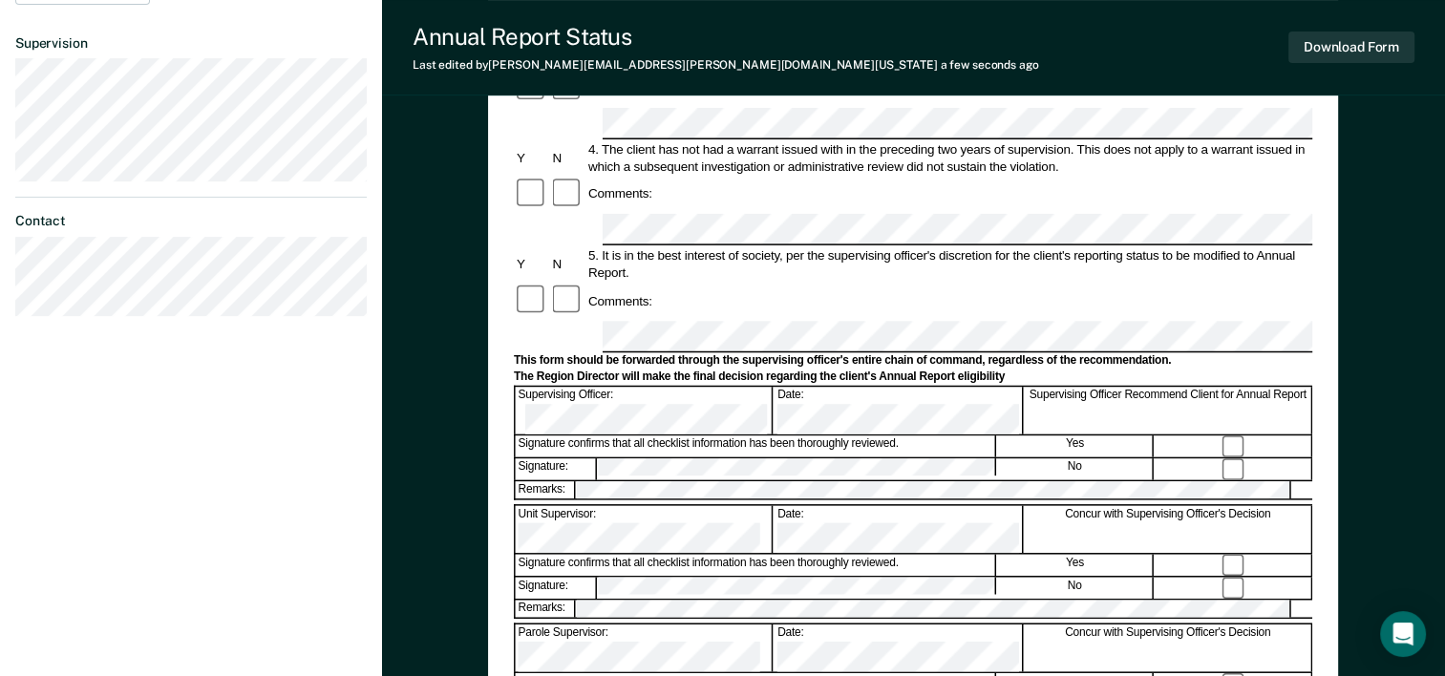
scroll to position [573, 0]
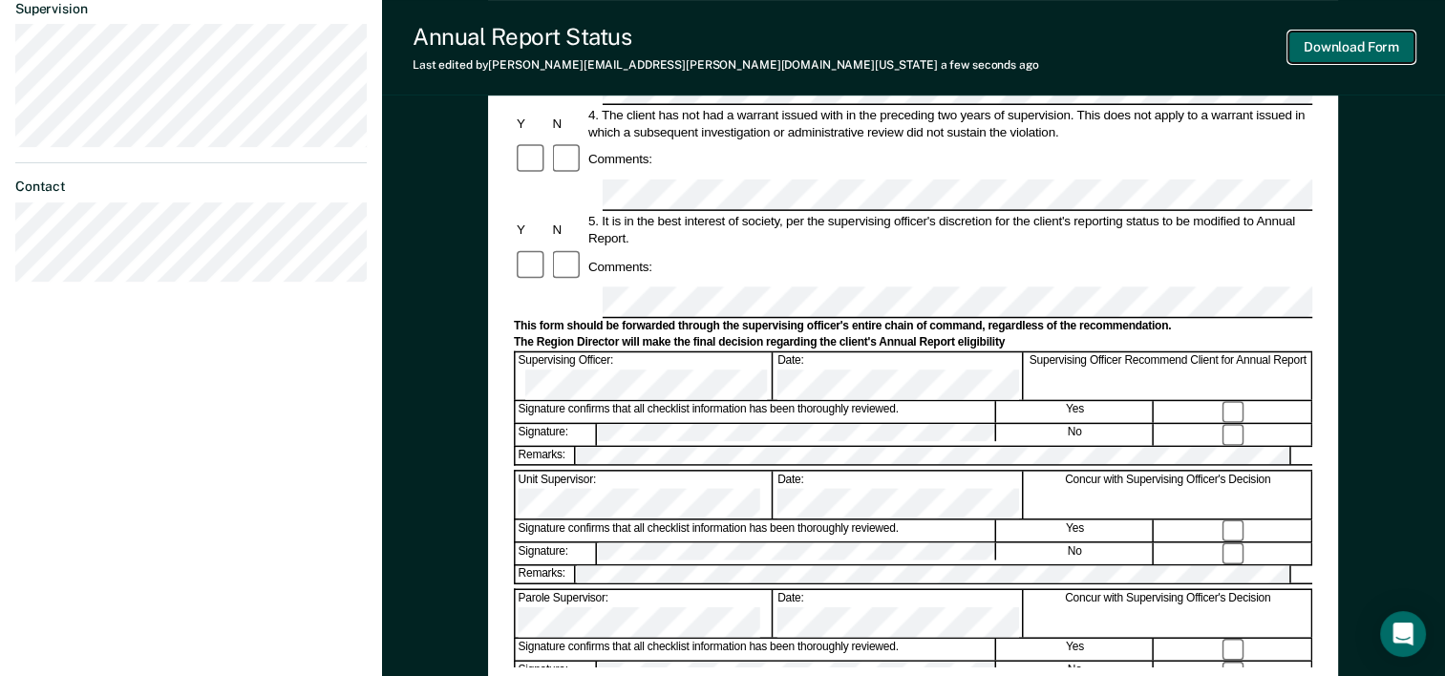
click at [1374, 45] on button "Download Form" at bounding box center [1351, 48] width 126 height 32
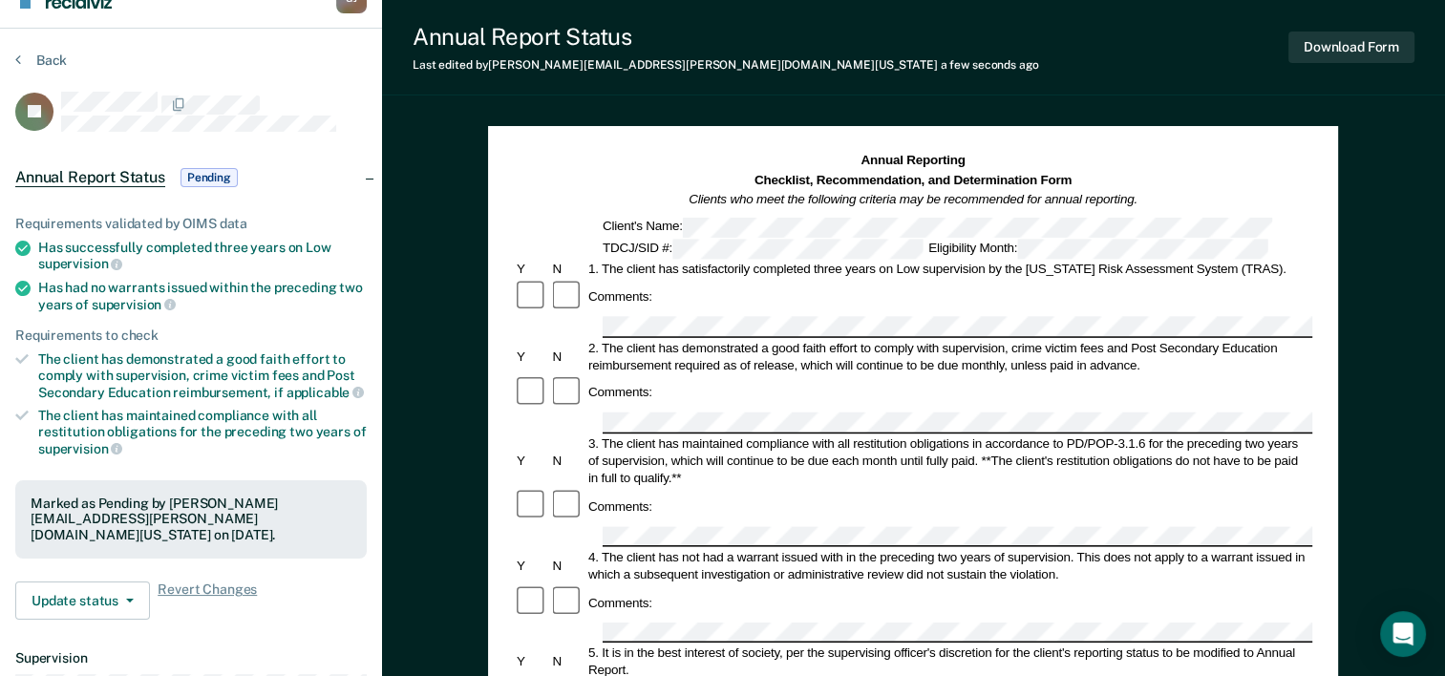
scroll to position [0, 0]
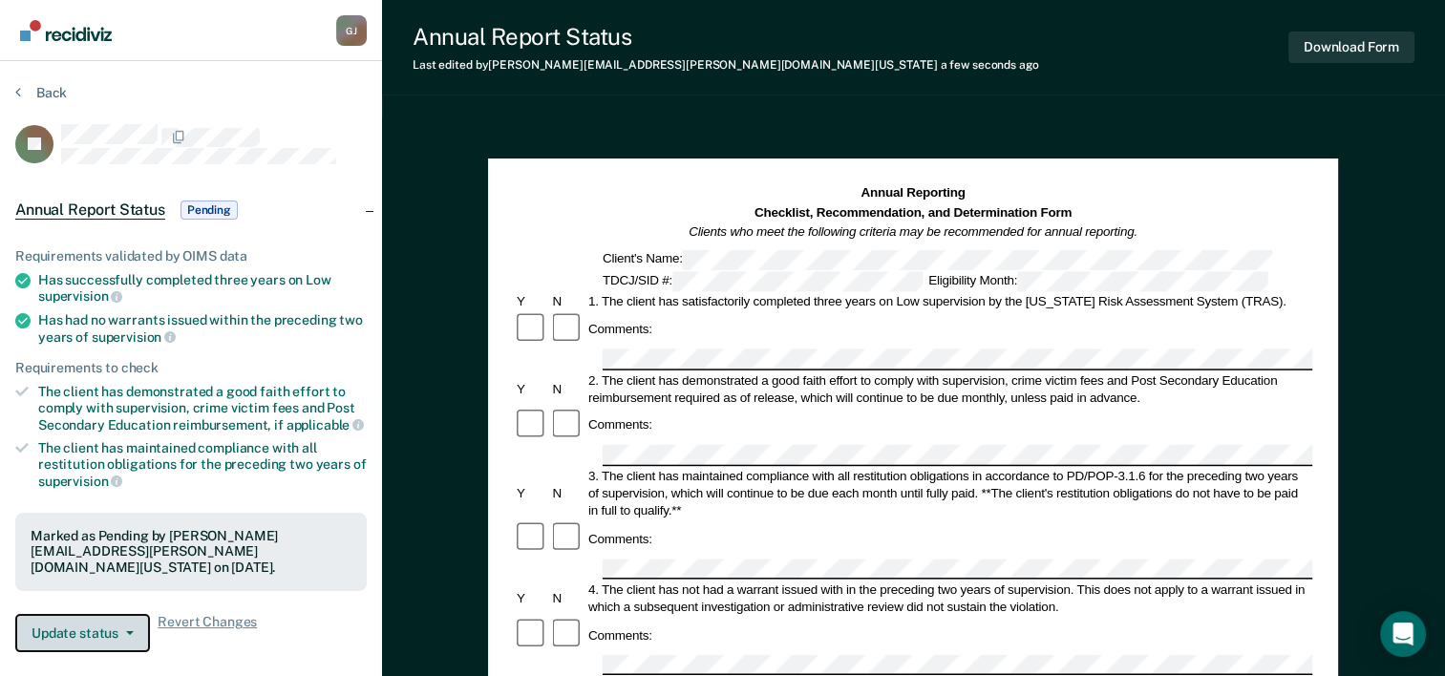
click at [130, 631] on icon "button" at bounding box center [130, 633] width 8 height 4
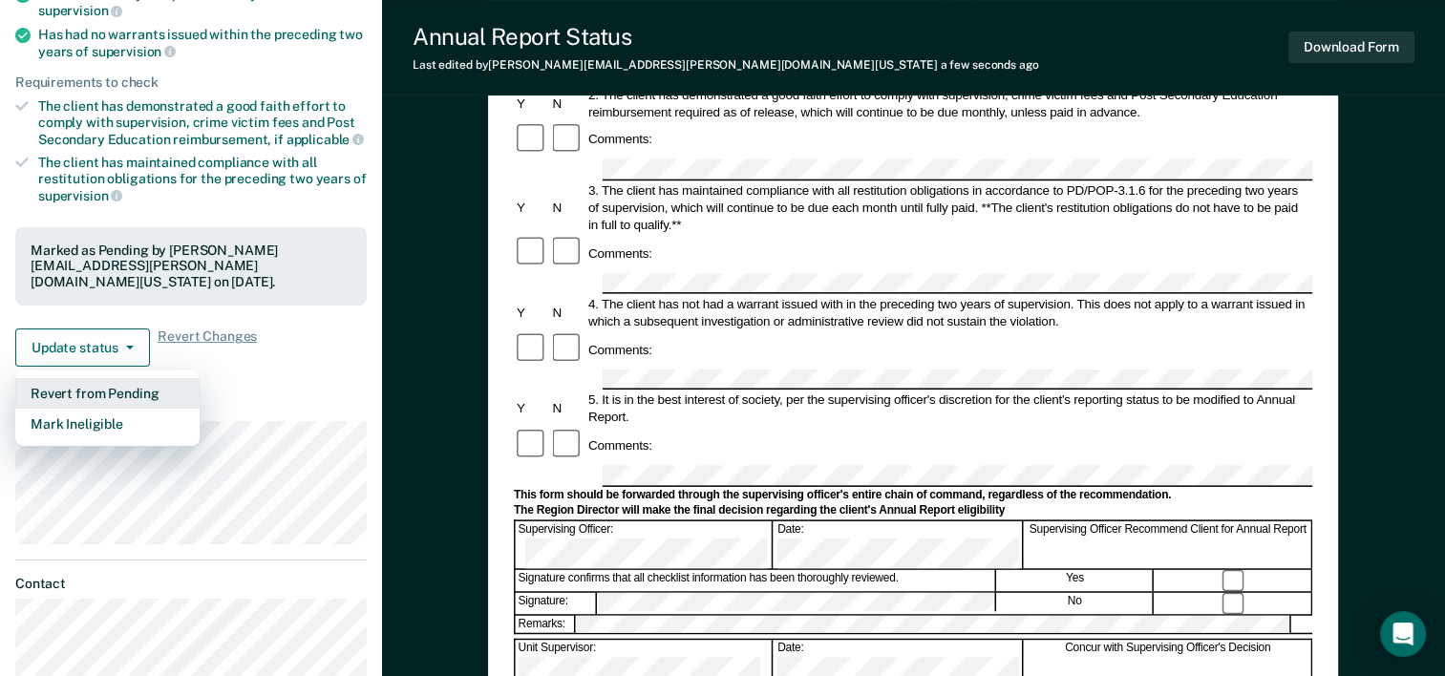
scroll to position [286, 0]
click at [304, 351] on div "Requirements validated by OIMS data Has successfully completed three years on L…" at bounding box center [191, 156] width 382 height 450
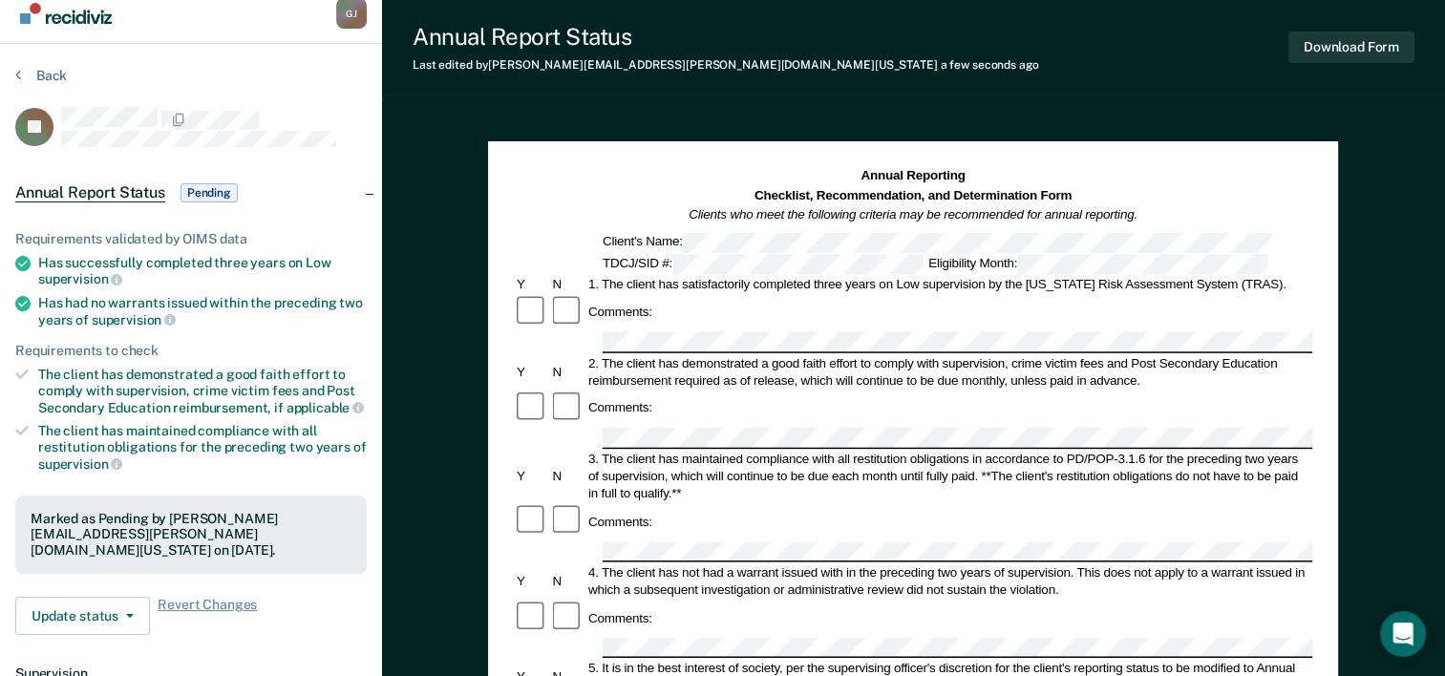
scroll to position [0, 0]
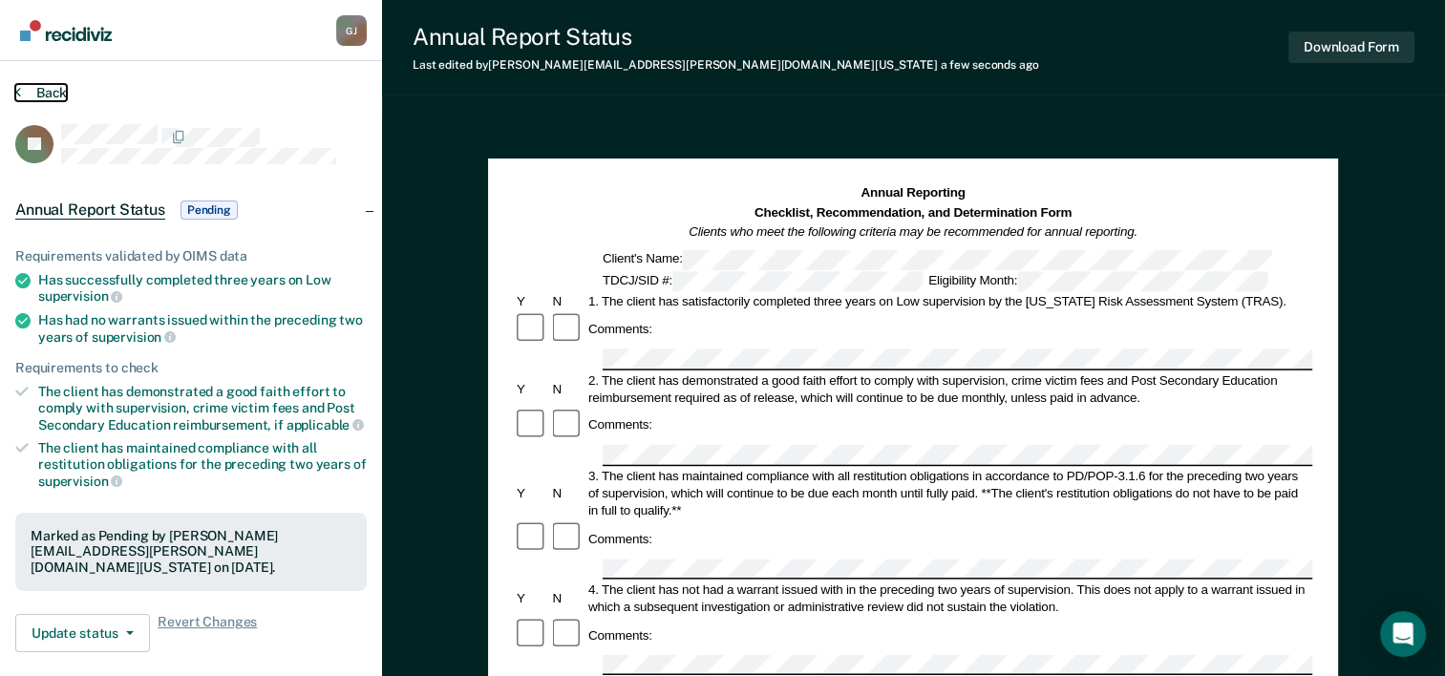
click at [46, 91] on button "Back" at bounding box center [41, 92] width 52 height 17
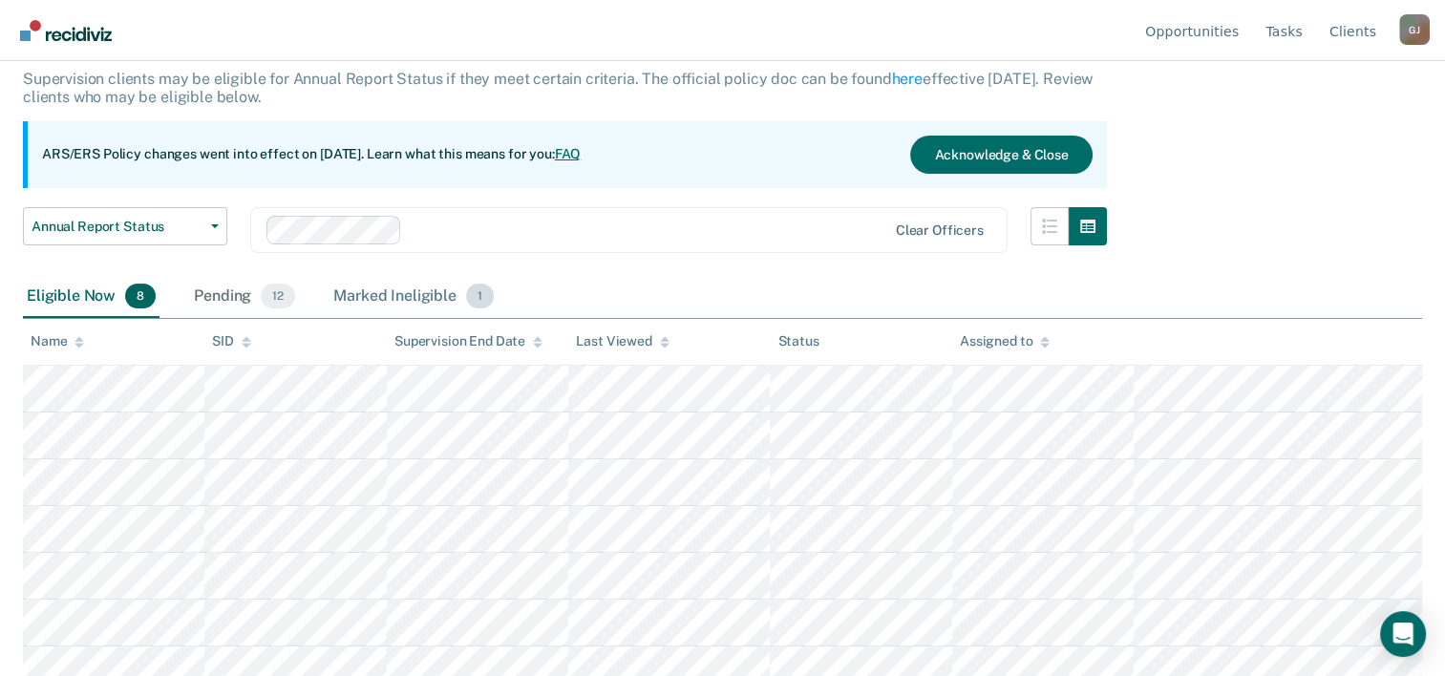
scroll to position [179, 0]
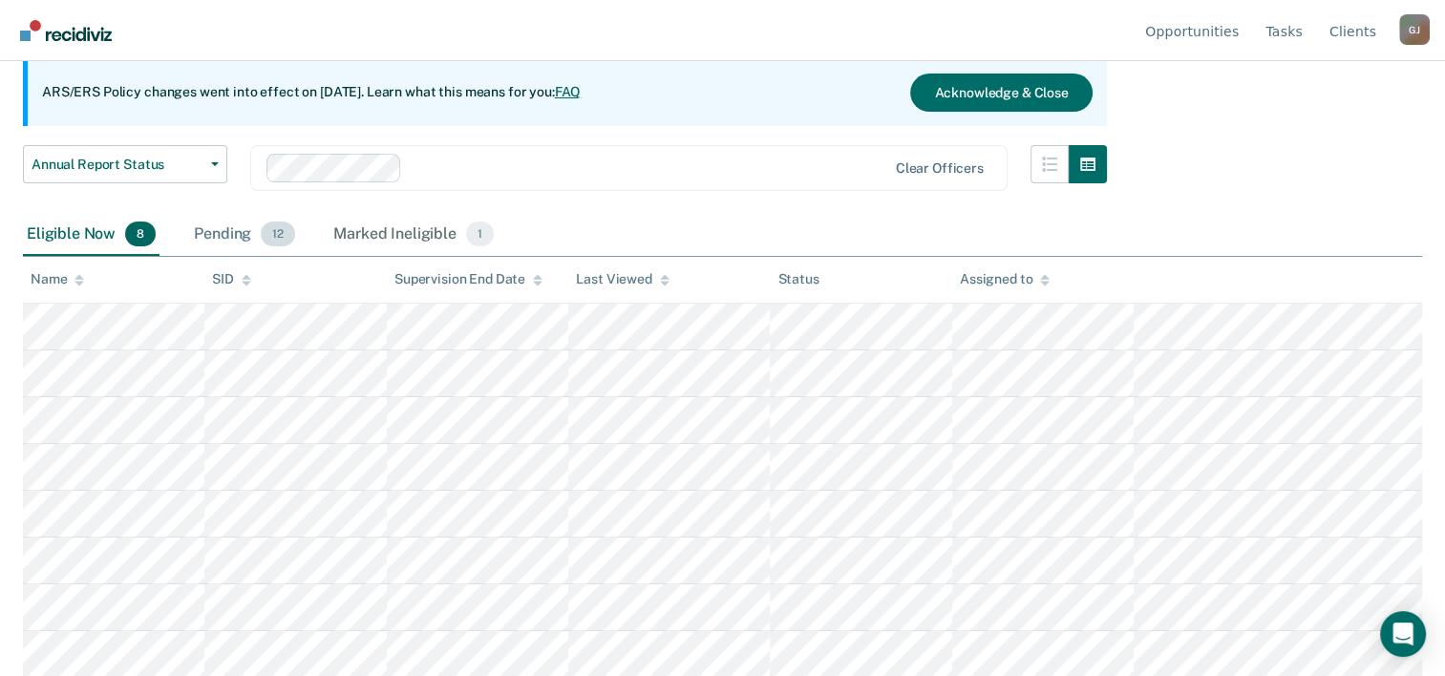
click at [235, 231] on div "Pending 12" at bounding box center [244, 235] width 109 height 42
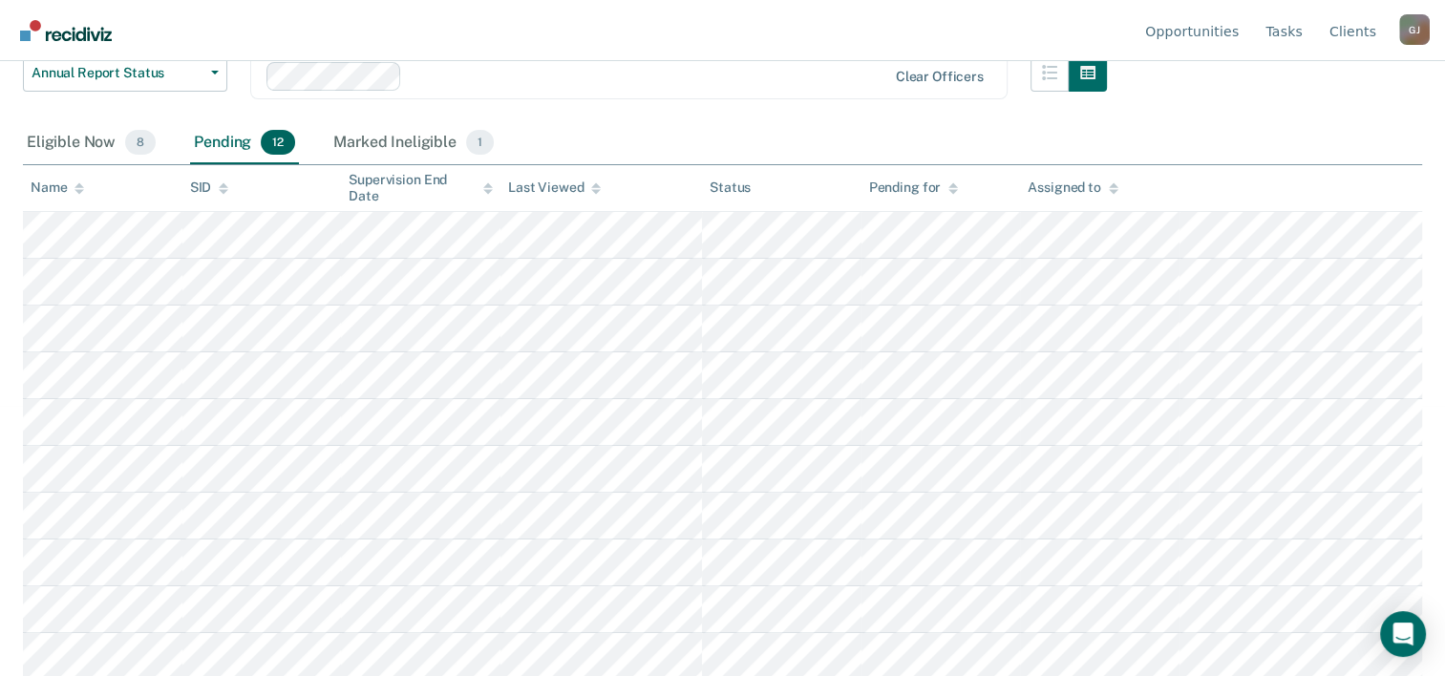
scroll to position [175, 0]
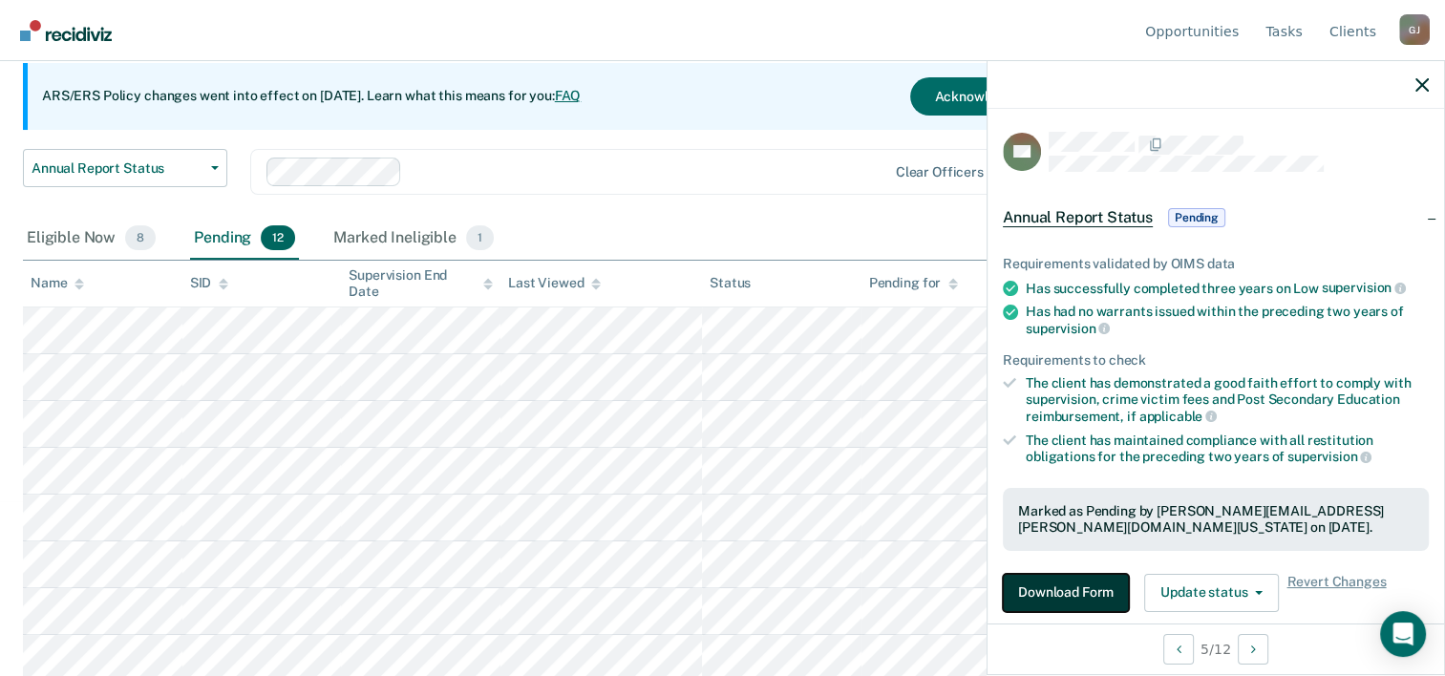
click at [1067, 581] on button "Download Form" at bounding box center [1066, 593] width 126 height 38
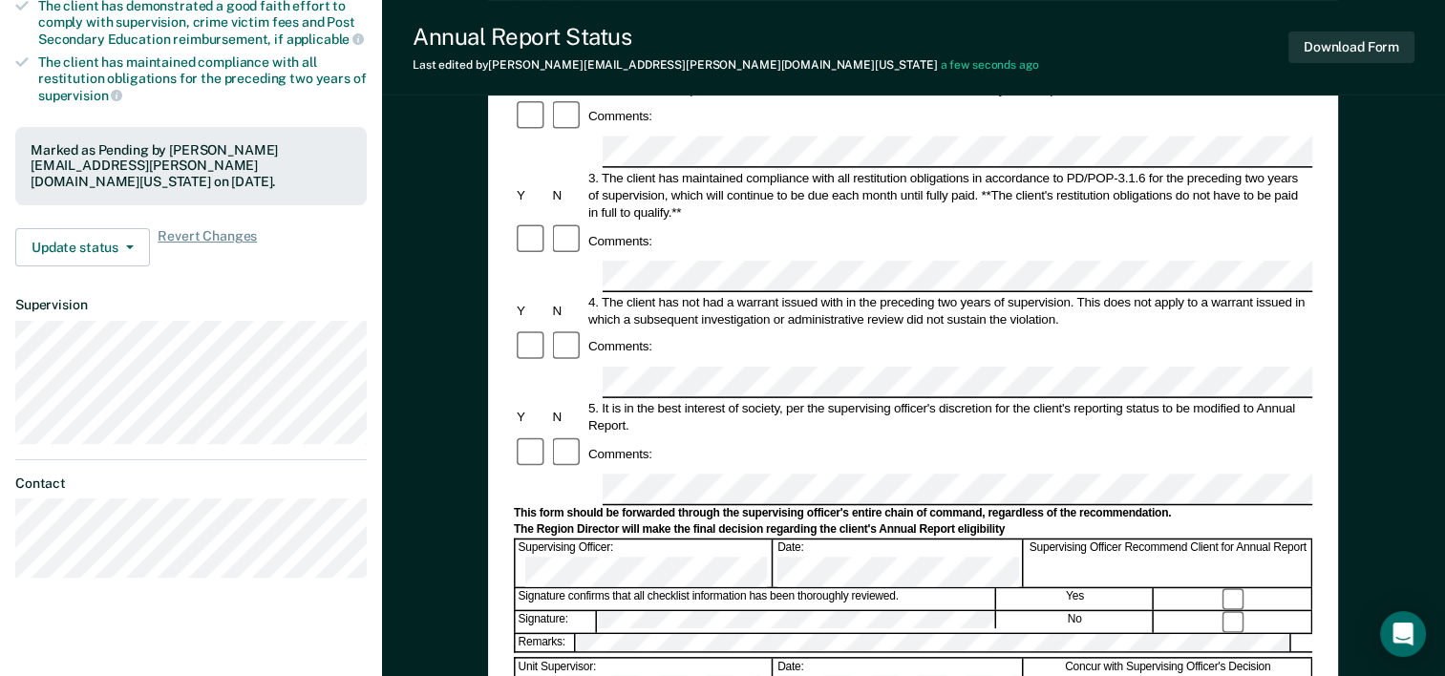
scroll to position [382, 0]
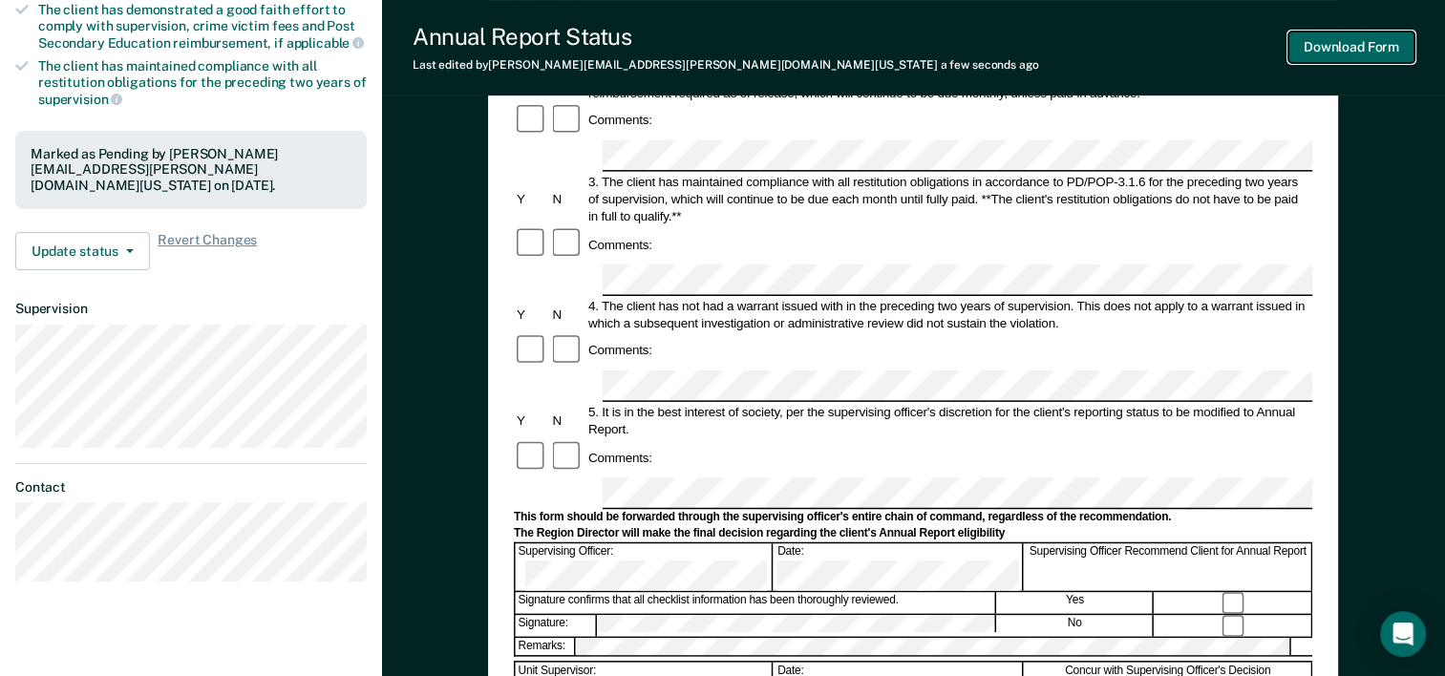
click at [1334, 46] on button "Download Form" at bounding box center [1351, 48] width 126 height 32
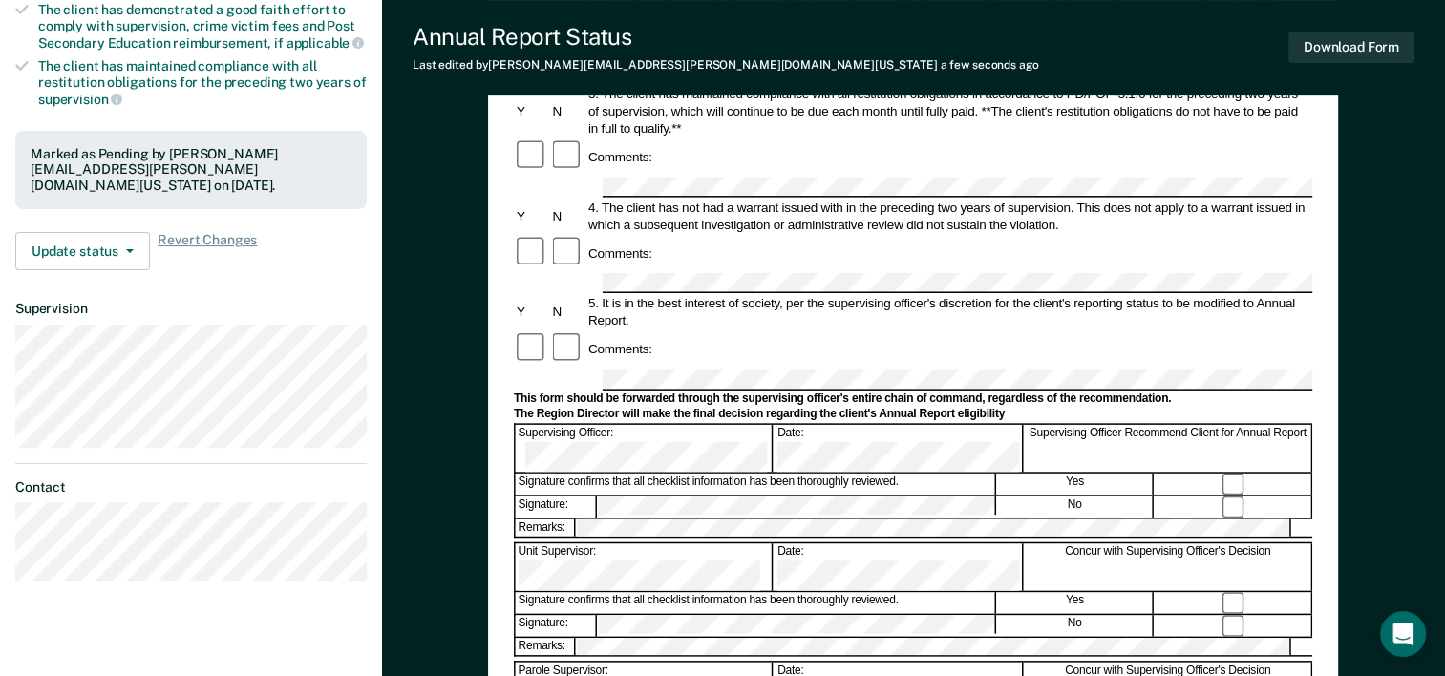
scroll to position [0, 0]
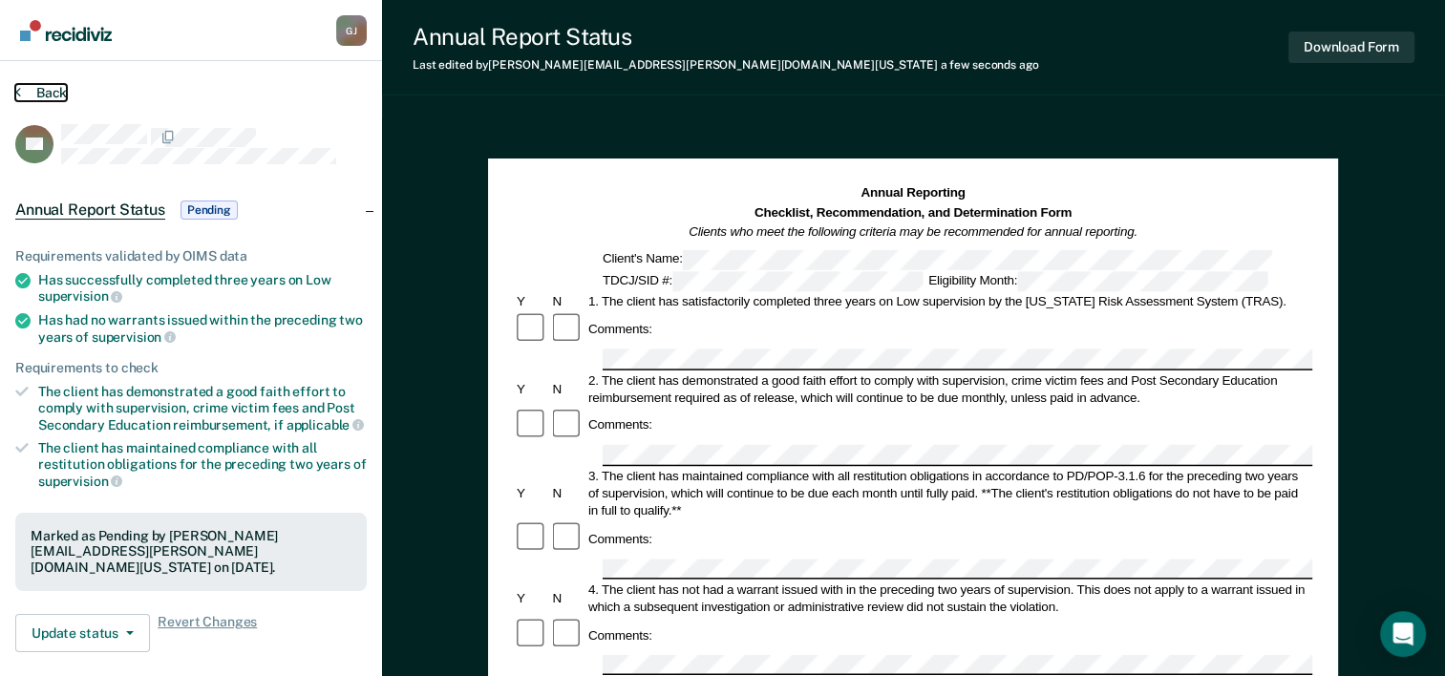
click at [50, 89] on button "Back" at bounding box center [41, 92] width 52 height 17
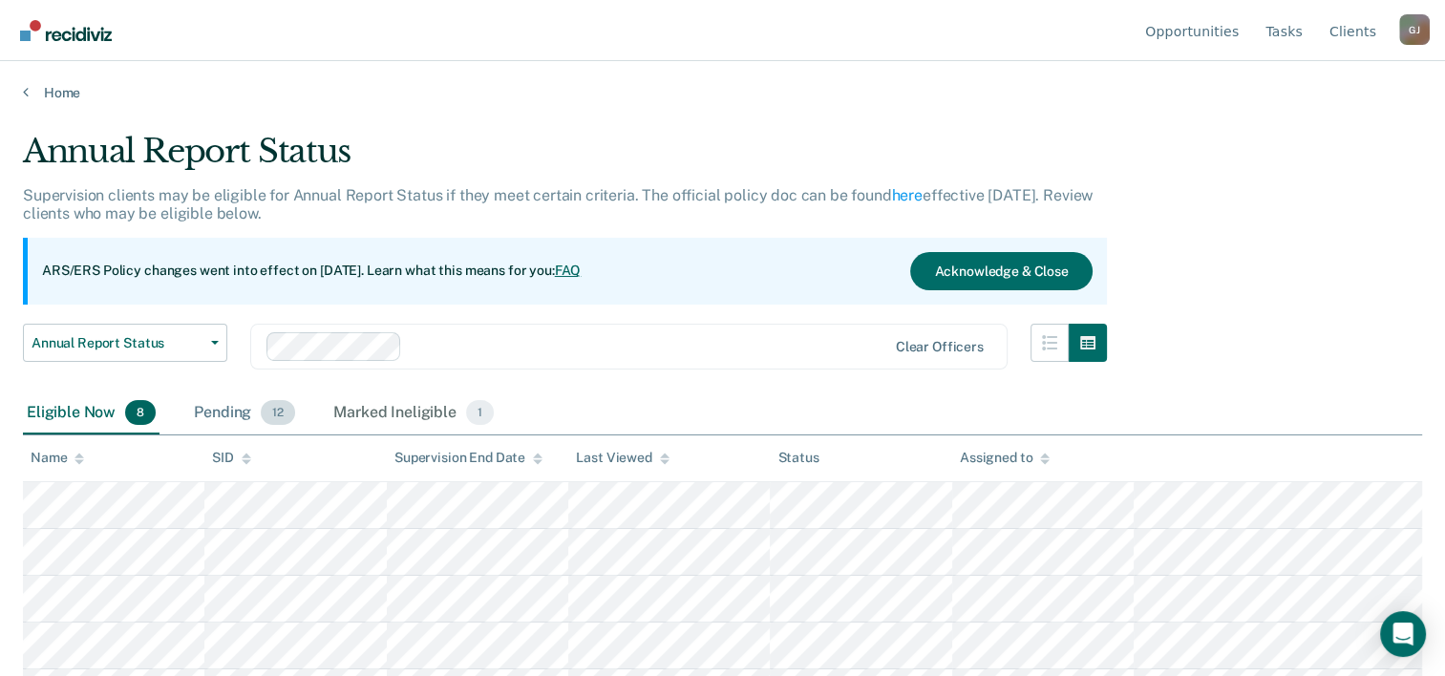
click at [227, 407] on div "Pending 12" at bounding box center [244, 413] width 109 height 42
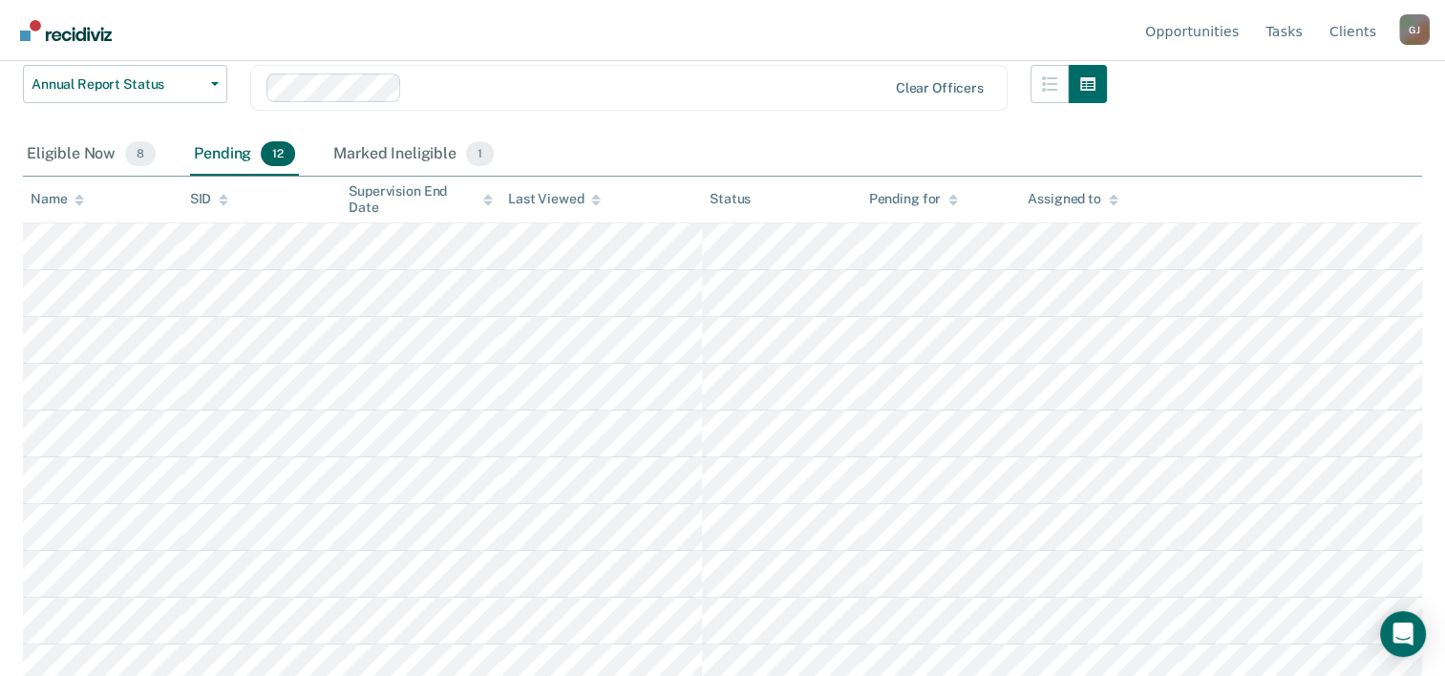
scroll to position [366, 0]
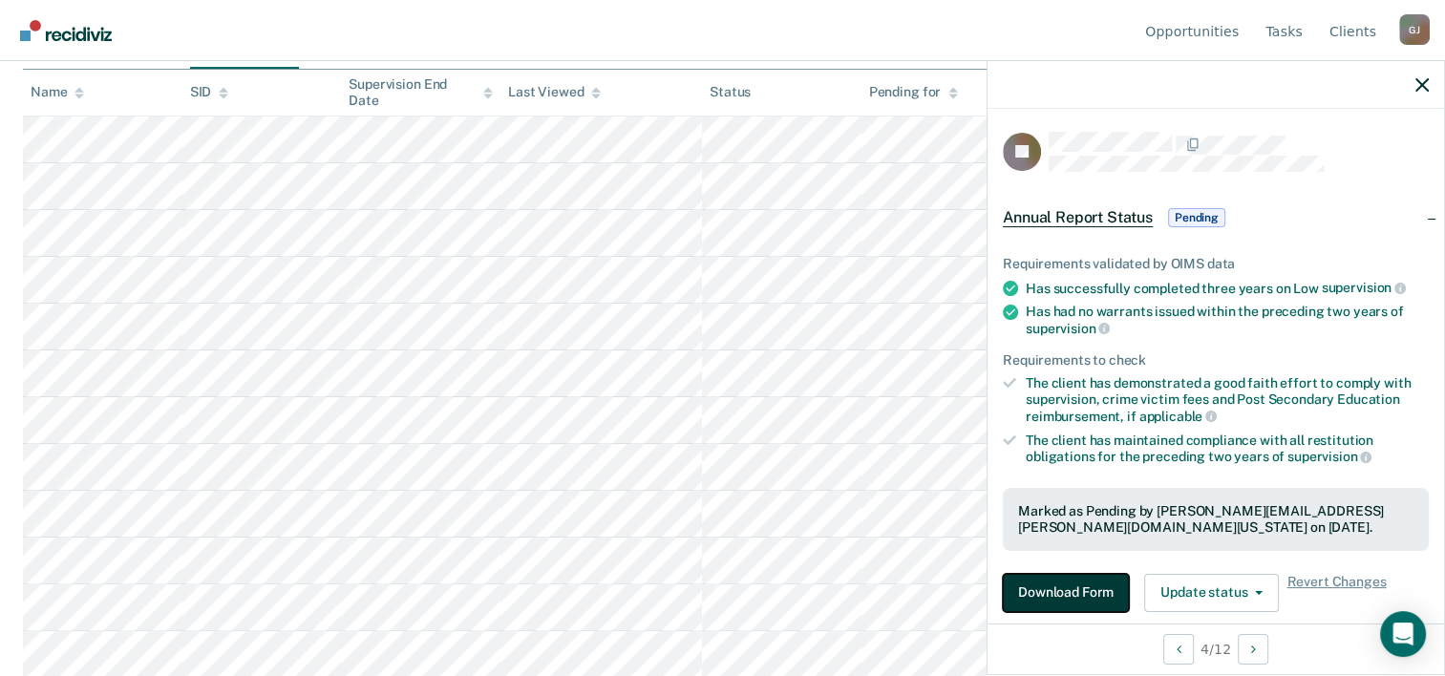
click at [1062, 588] on button "Download Form" at bounding box center [1066, 593] width 126 height 38
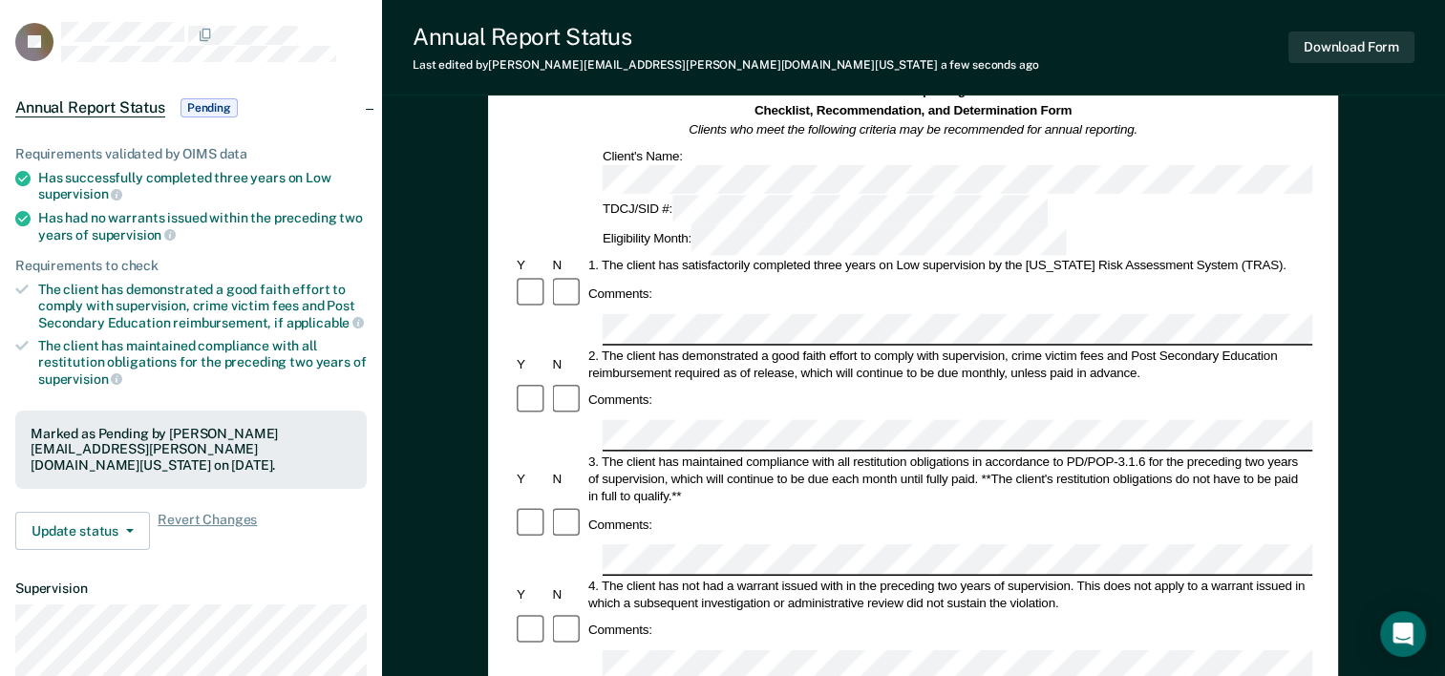
scroll to position [95, 0]
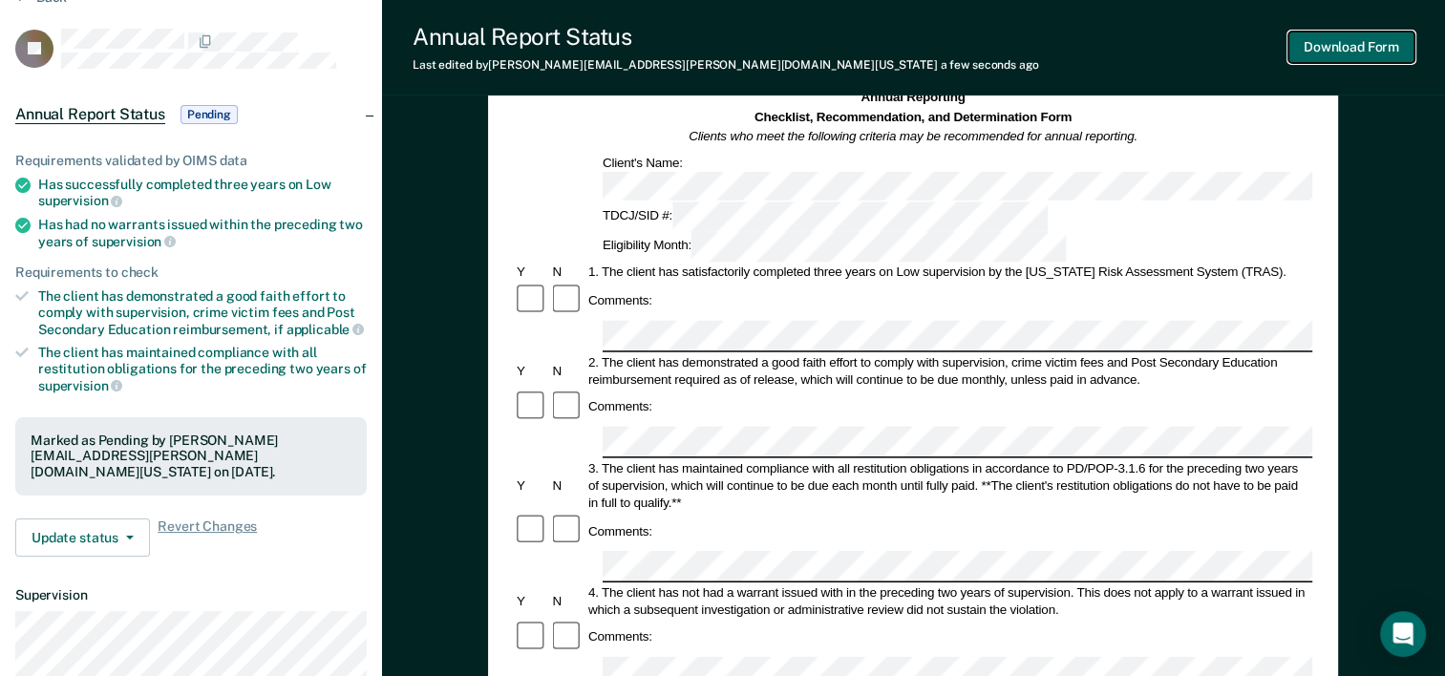
click at [1352, 49] on button "Download Form" at bounding box center [1351, 48] width 126 height 32
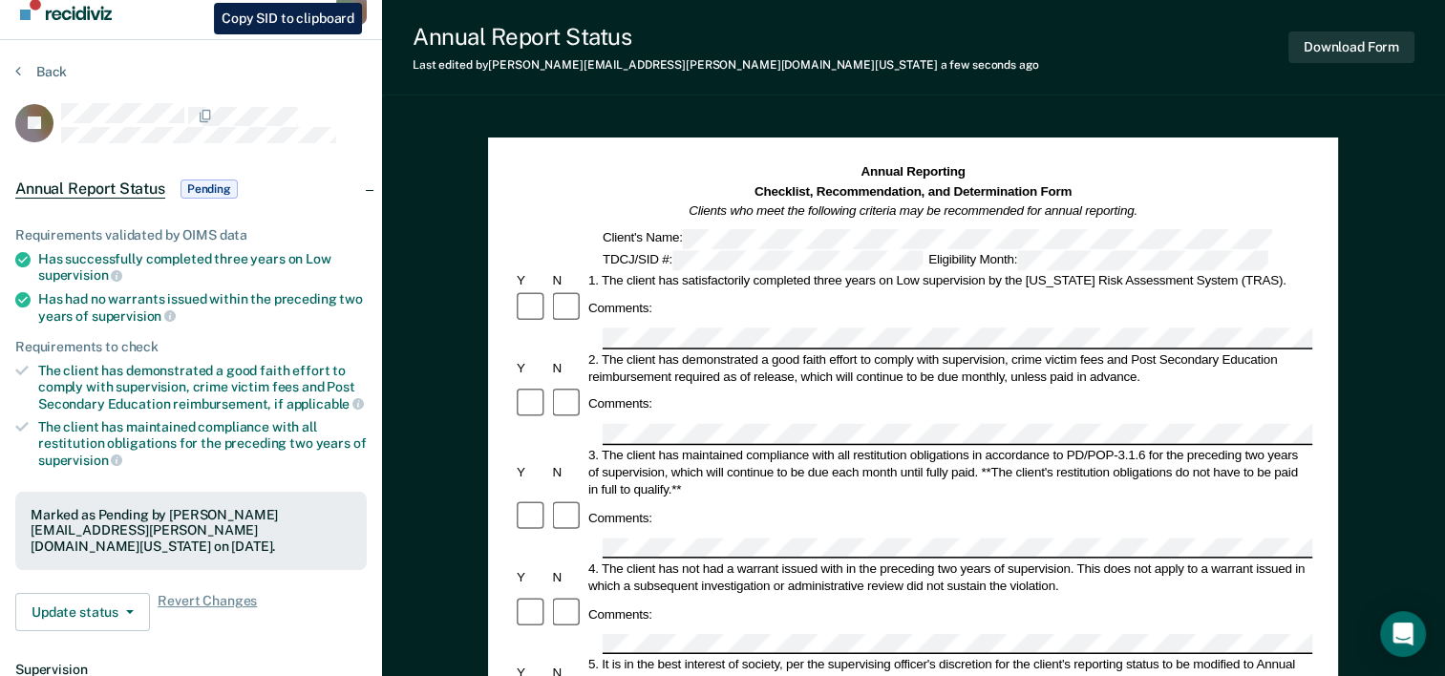
scroll to position [0, 0]
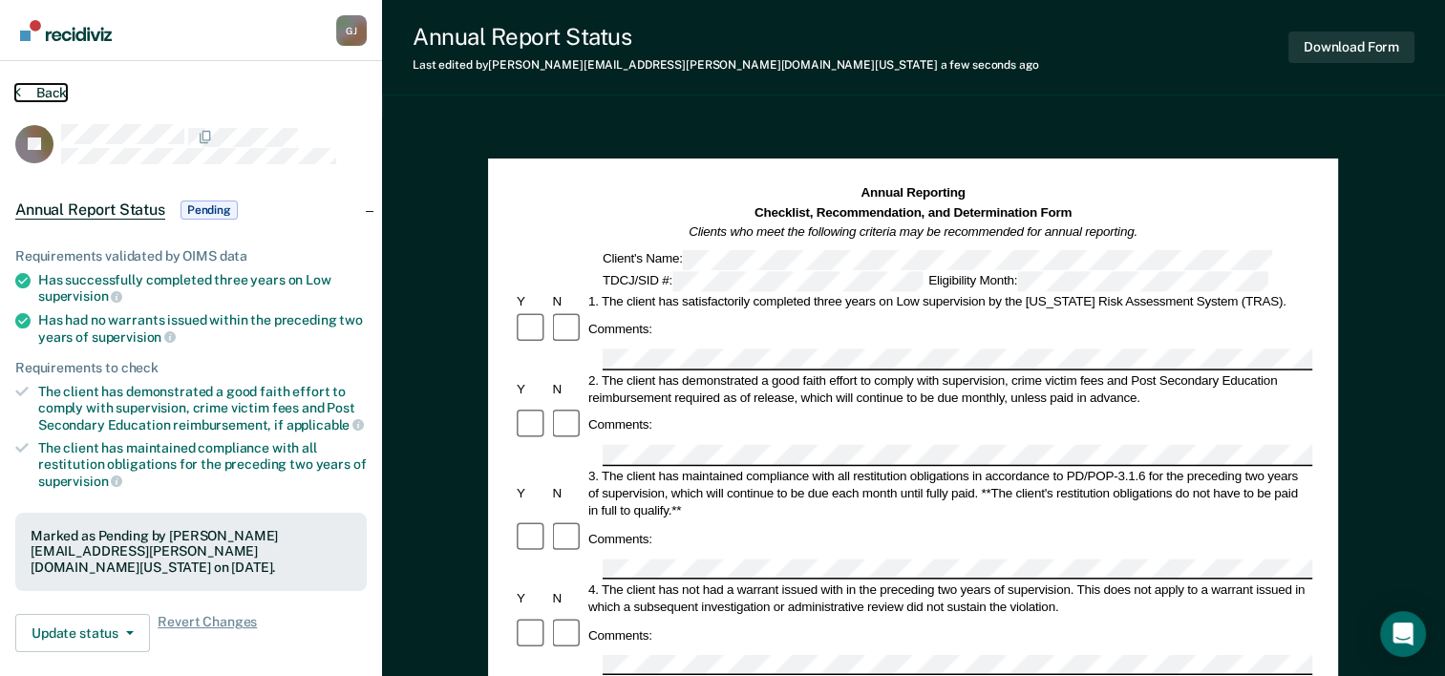
click at [46, 92] on button "Back" at bounding box center [41, 92] width 52 height 17
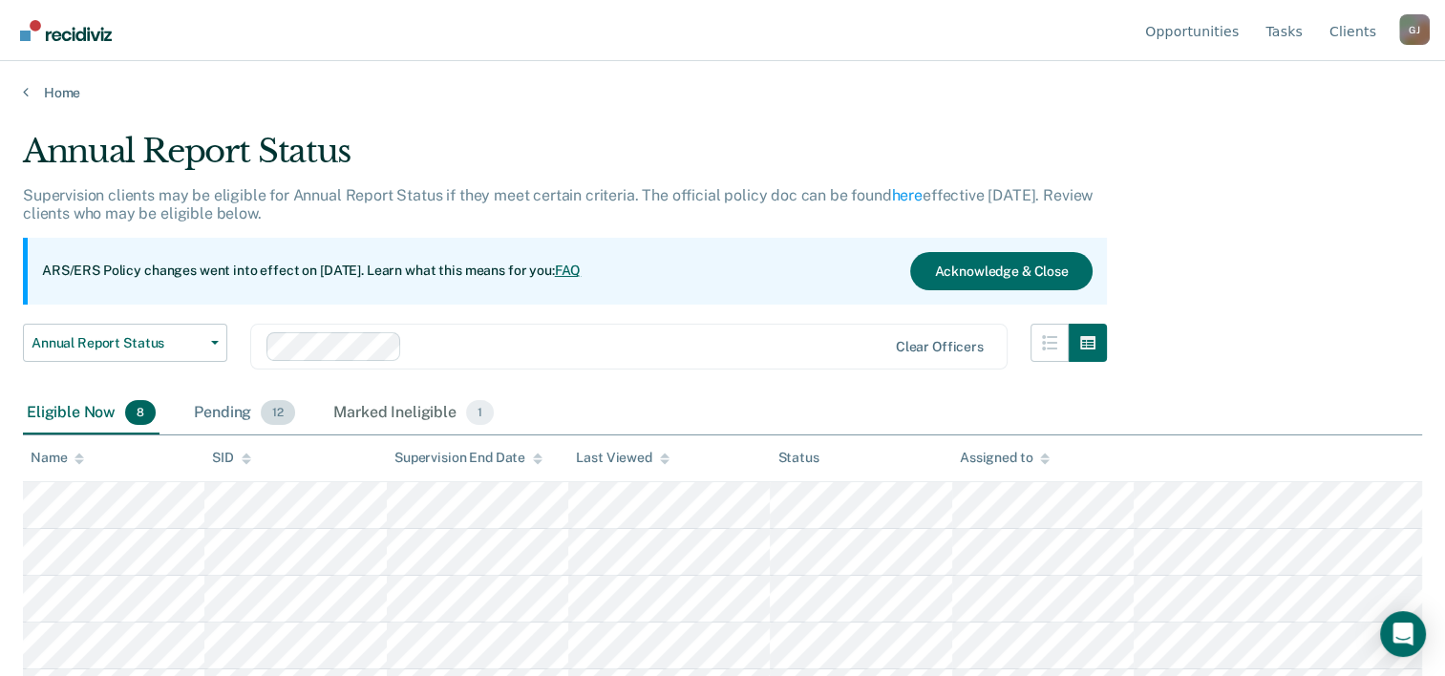
click at [215, 402] on div "Pending 12" at bounding box center [244, 413] width 109 height 42
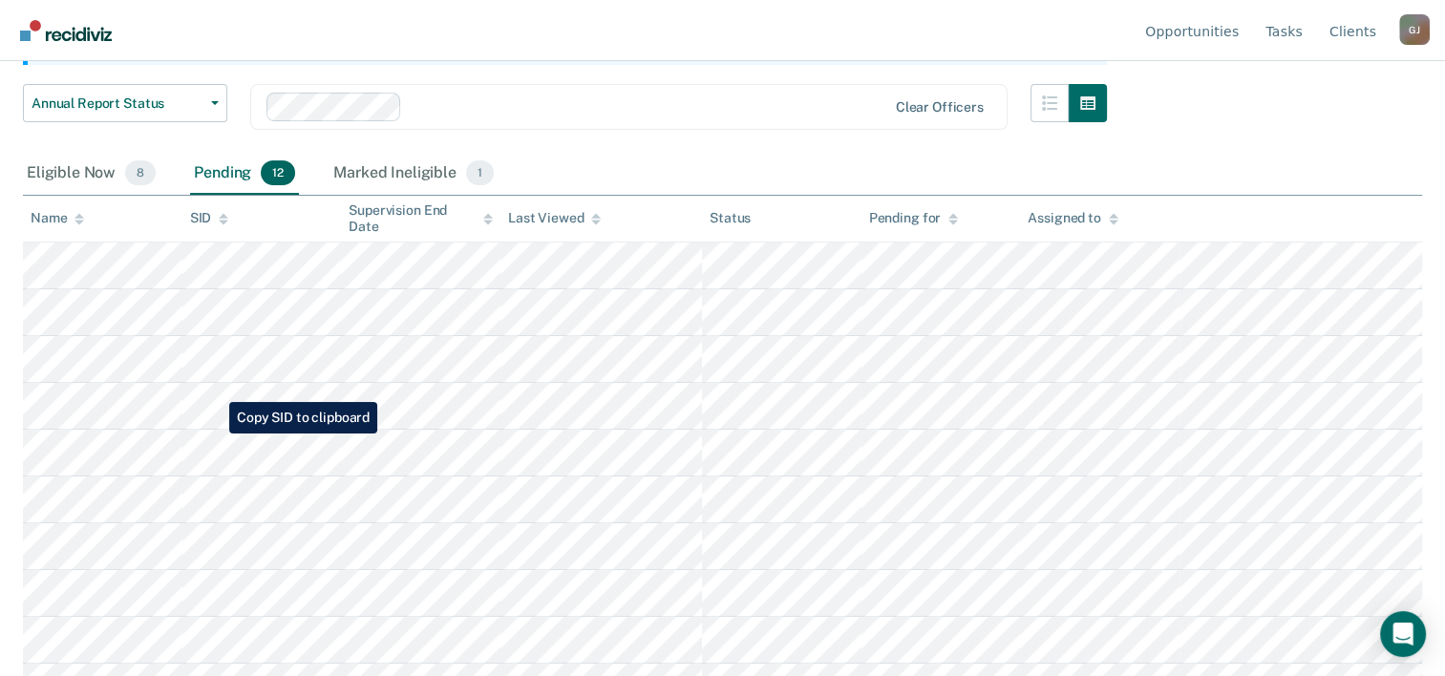
scroll to position [286, 0]
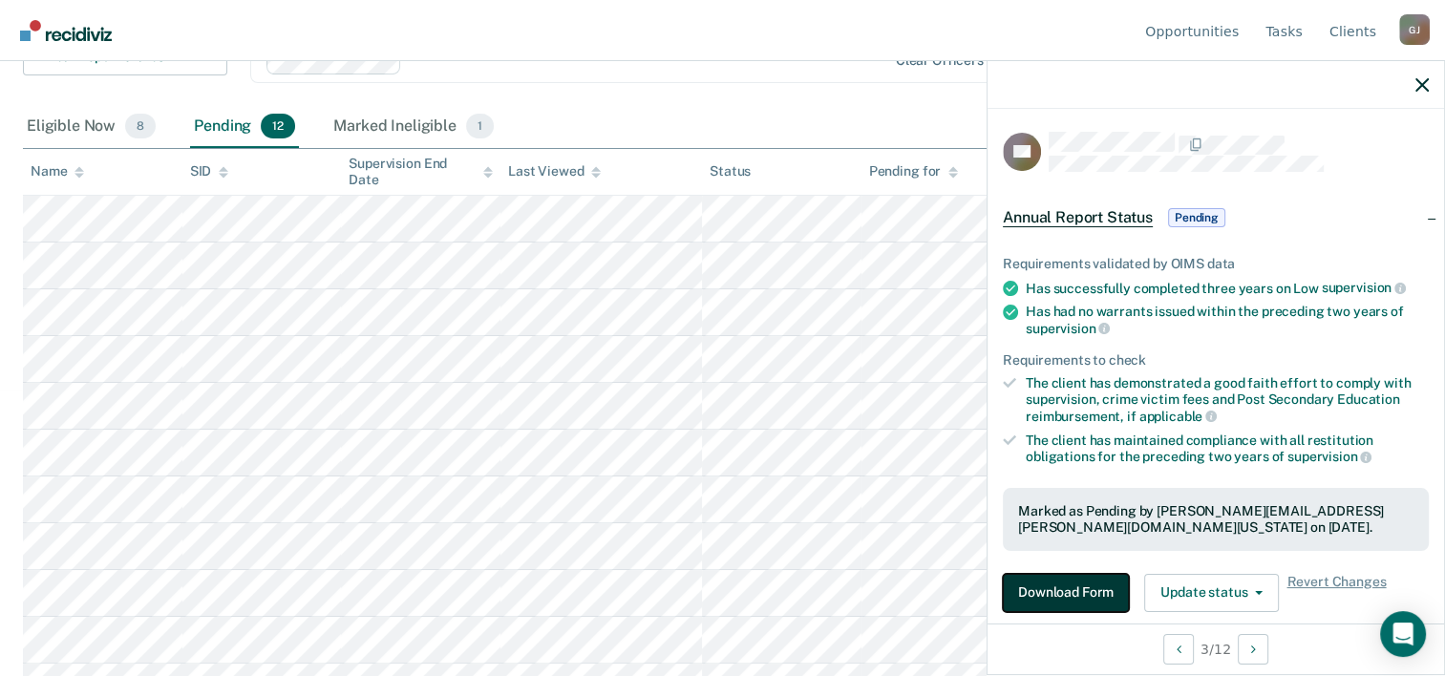
click at [1049, 583] on button "Download Form" at bounding box center [1066, 593] width 126 height 38
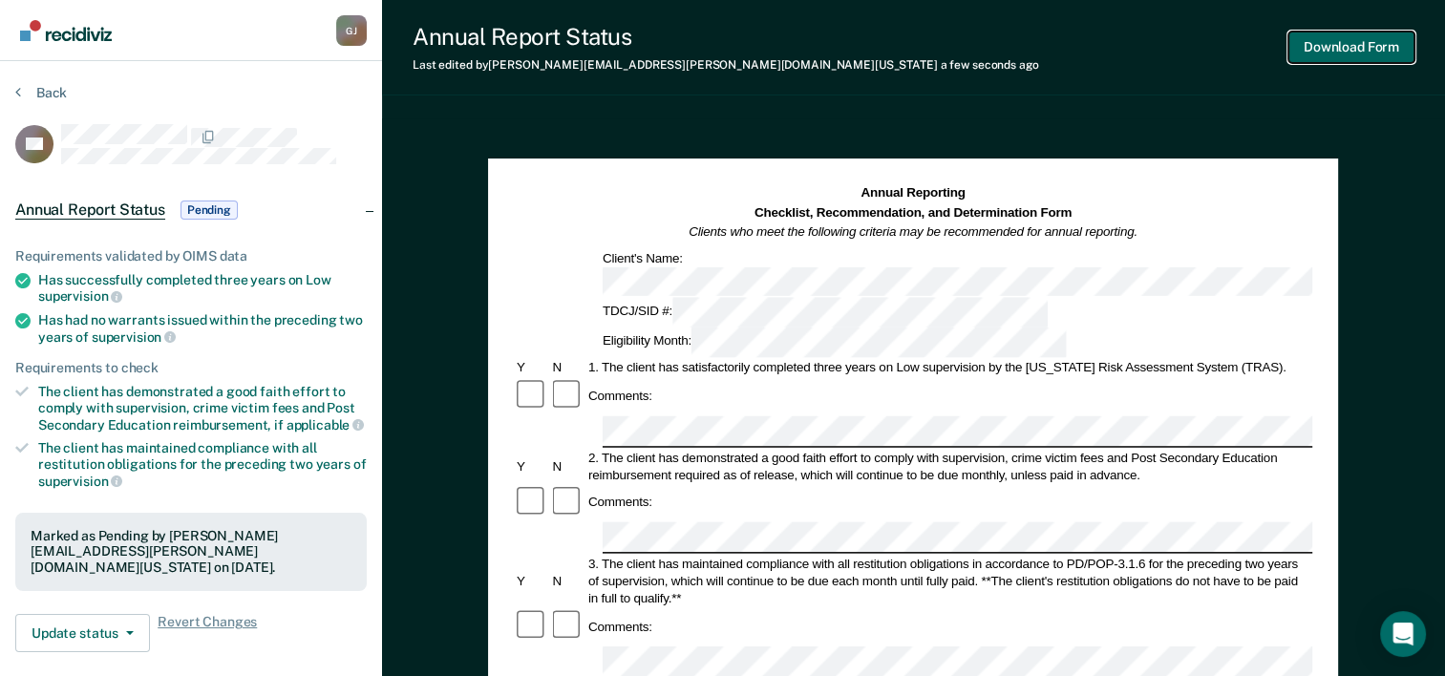
click at [1341, 45] on button "Download Form" at bounding box center [1351, 48] width 126 height 32
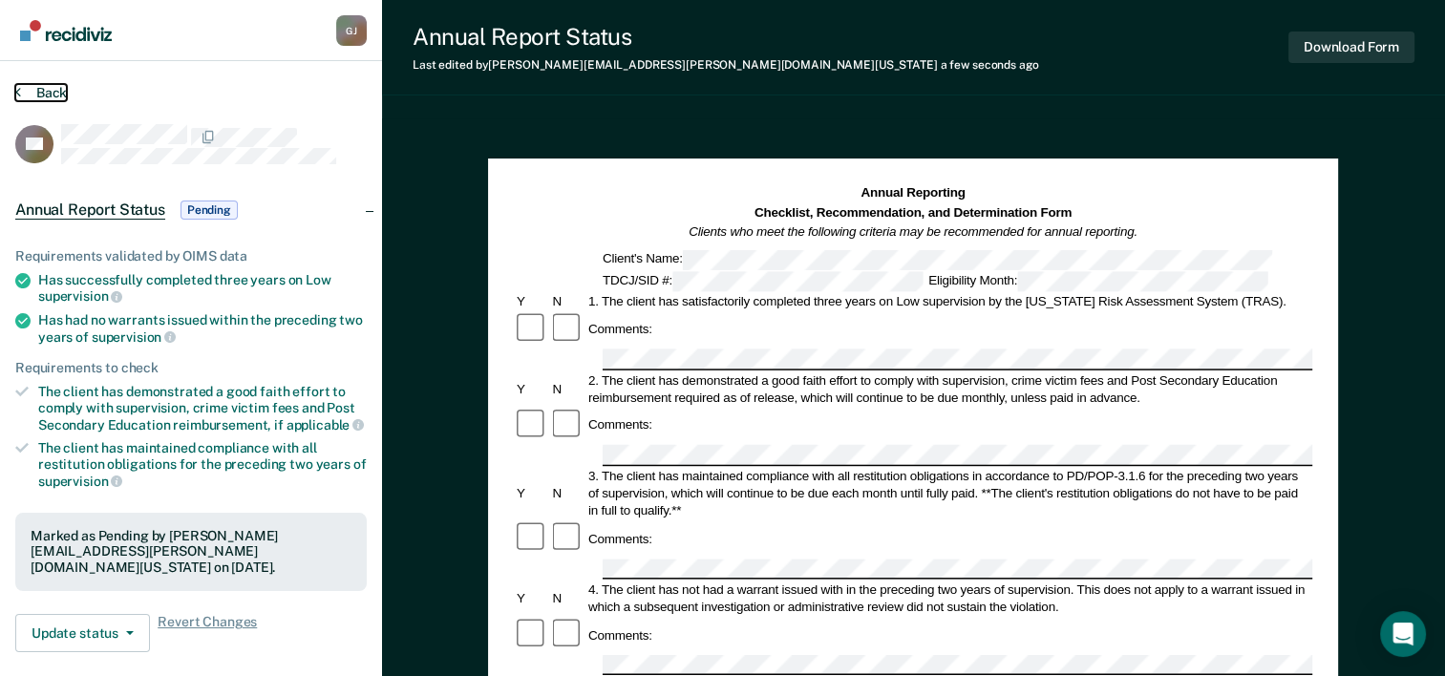
click at [34, 87] on button "Back" at bounding box center [41, 92] width 52 height 17
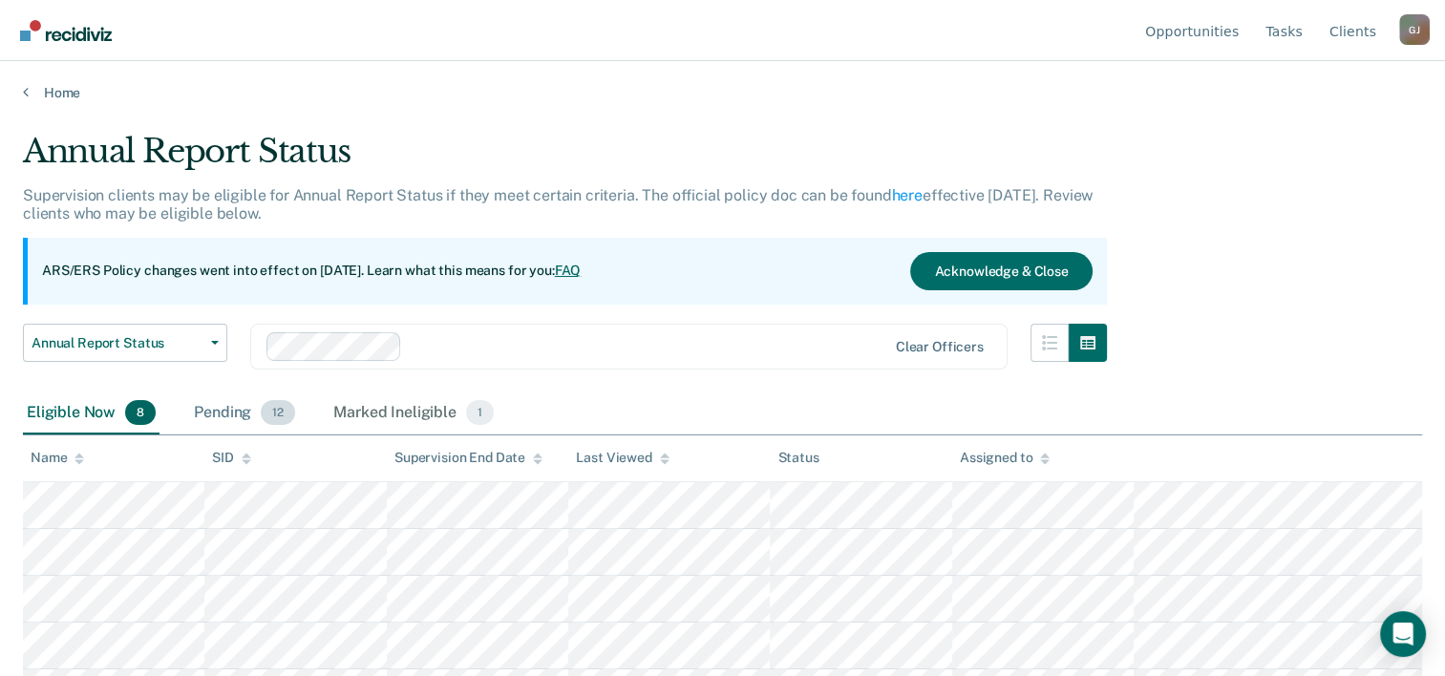
click at [210, 409] on div "Pending 12" at bounding box center [244, 413] width 109 height 42
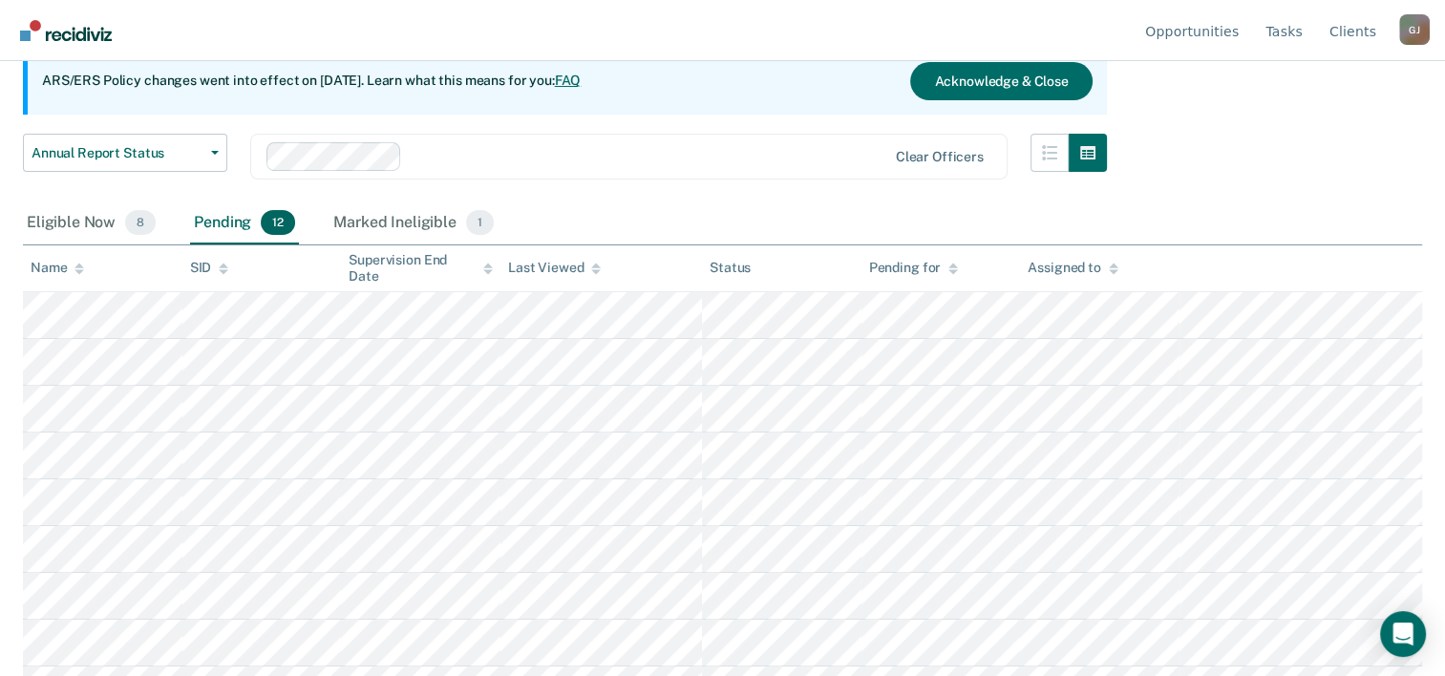
scroll to position [286, 0]
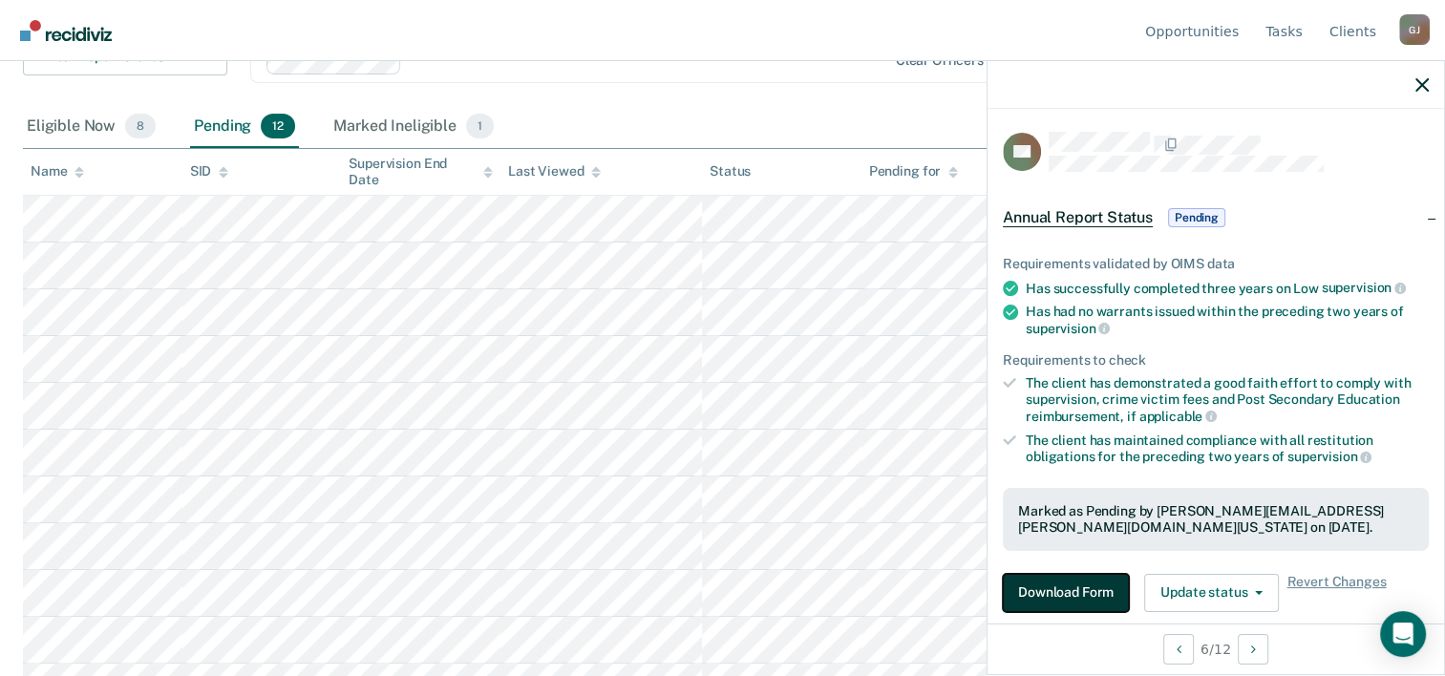
click at [1046, 590] on button "Download Form" at bounding box center [1066, 593] width 126 height 38
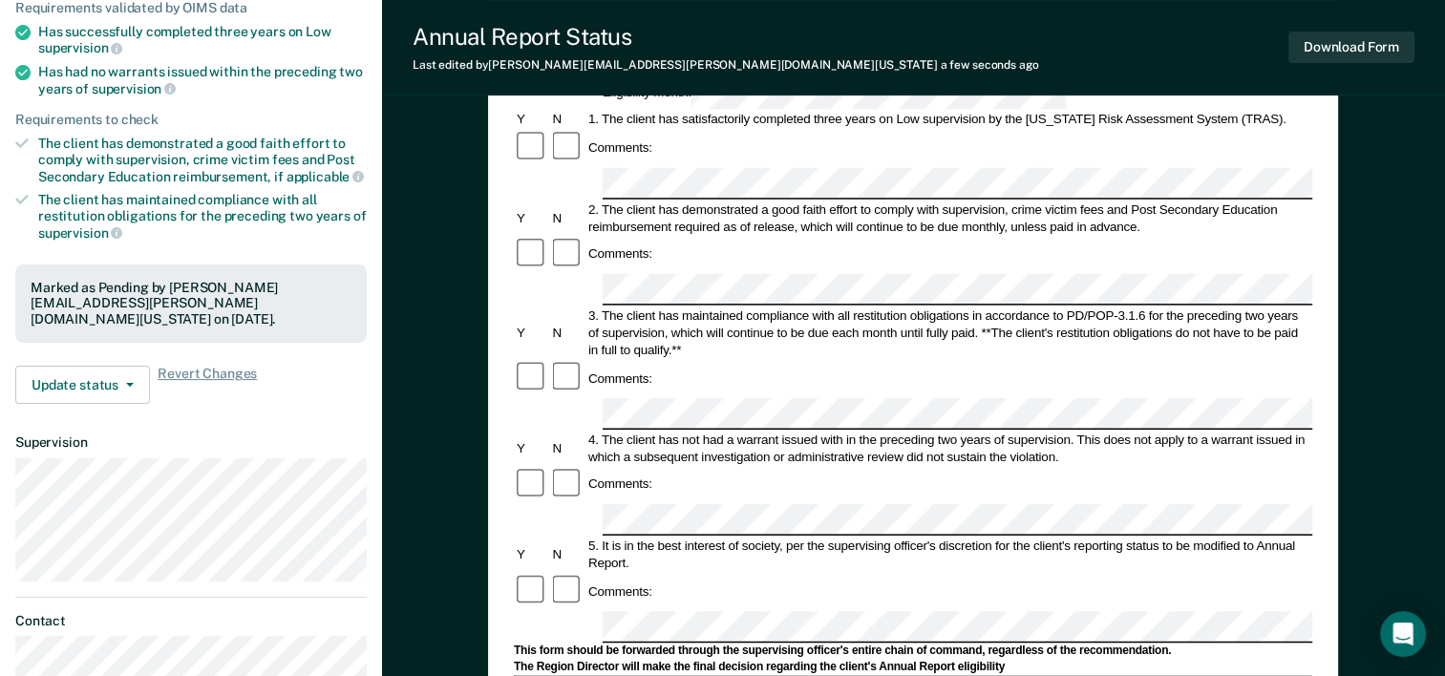
scroll to position [95, 0]
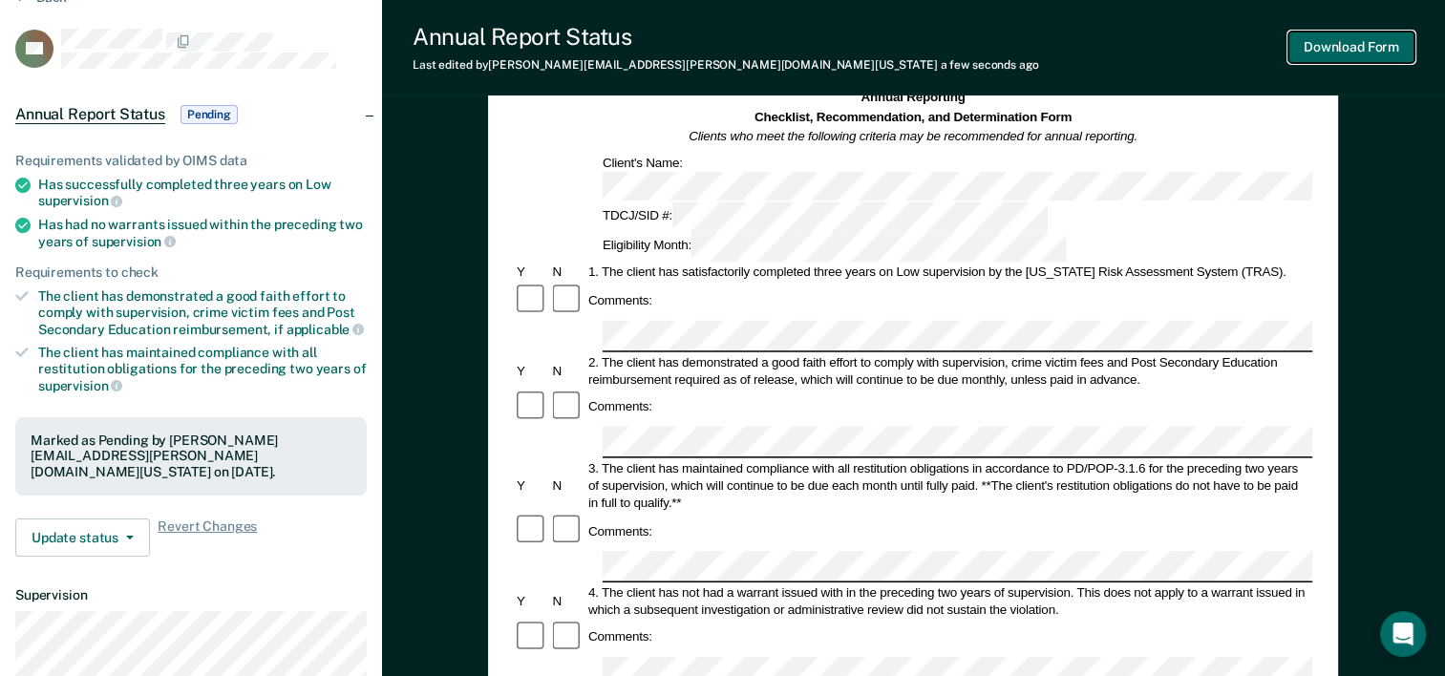
click at [1348, 48] on button "Download Form" at bounding box center [1351, 48] width 126 height 32
